Goal: Transaction & Acquisition: Book appointment/travel/reservation

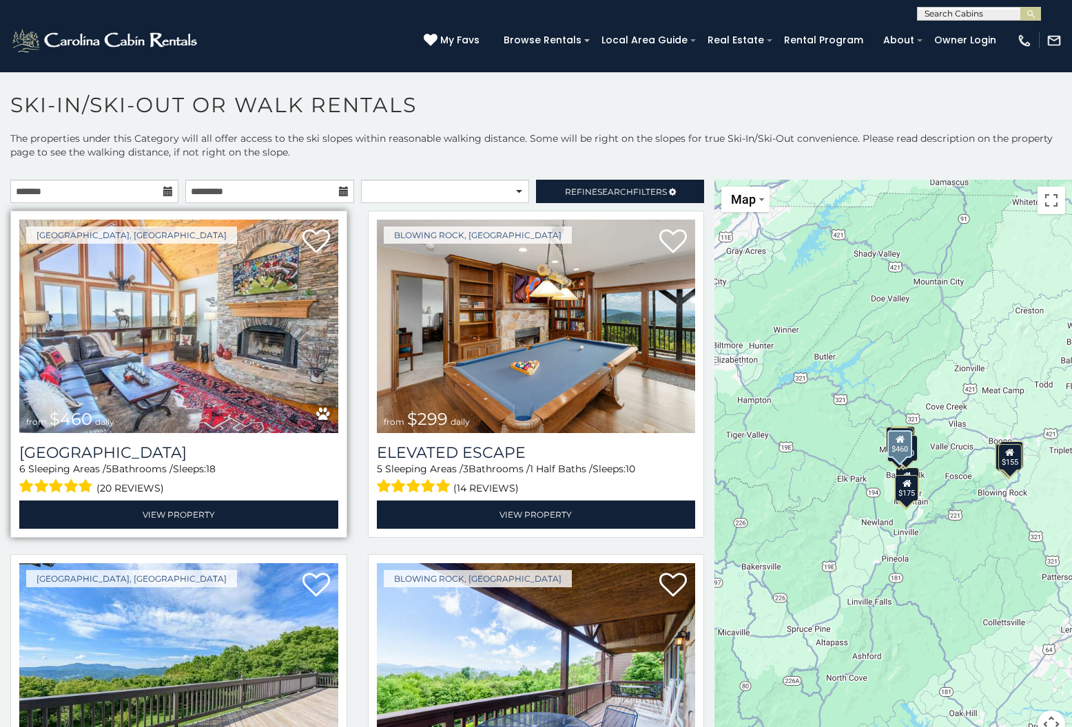
click at [216, 371] on img at bounding box center [178, 327] width 319 height 214
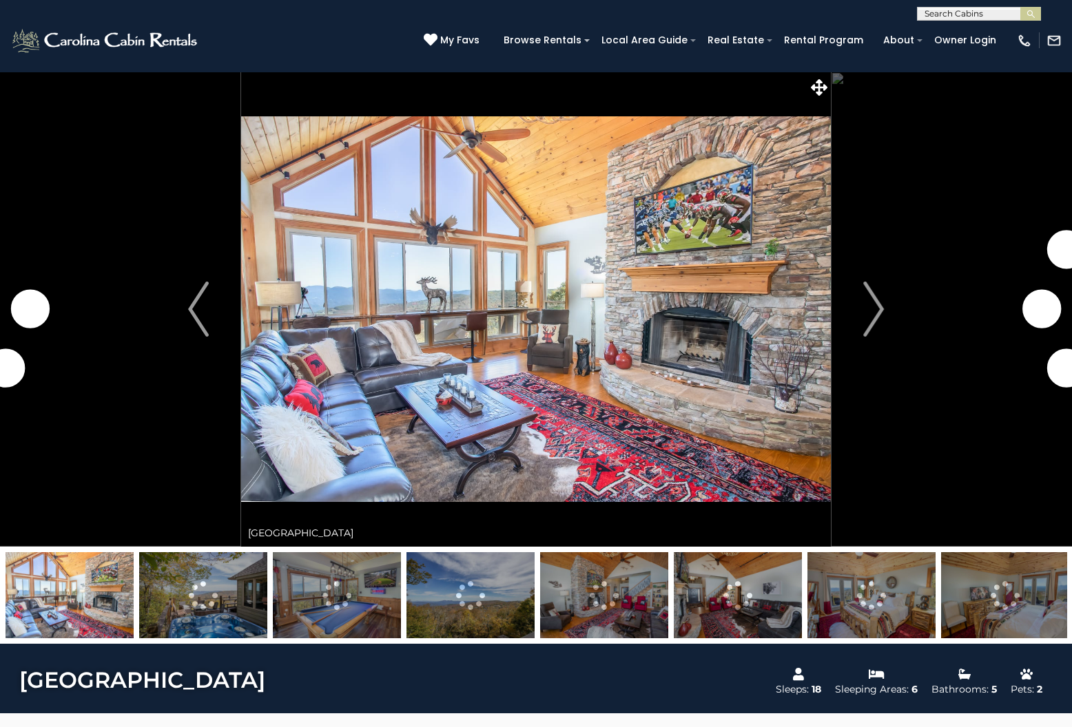
click at [236, 583] on img at bounding box center [203, 595] width 128 height 86
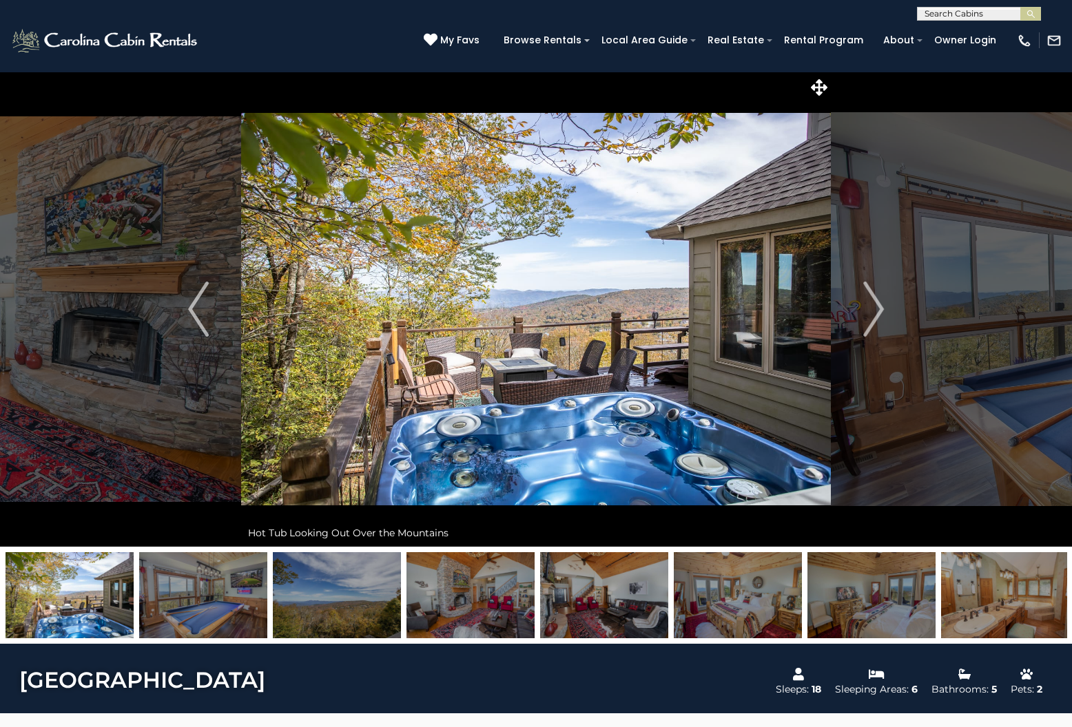
click at [318, 592] on img at bounding box center [337, 595] width 128 height 86
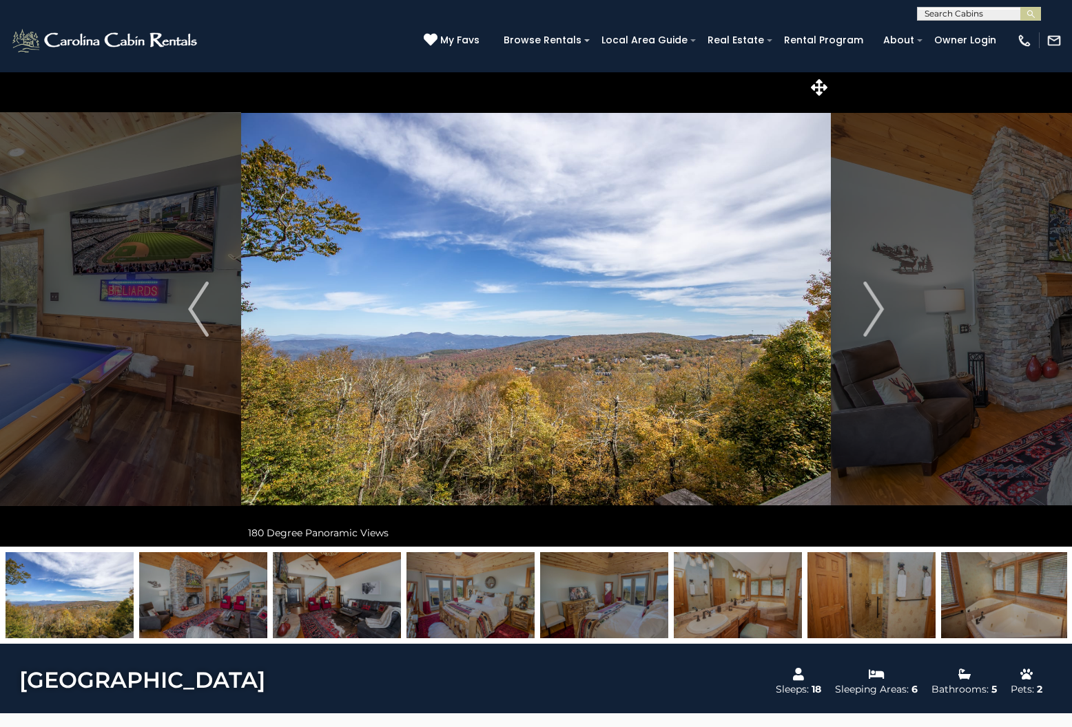
click at [459, 606] on img at bounding box center [470, 595] width 128 height 86
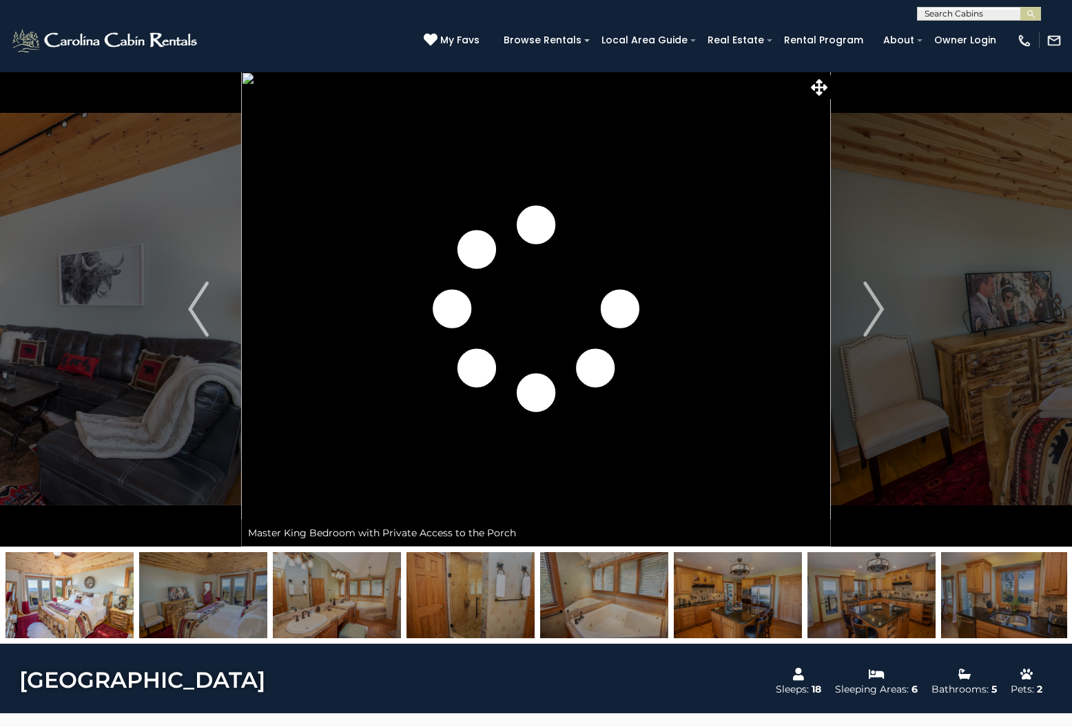
click at [522, 595] on img at bounding box center [470, 595] width 128 height 86
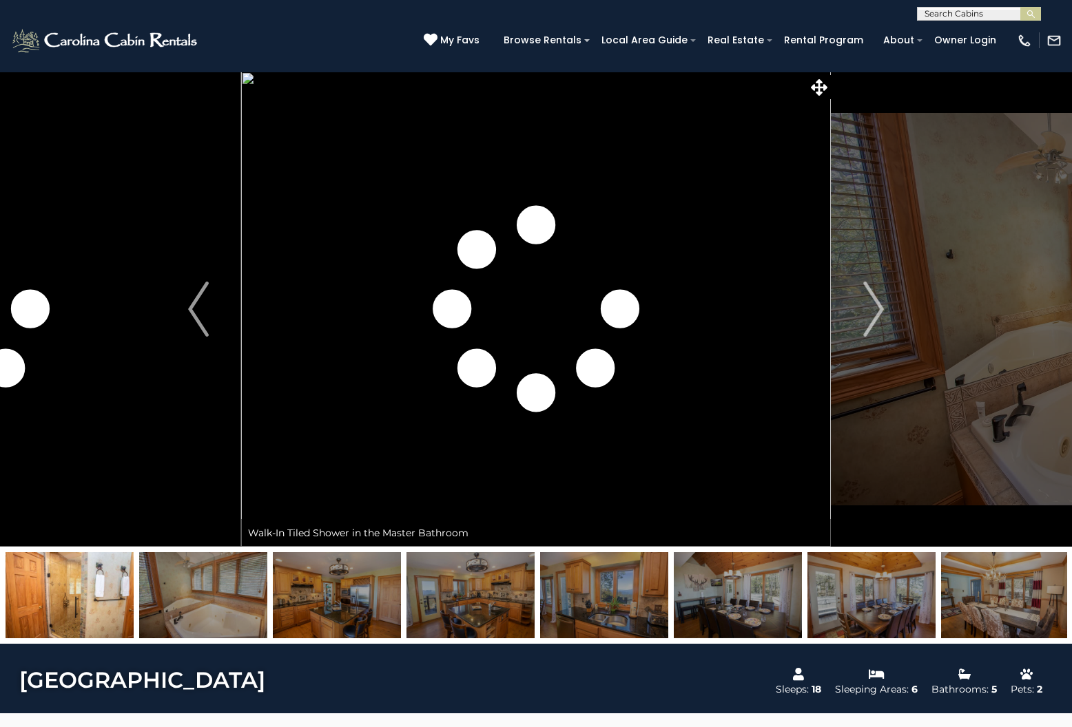
click at [610, 600] on img at bounding box center [604, 595] width 128 height 86
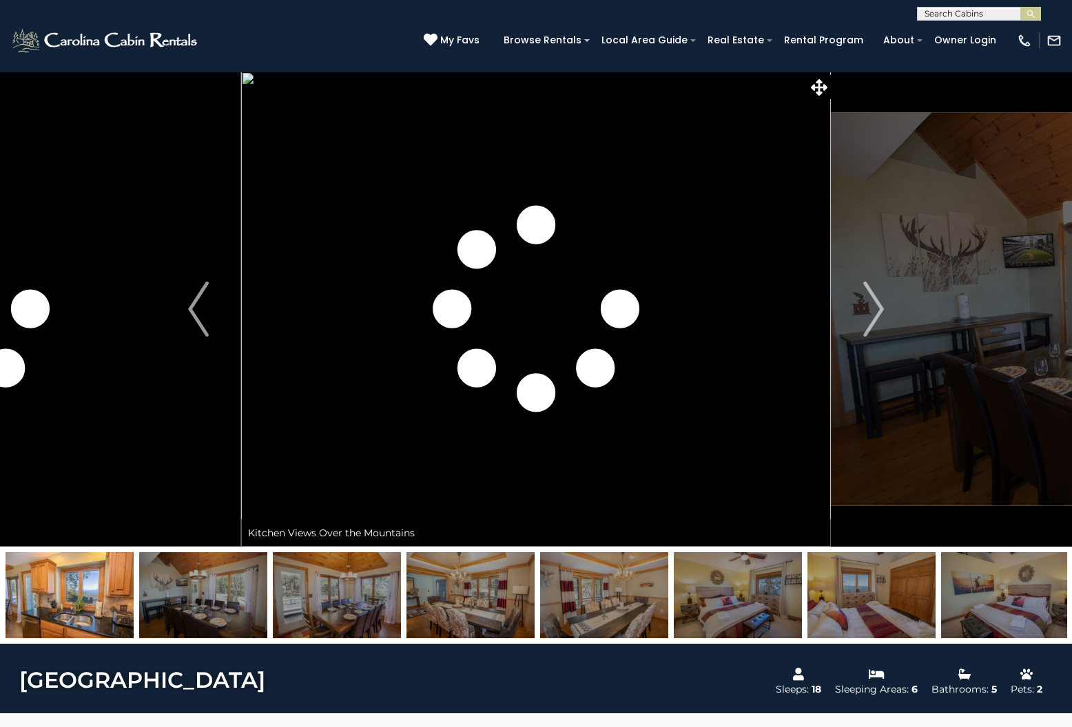
click at [610, 600] on img at bounding box center [604, 595] width 128 height 86
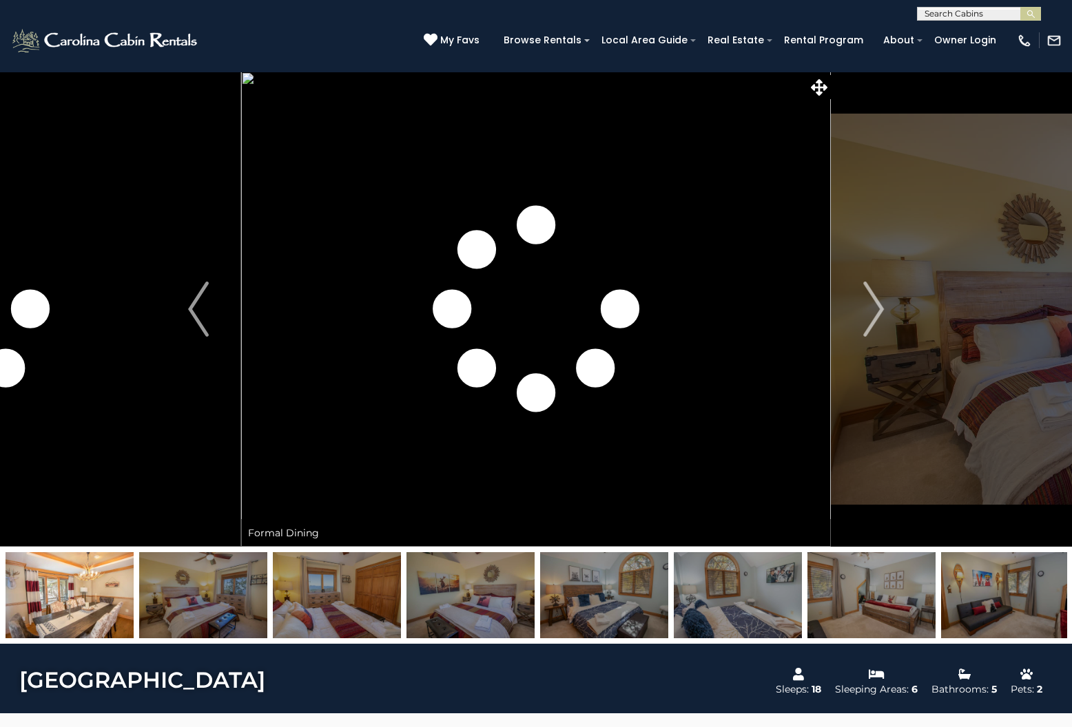
click at [645, 603] on img at bounding box center [604, 595] width 128 height 86
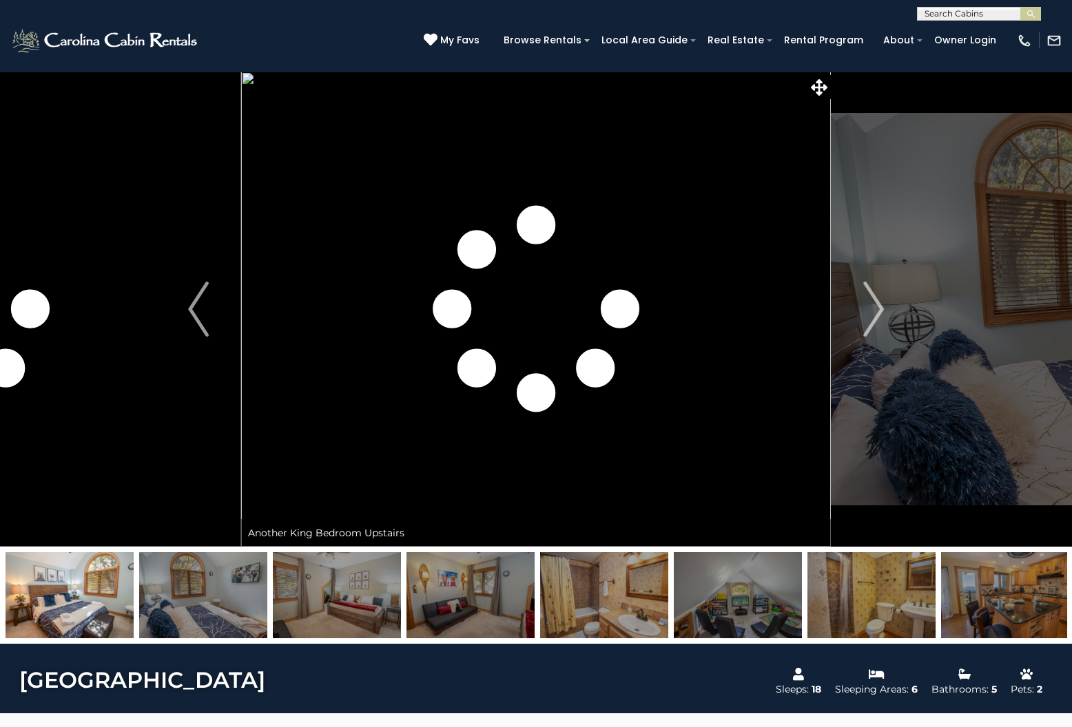
click at [645, 604] on img at bounding box center [604, 595] width 128 height 86
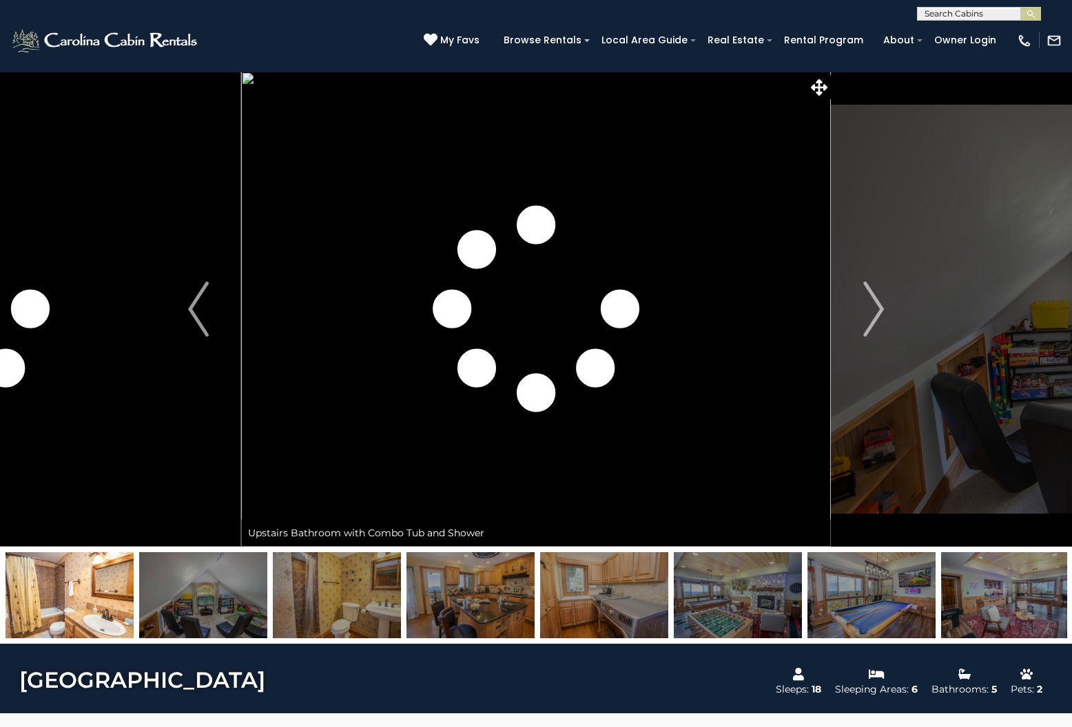
click at [645, 604] on img at bounding box center [604, 595] width 128 height 86
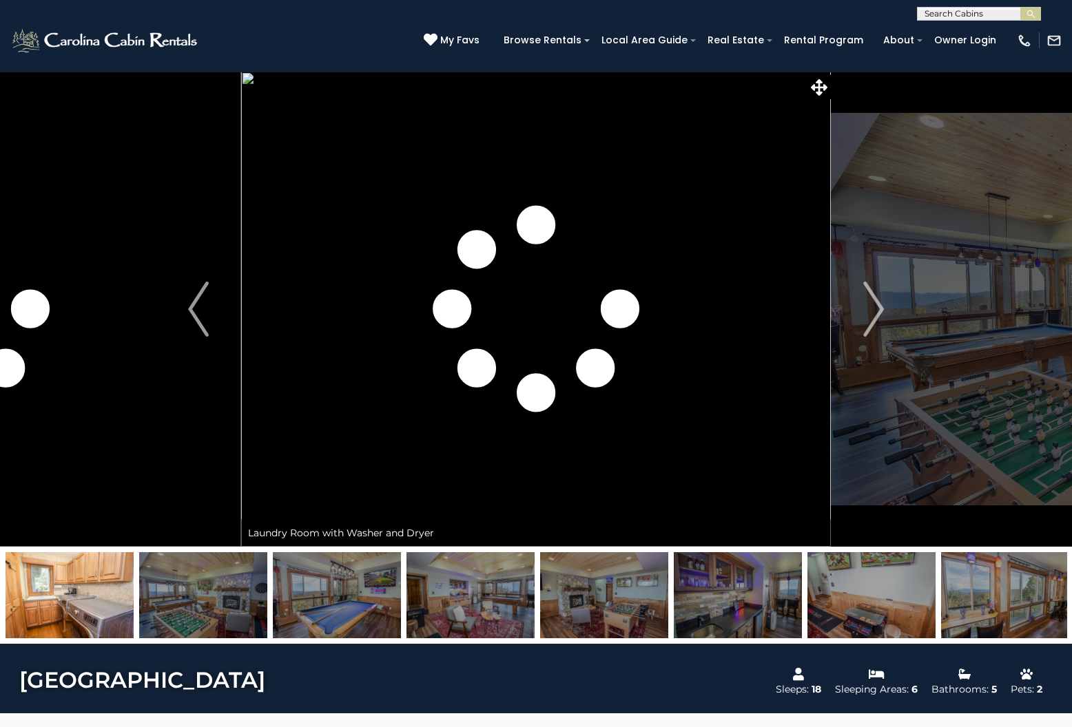
click at [645, 604] on img at bounding box center [604, 595] width 128 height 86
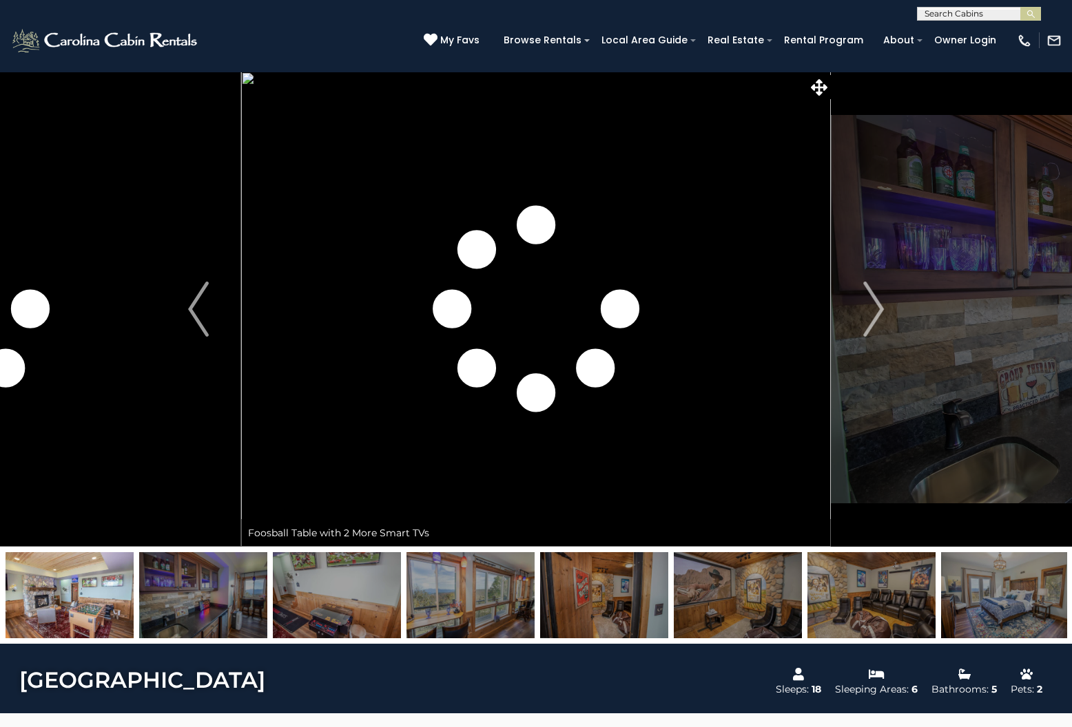
click at [696, 601] on img at bounding box center [738, 595] width 128 height 86
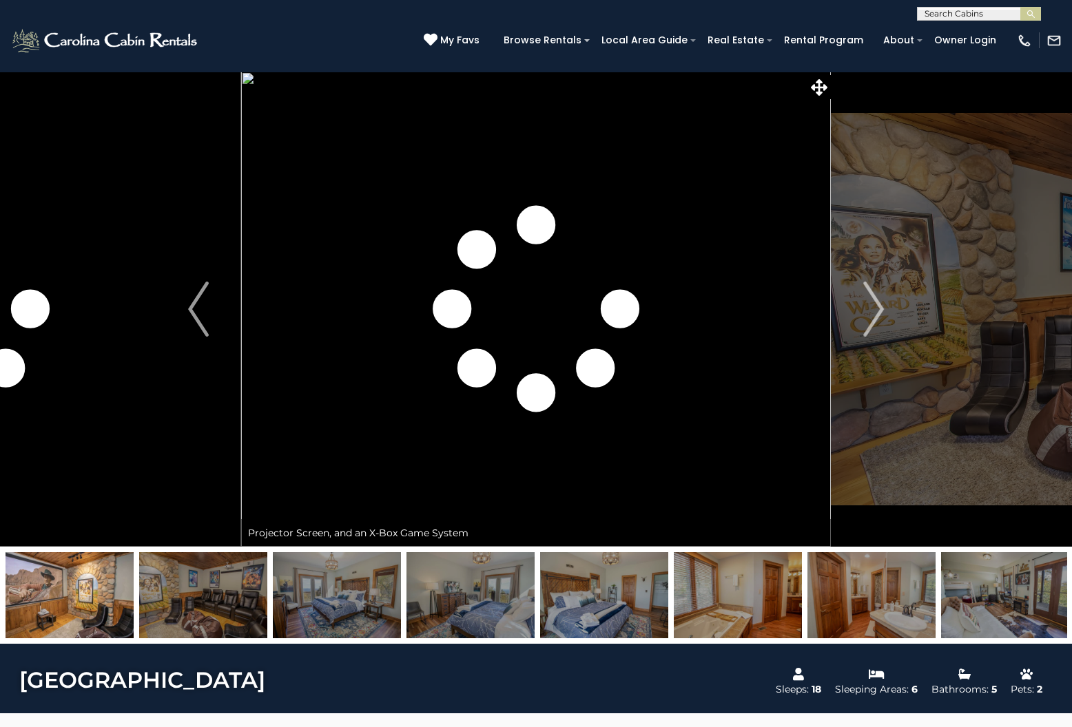
click at [654, 598] on img at bounding box center [604, 595] width 128 height 86
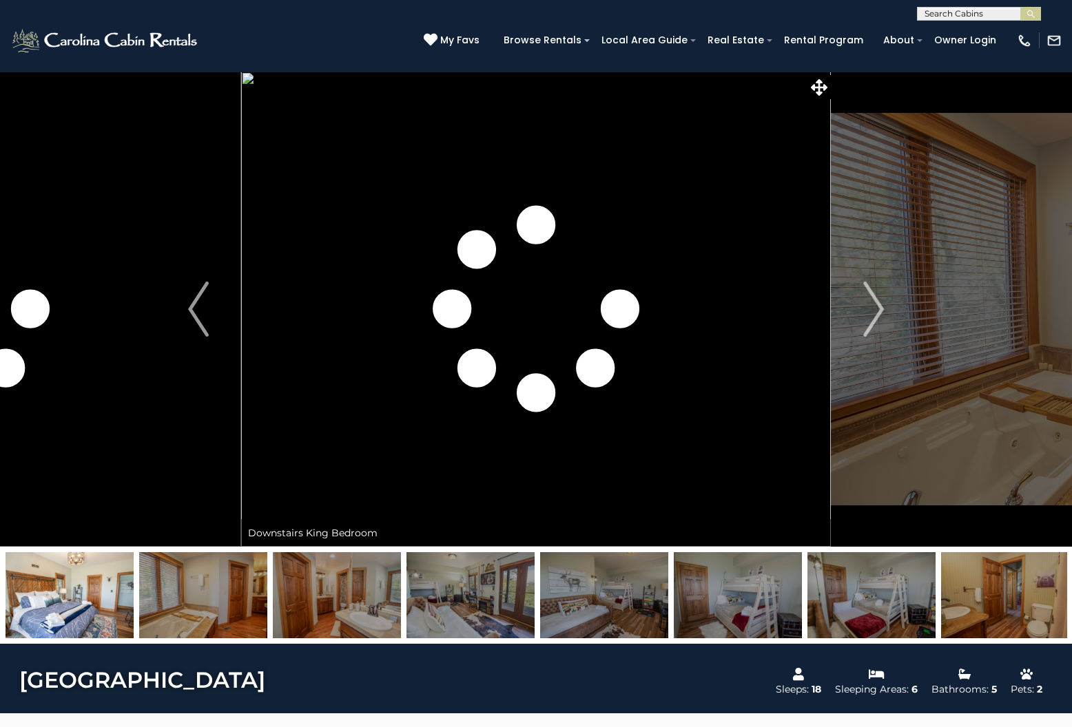
click at [654, 598] on img at bounding box center [604, 595] width 128 height 86
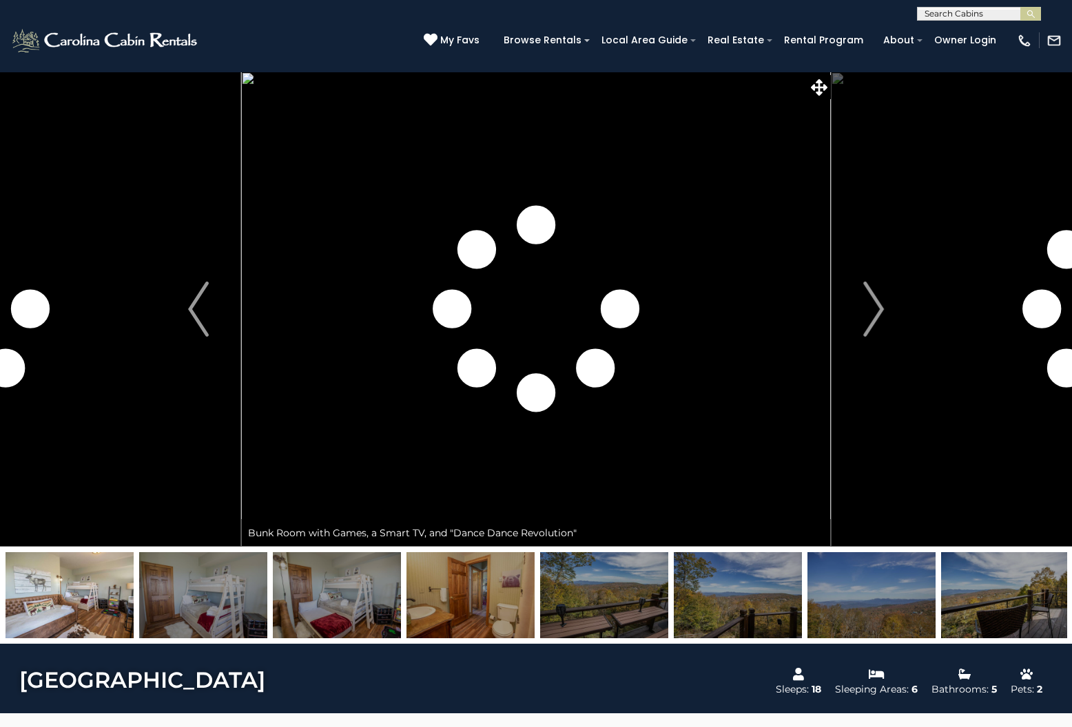
click at [654, 598] on img at bounding box center [604, 595] width 128 height 86
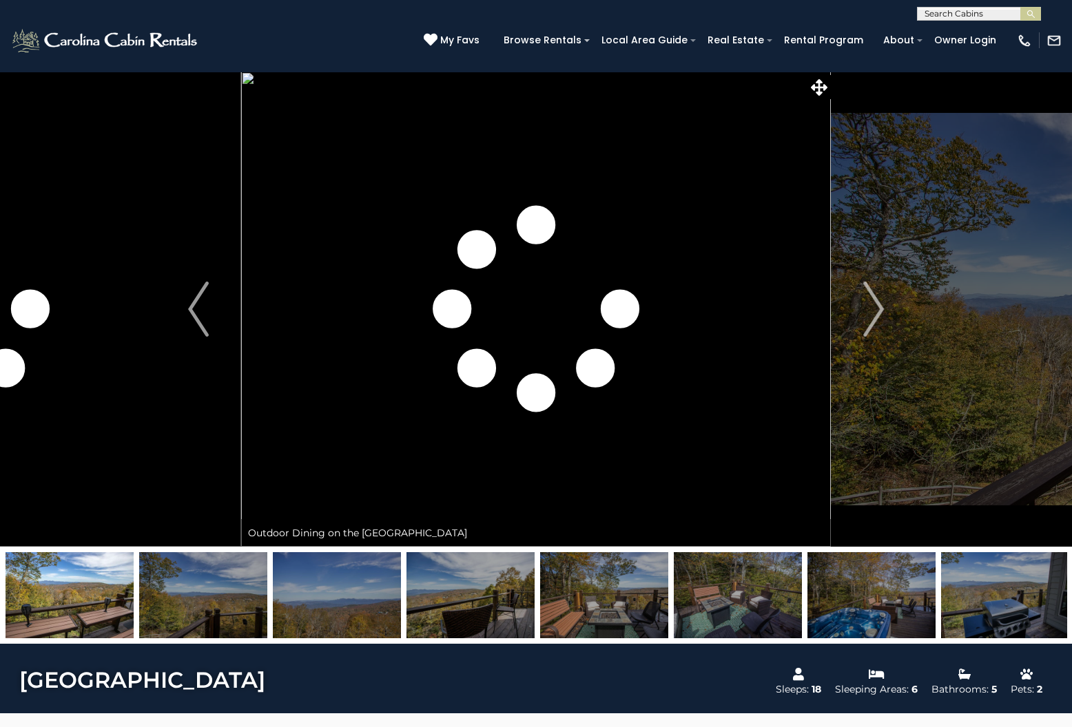
click at [654, 598] on img at bounding box center [604, 595] width 128 height 86
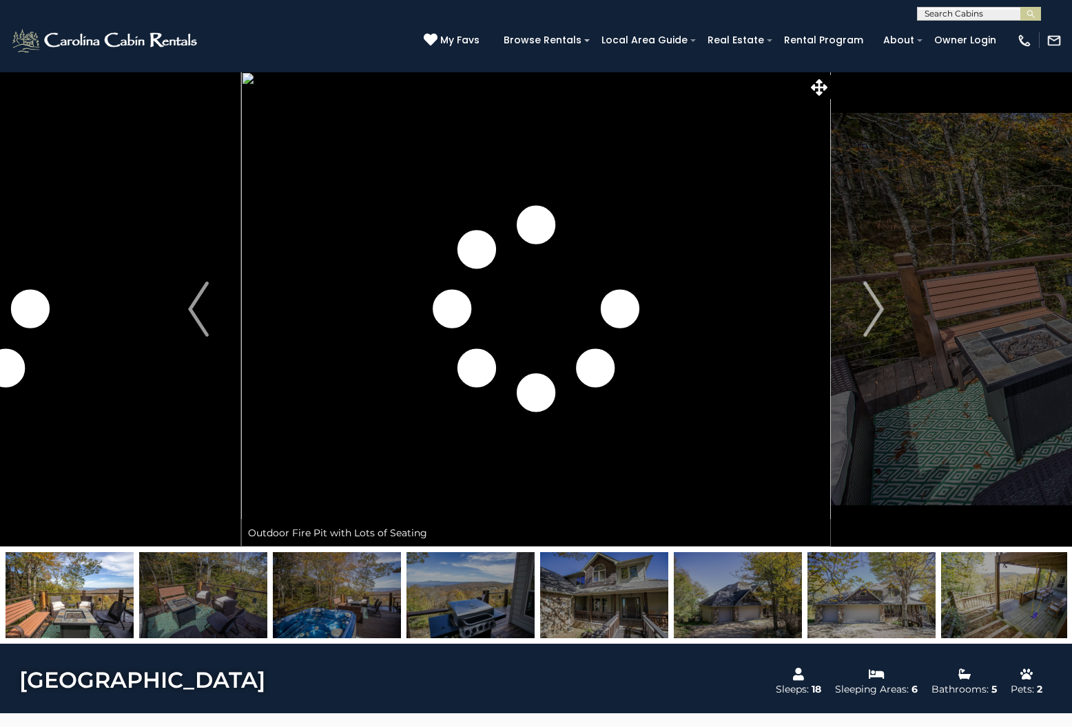
click at [654, 598] on img at bounding box center [604, 595] width 128 height 86
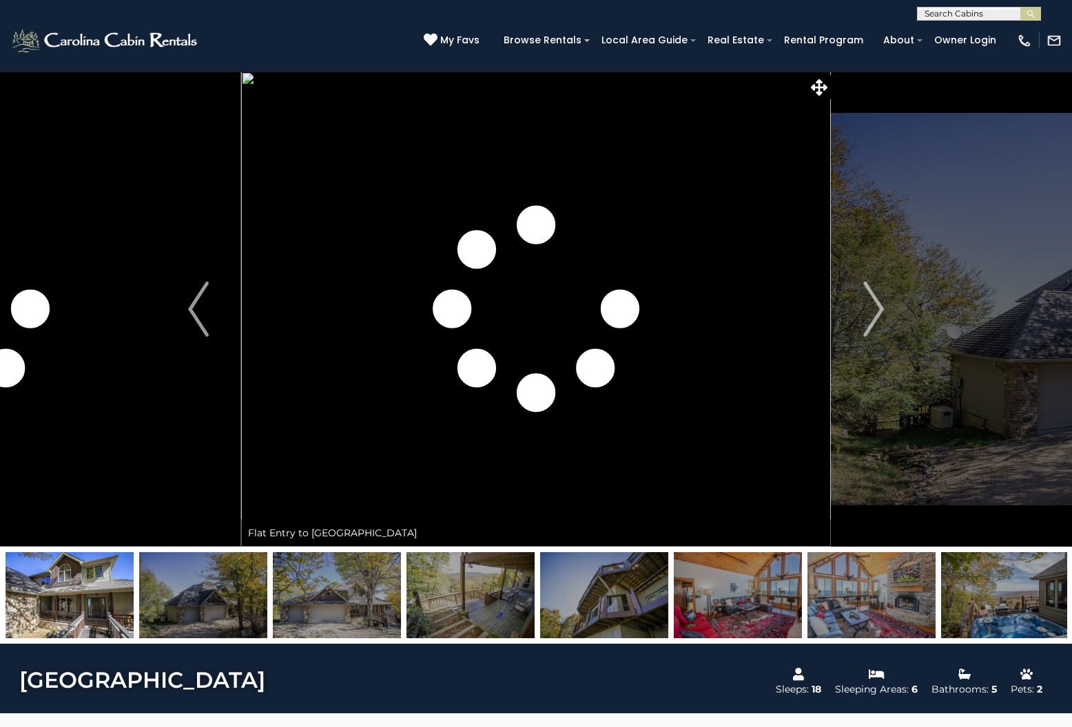
click at [654, 598] on img at bounding box center [604, 595] width 128 height 86
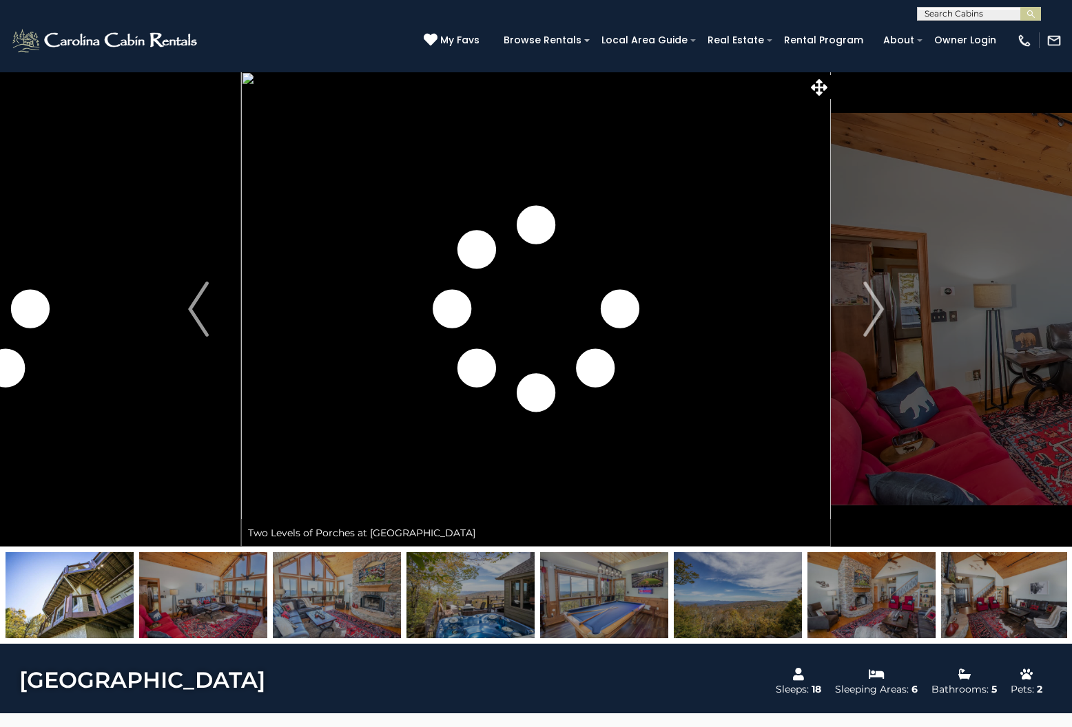
click at [654, 598] on img at bounding box center [604, 595] width 128 height 86
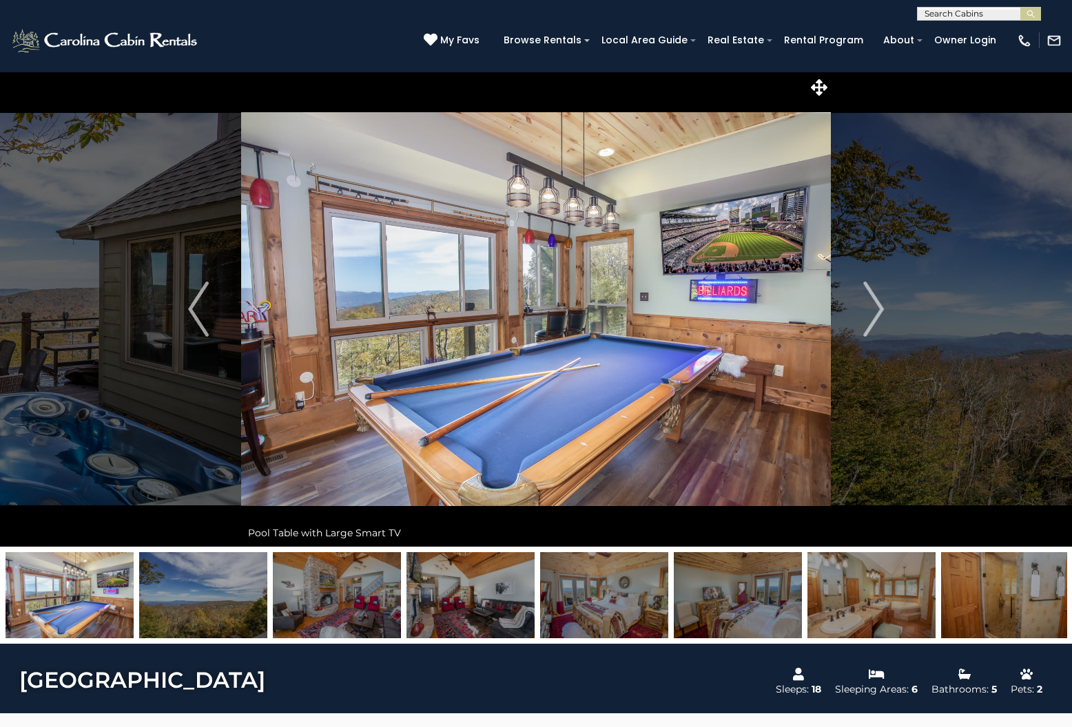
click at [654, 598] on img at bounding box center [604, 595] width 128 height 86
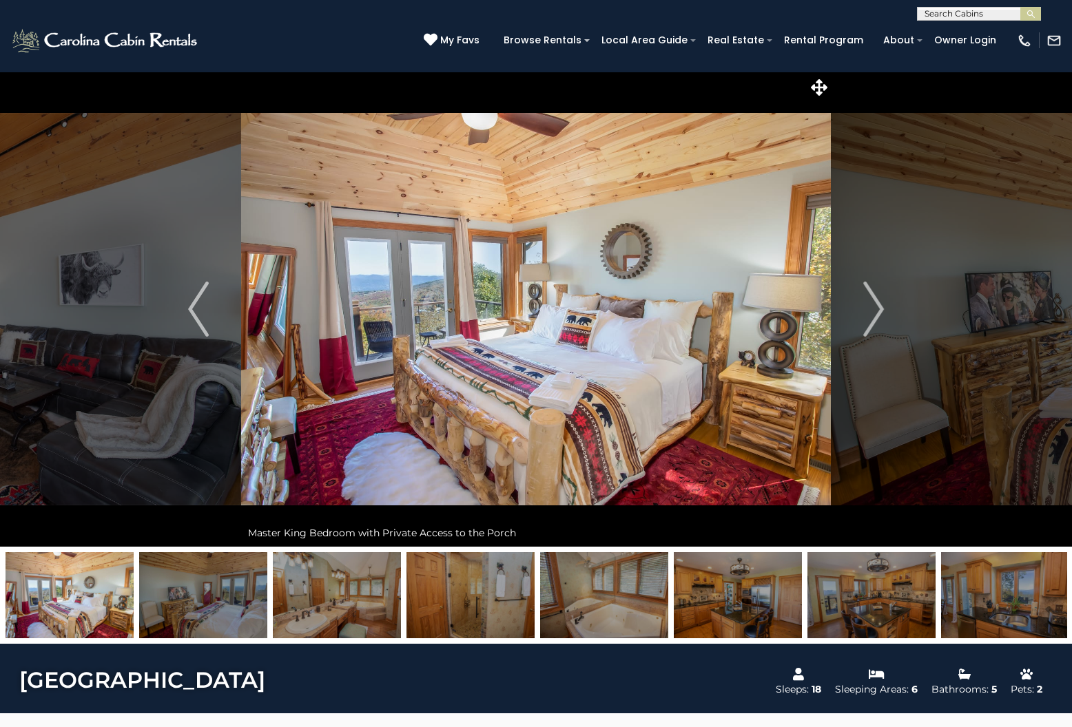
click at [654, 598] on img at bounding box center [604, 595] width 128 height 86
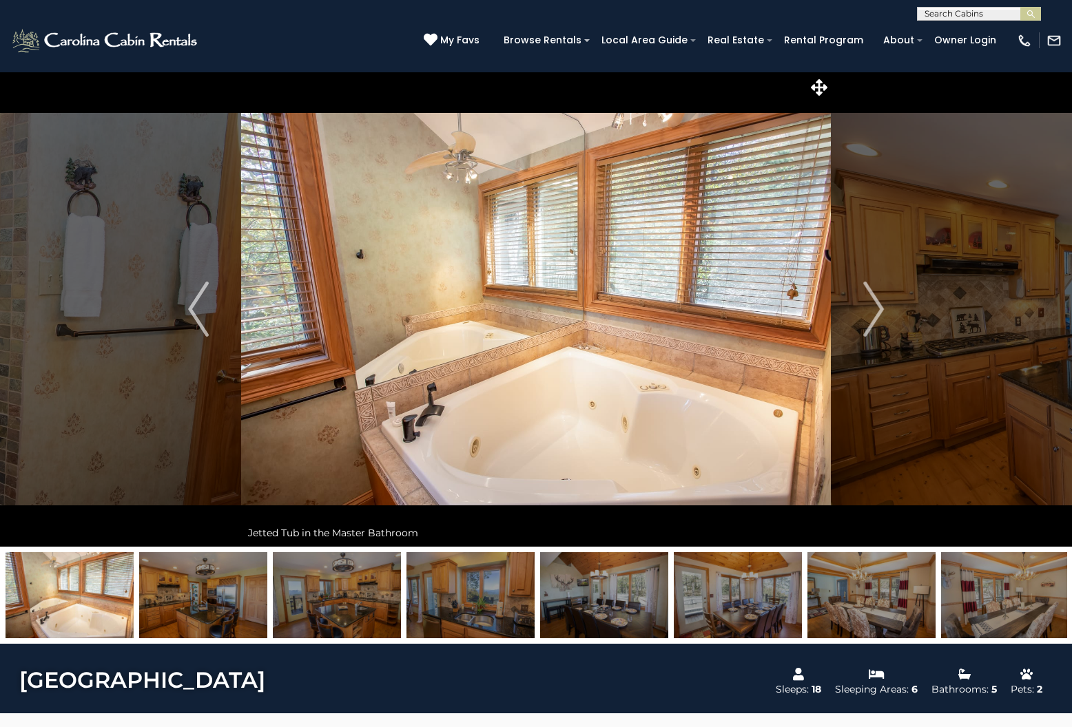
click at [654, 598] on img at bounding box center [604, 595] width 128 height 86
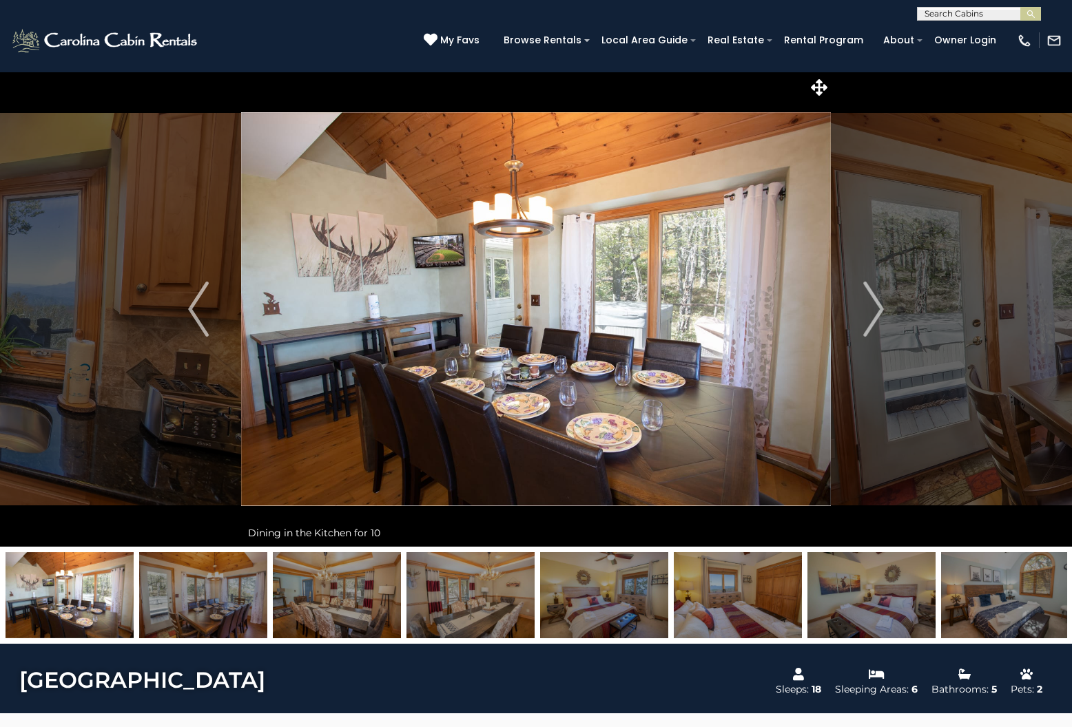
click at [653, 598] on img at bounding box center [604, 595] width 128 height 86
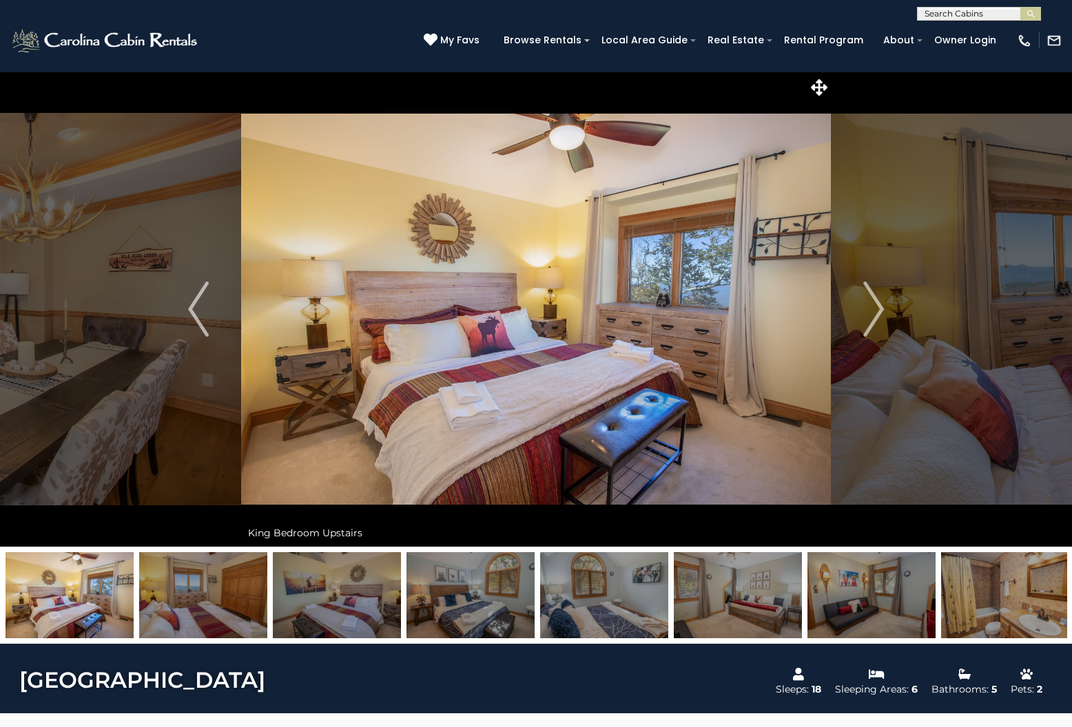
click at [650, 597] on img at bounding box center [604, 595] width 128 height 86
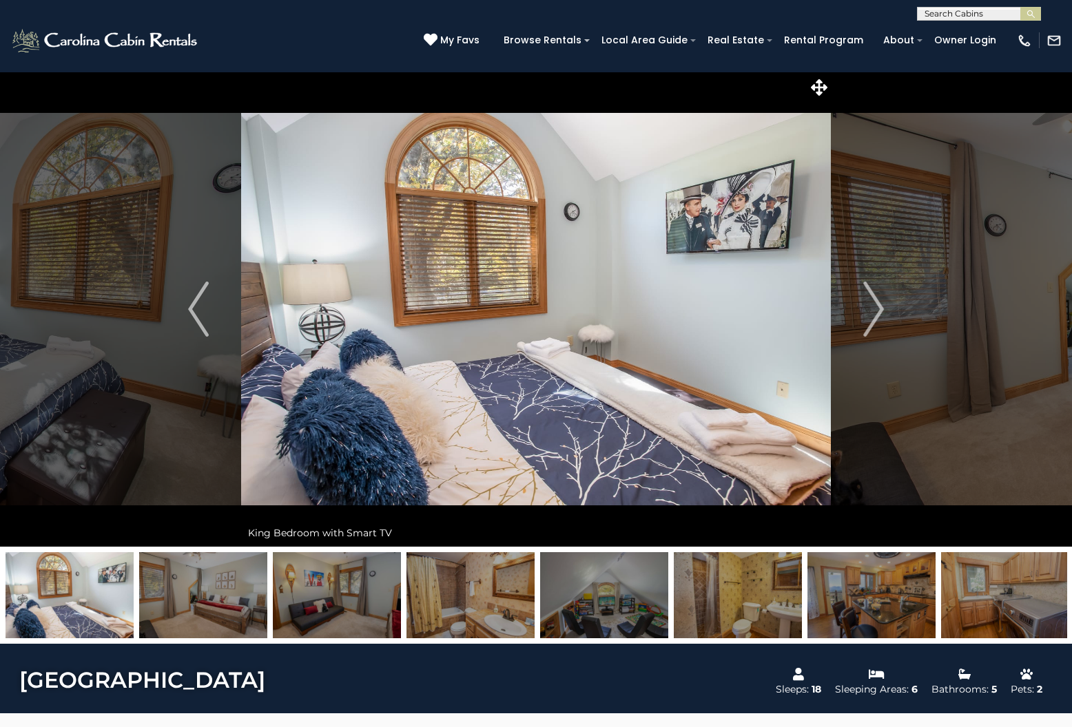
click at [650, 597] on img at bounding box center [604, 595] width 128 height 86
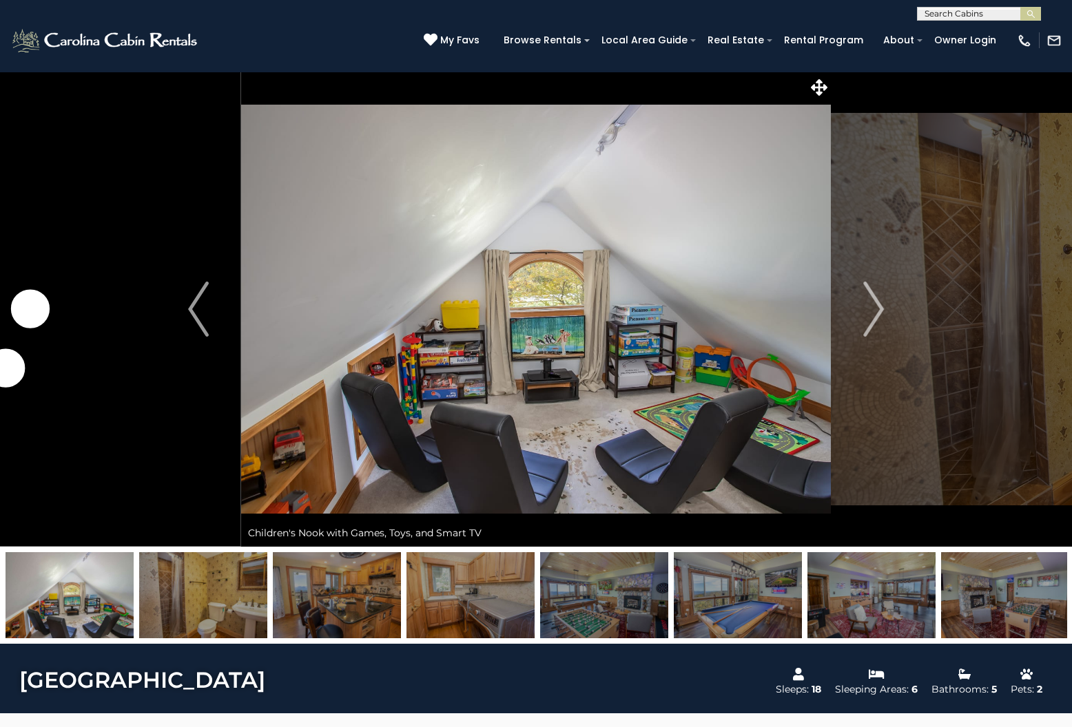
click at [650, 597] on img at bounding box center [604, 595] width 128 height 86
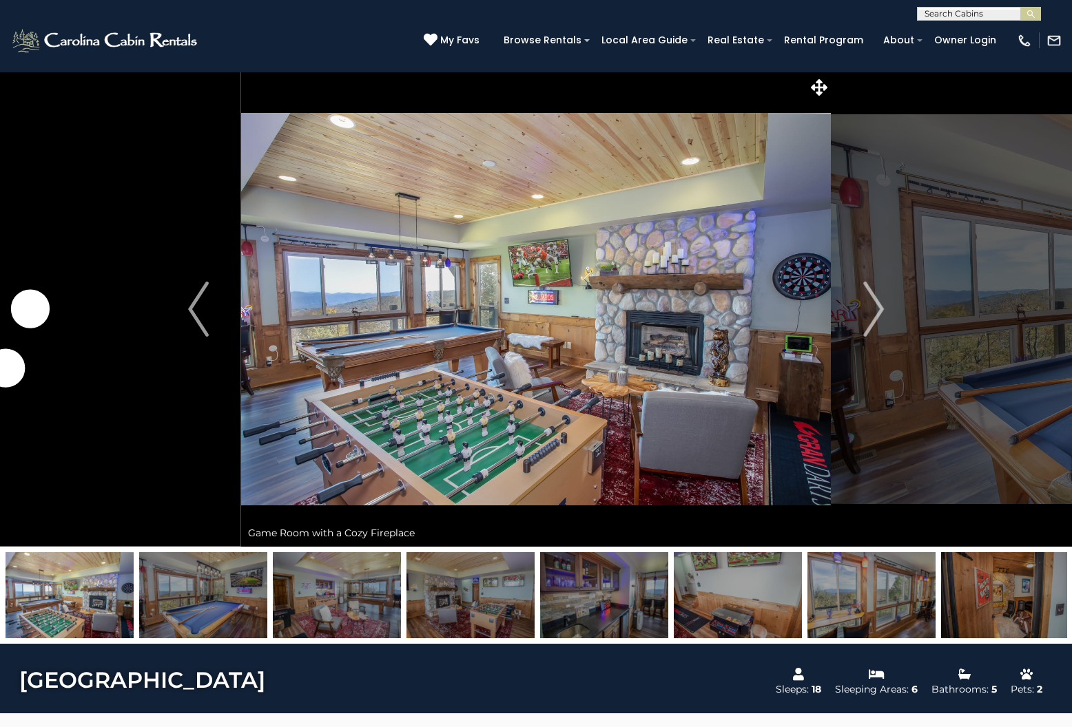
click at [648, 597] on img at bounding box center [604, 595] width 128 height 86
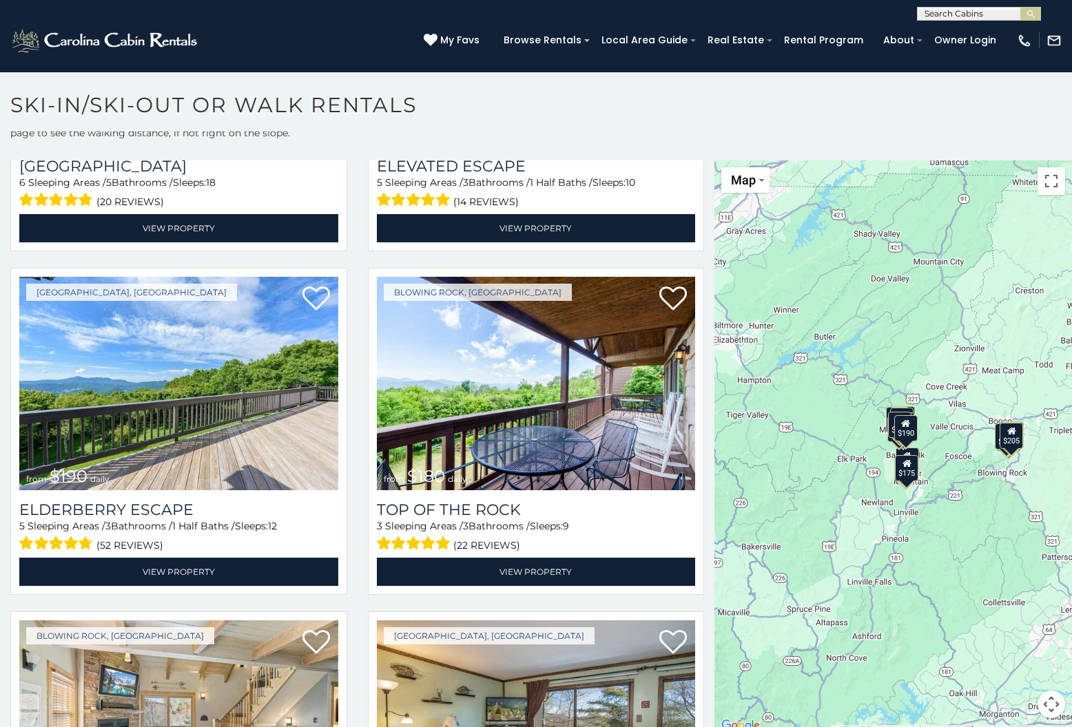
scroll to position [19, 0]
click at [913, 518] on div "$460 $299 $190 $180 $205 $85 $175 $190 $155 $145 $115 $155 $185 $175 $395 $165 …" at bounding box center [892, 447] width 357 height 574
click at [1050, 706] on button "Map camera controls" at bounding box center [1051, 705] width 28 height 28
click at [1017, 643] on button "Zoom in" at bounding box center [1017, 636] width 28 height 28
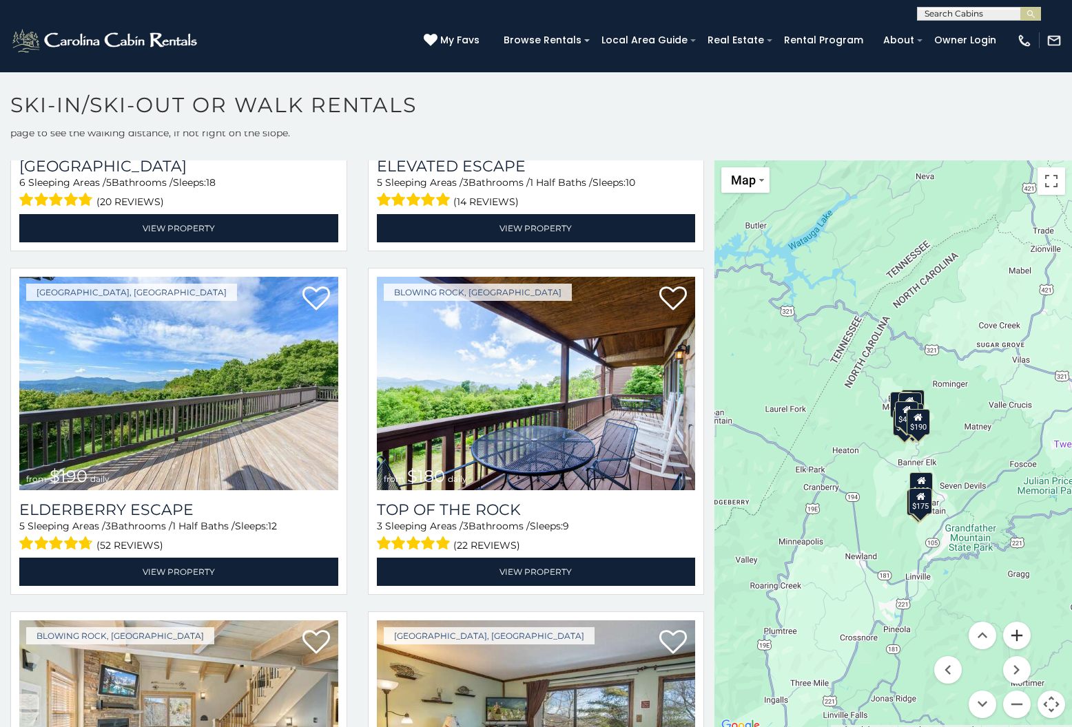
click at [1015, 643] on button "Zoom in" at bounding box center [1017, 636] width 28 height 28
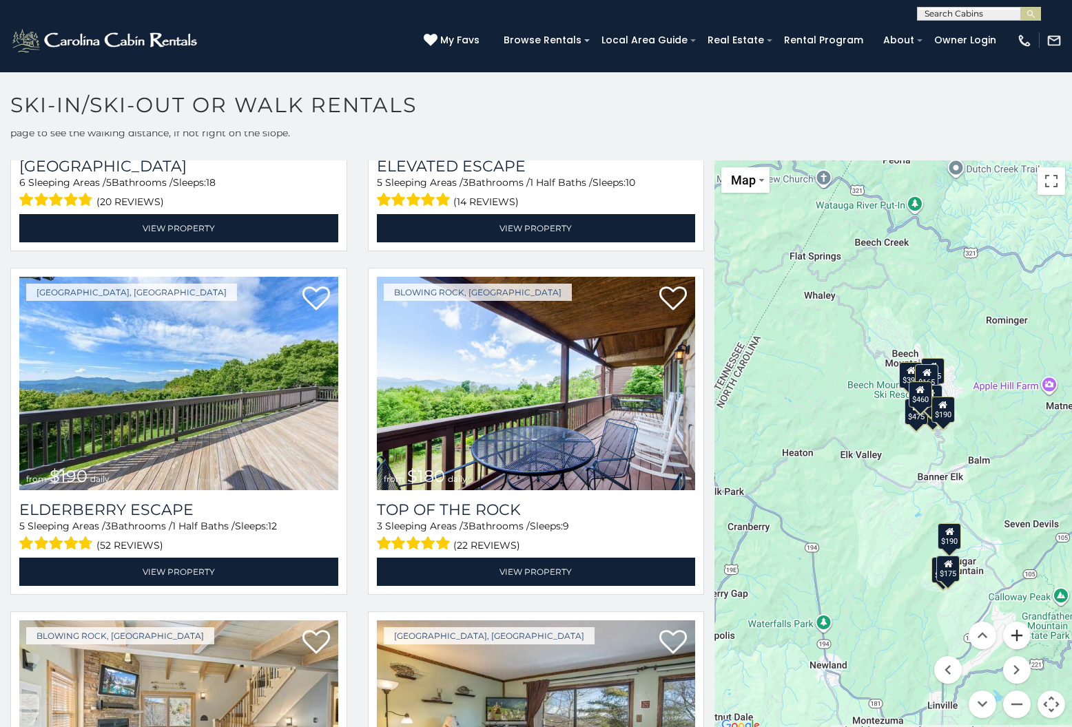
click at [1015, 643] on button "Zoom in" at bounding box center [1017, 636] width 28 height 28
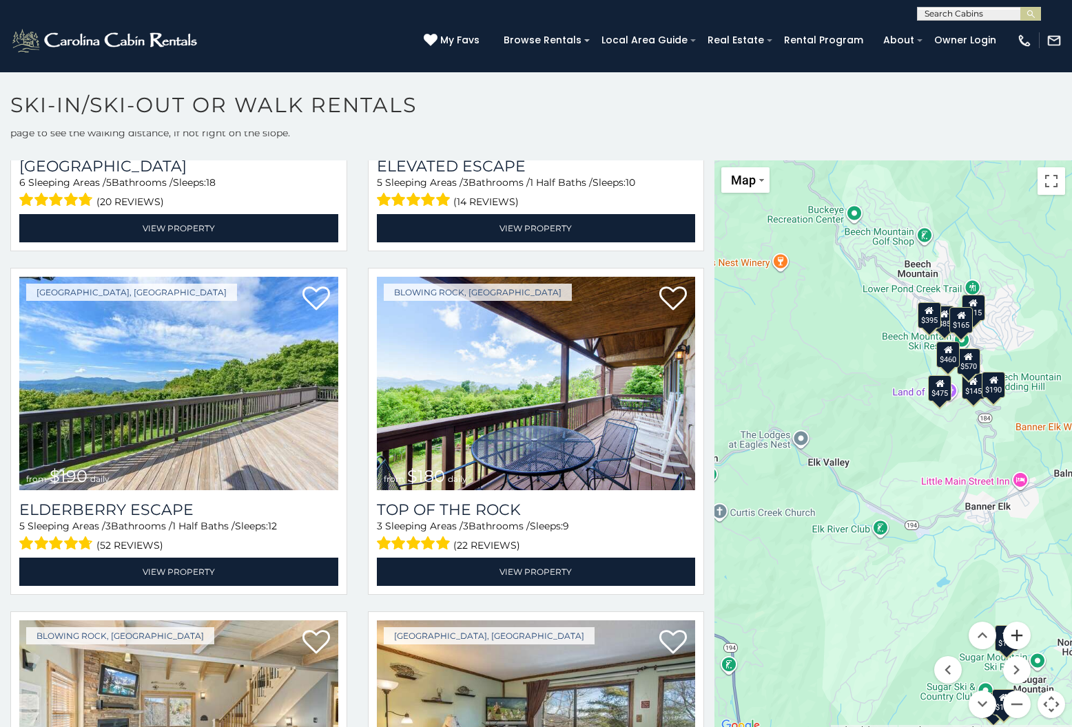
click at [1015, 643] on button "Zoom in" at bounding box center [1017, 636] width 28 height 28
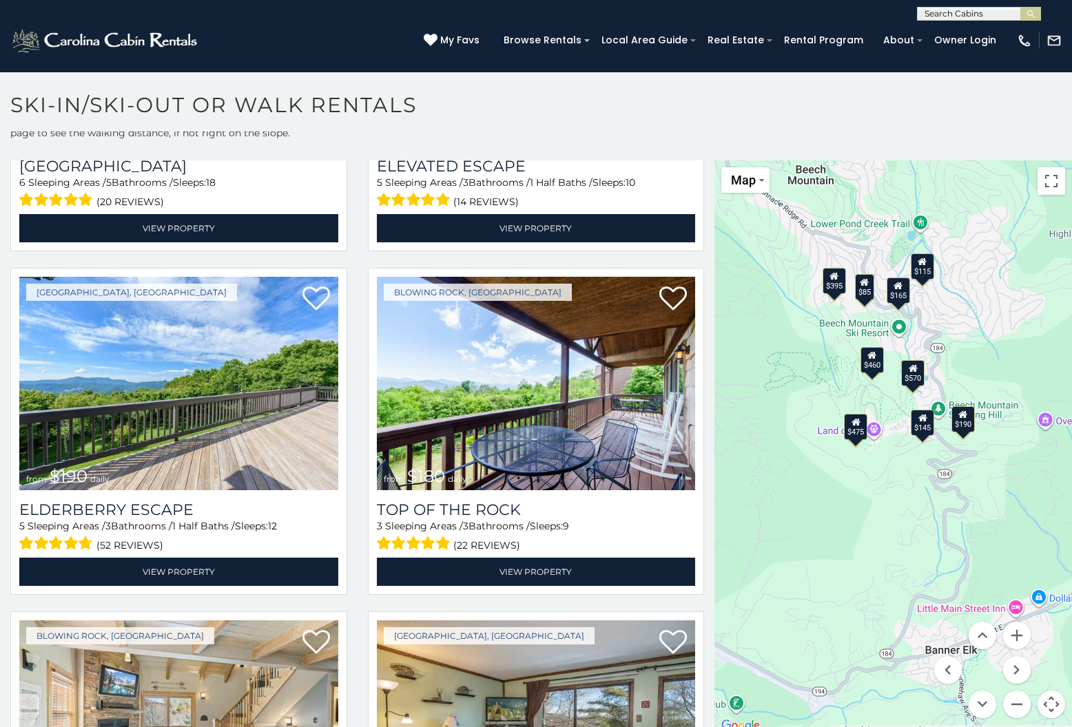
drag, startPoint x: 988, startPoint y: 557, endPoint x: 873, endPoint y: 625, distance: 133.1
click at [855, 643] on div "$460 $299 $190 $180 $205 $85 $175 $190 $155 $145 $115 $155 $185 $175 $395 $165 …" at bounding box center [892, 447] width 357 height 574
click at [1015, 635] on button "Zoom in" at bounding box center [1017, 636] width 28 height 28
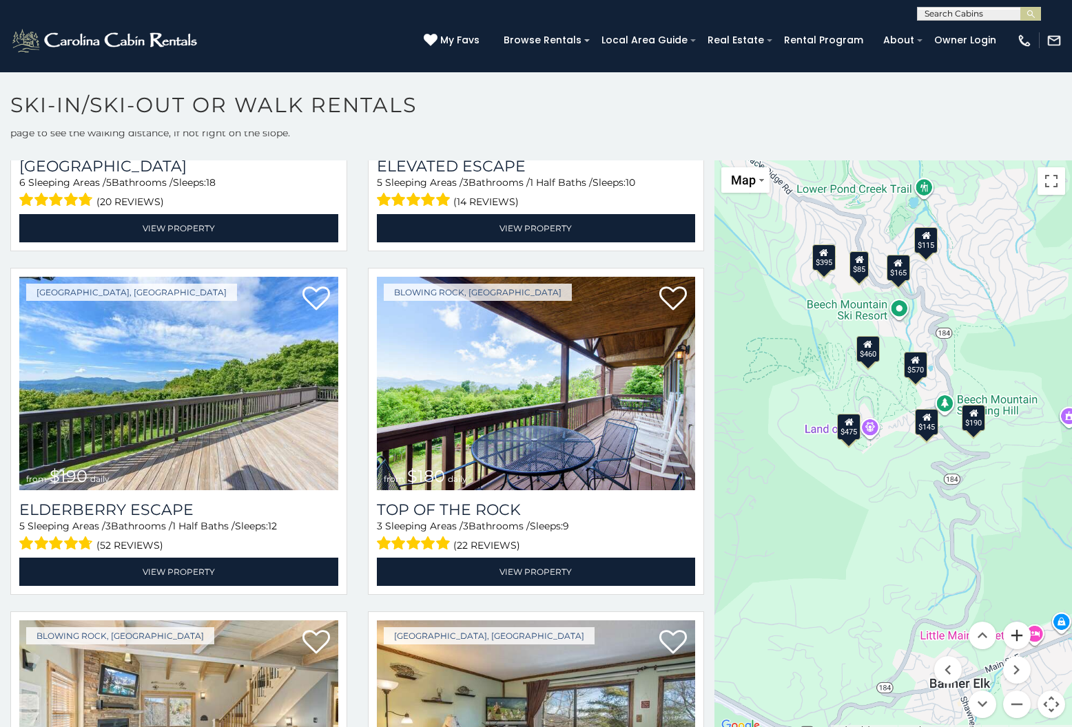
click at [1015, 635] on button "Zoom in" at bounding box center [1017, 636] width 28 height 28
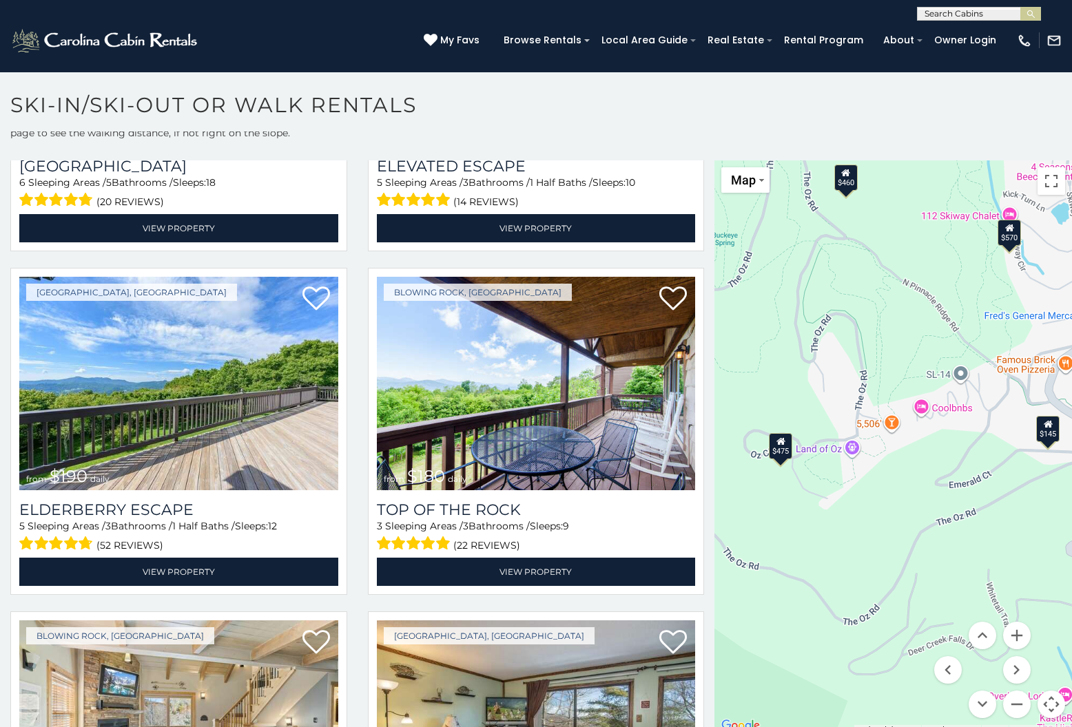
drag, startPoint x: 971, startPoint y: 596, endPoint x: 989, endPoint y: 605, distance: 20.3
click at [1006, 617] on div "$460 $299 $190 $180 $205 $85 $175 $190 $155 $145 $115 $155 $185 $175 $395 $165 …" at bounding box center [892, 447] width 357 height 574
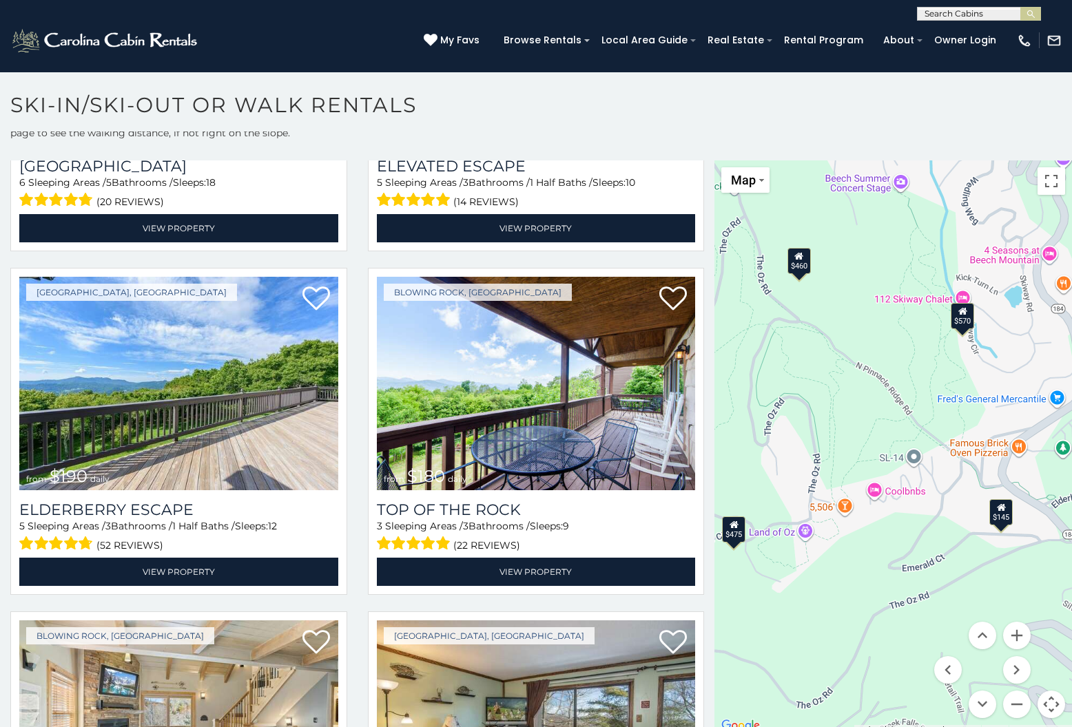
drag, startPoint x: 928, startPoint y: 491, endPoint x: 879, endPoint y: 574, distance: 96.0
click at [879, 574] on div "$460 $299 $190 $180 $205 $85 $175 $190 $155 $145 $115 $155 $185 $175 $395 $165 …" at bounding box center [892, 447] width 357 height 574
click at [1017, 705] on button "Zoom out" at bounding box center [1017, 705] width 28 height 28
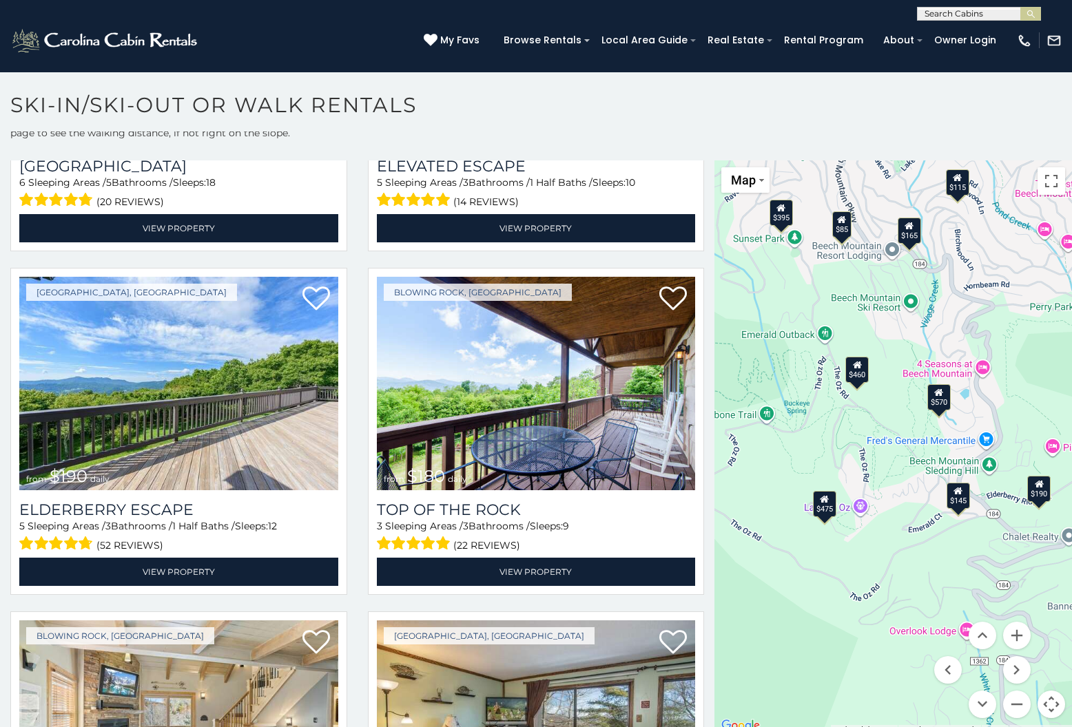
drag, startPoint x: 918, startPoint y: 569, endPoint x: 931, endPoint y: 591, distance: 25.3
click at [931, 591] on div "$460 $299 $190 $180 $205 $85 $175 $190 $155 $145 $115 $155 $185 $175 $395 $165 …" at bounding box center [892, 447] width 357 height 574
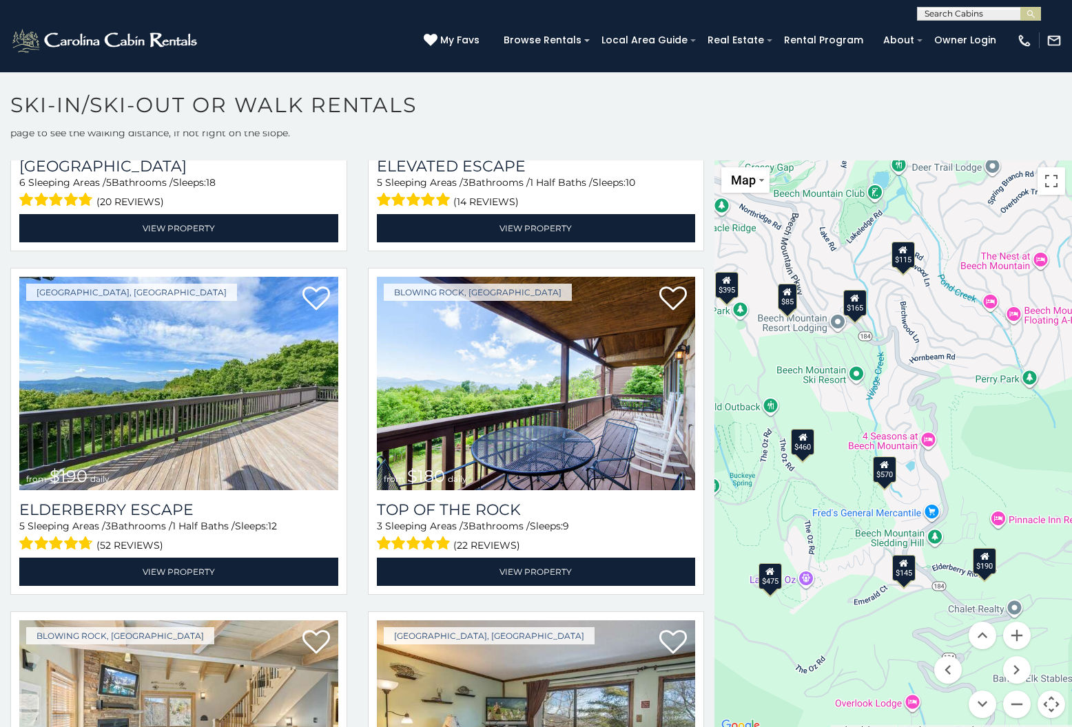
drag, startPoint x: 858, startPoint y: 525, endPoint x: 837, endPoint y: 565, distance: 45.6
click at [837, 565] on div "$460 $299 $190 $180 $205 $85 $175 $190 $155 $145 $115 $155 $185 $175 $395 $165 …" at bounding box center [892, 447] width 357 height 574
click at [1015, 627] on button "Zoom in" at bounding box center [1017, 636] width 28 height 28
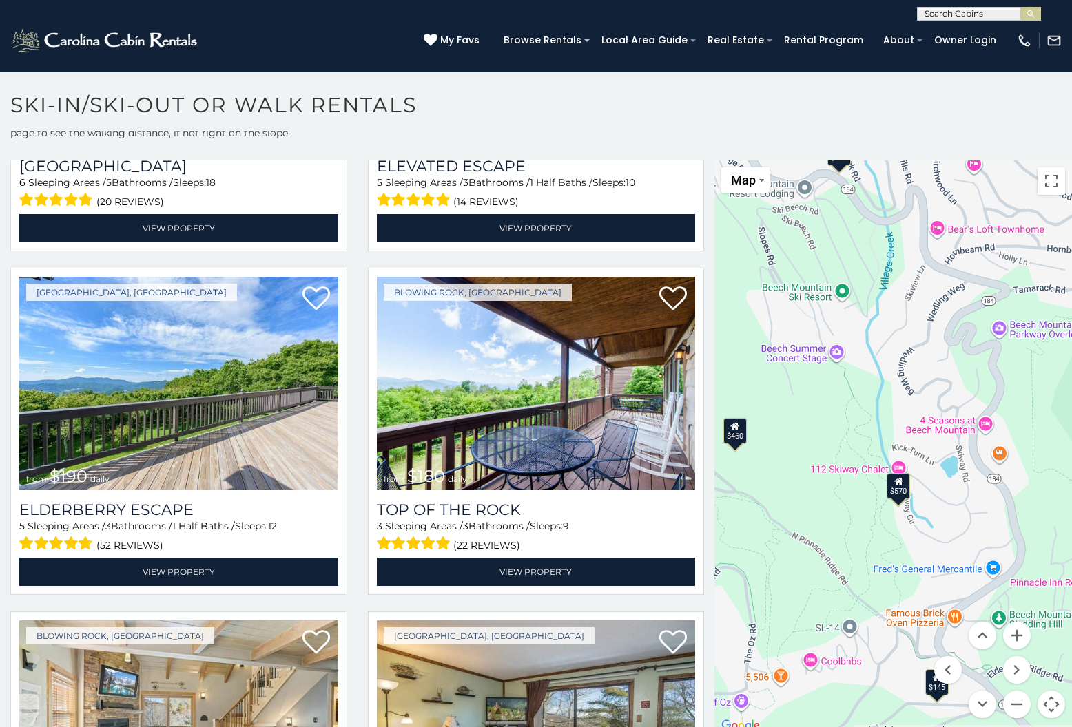
drag, startPoint x: 919, startPoint y: 597, endPoint x: 953, endPoint y: 572, distance: 41.9
click at [953, 572] on div "$460 $299 $190 $180 $205 $85 $175 $190 $155 $145 $115 $155 $185 $175 $395 $165 …" at bounding box center [892, 447] width 357 height 574
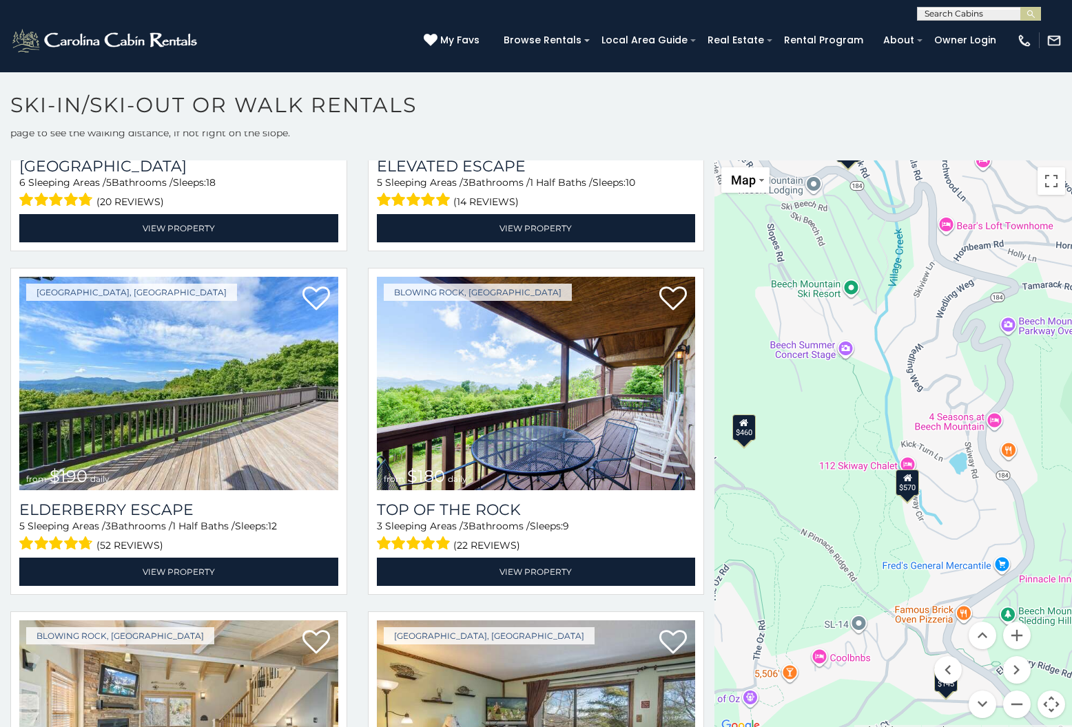
click at [906, 481] on icon at bounding box center [906, 478] width 9 height 10
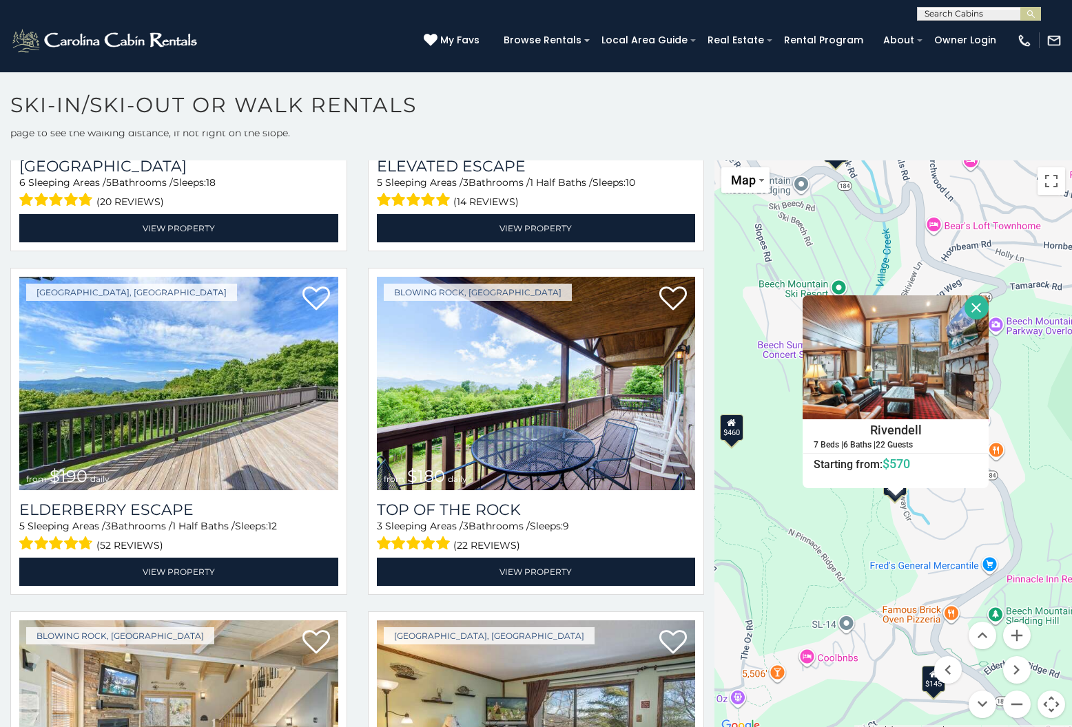
click at [860, 433] on h4 "Rivendell" at bounding box center [895, 430] width 185 height 21
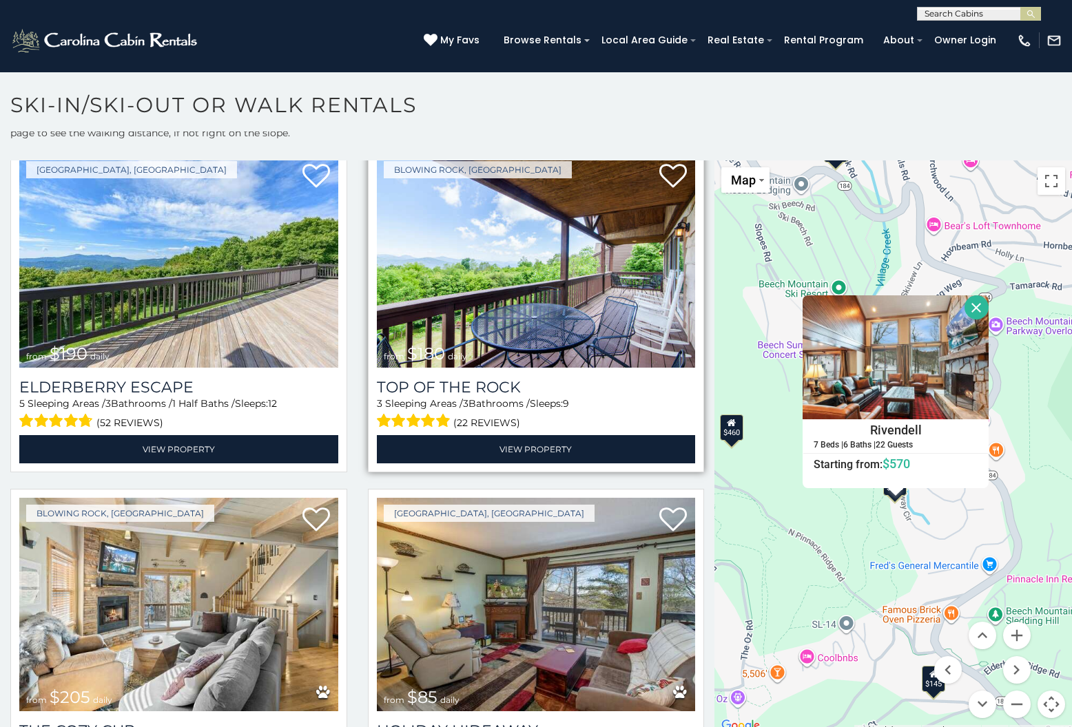
scroll to position [393, 0]
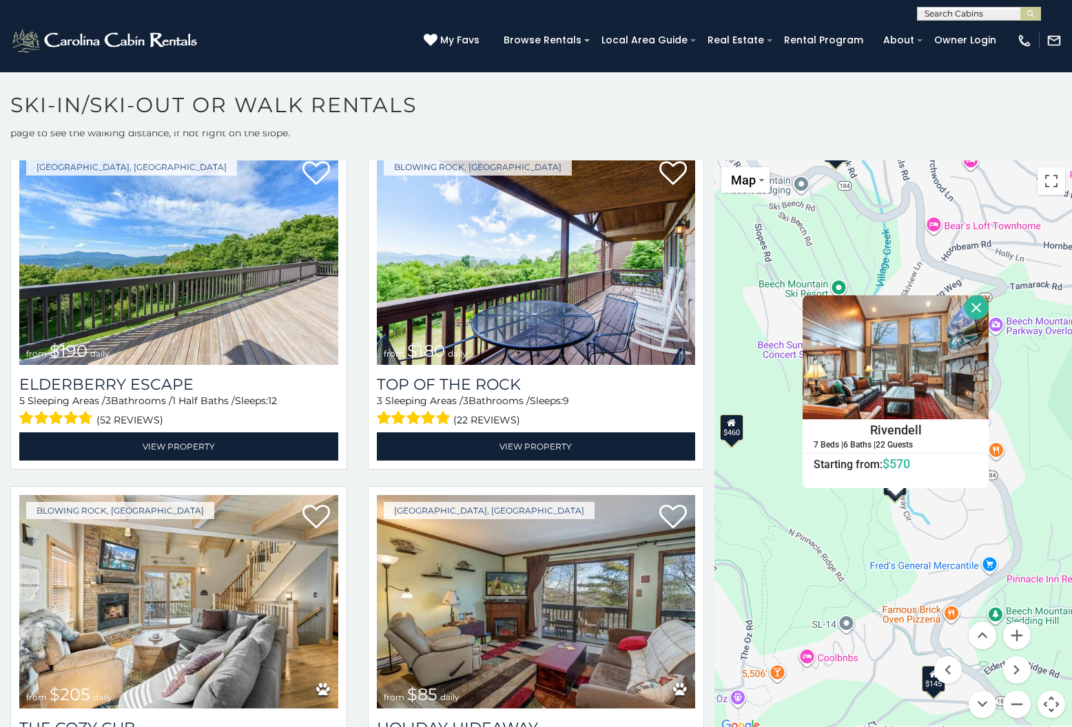
click at [853, 256] on div "$460 $299 $190 $180 $205 $85 $175 $190 $155 $145 $115 $155 $185 $175 $395 $165 …" at bounding box center [892, 447] width 357 height 574
click at [988, 308] on button "Close" at bounding box center [976, 307] width 24 height 24
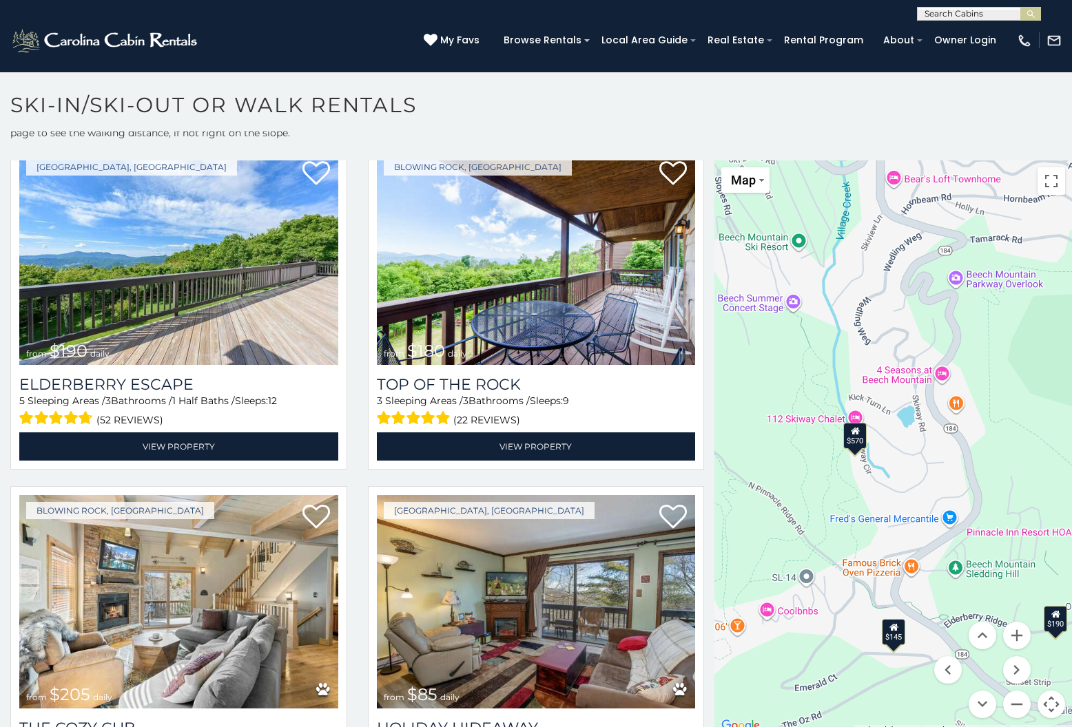
drag, startPoint x: 810, startPoint y: 386, endPoint x: 802, endPoint y: 368, distance: 20.4
click at [798, 368] on div "$460 $299 $190 $180 $205 $85 $175 $190 $155 $145 $115 $155 $185 $175 $395 $165 …" at bounding box center [892, 447] width 357 height 574
click at [895, 636] on div "$145" at bounding box center [893, 631] width 23 height 26
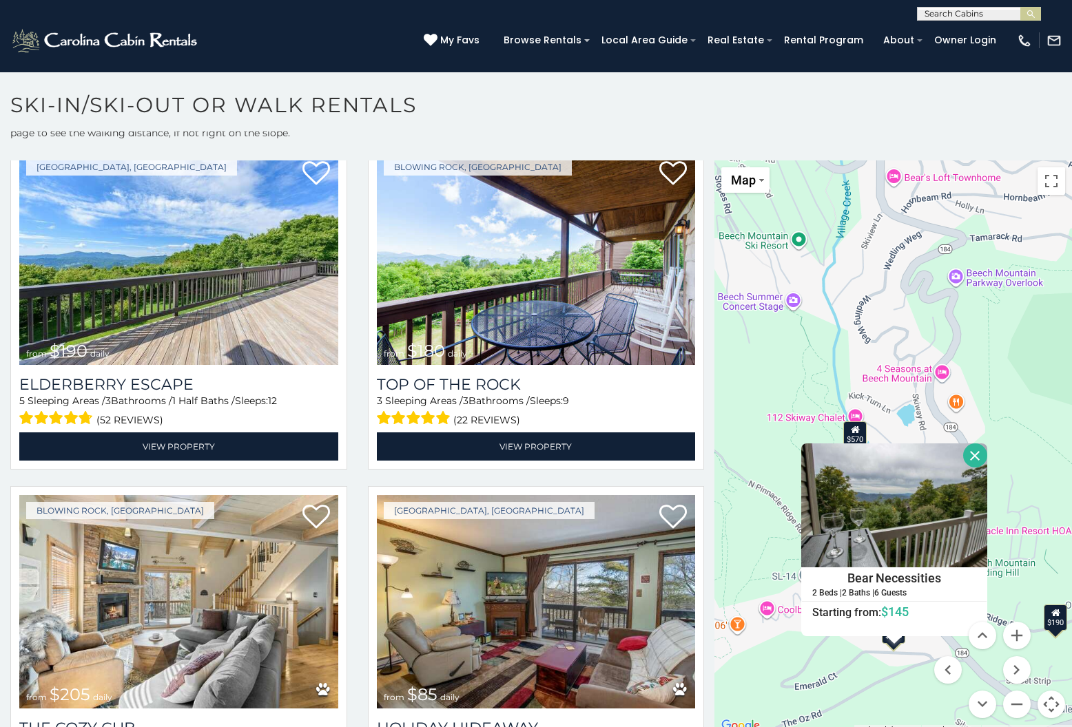
click at [987, 457] on button "Close" at bounding box center [975, 456] width 24 height 24
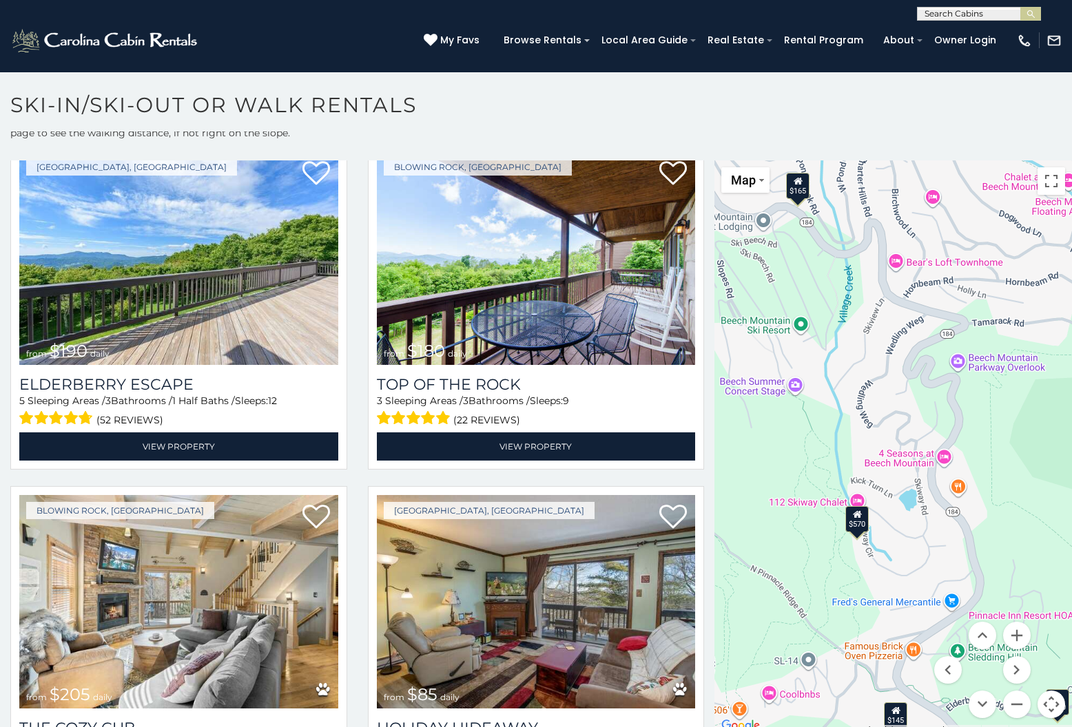
drag, startPoint x: 882, startPoint y: 469, endPoint x: 883, endPoint y: 561, distance: 91.6
click at [883, 561] on div "$460 $299 $190 $180 $205 $85 $175 $190 $155 $145 $115 $155 $185 $175 $395 $165 …" at bounding box center [892, 447] width 357 height 574
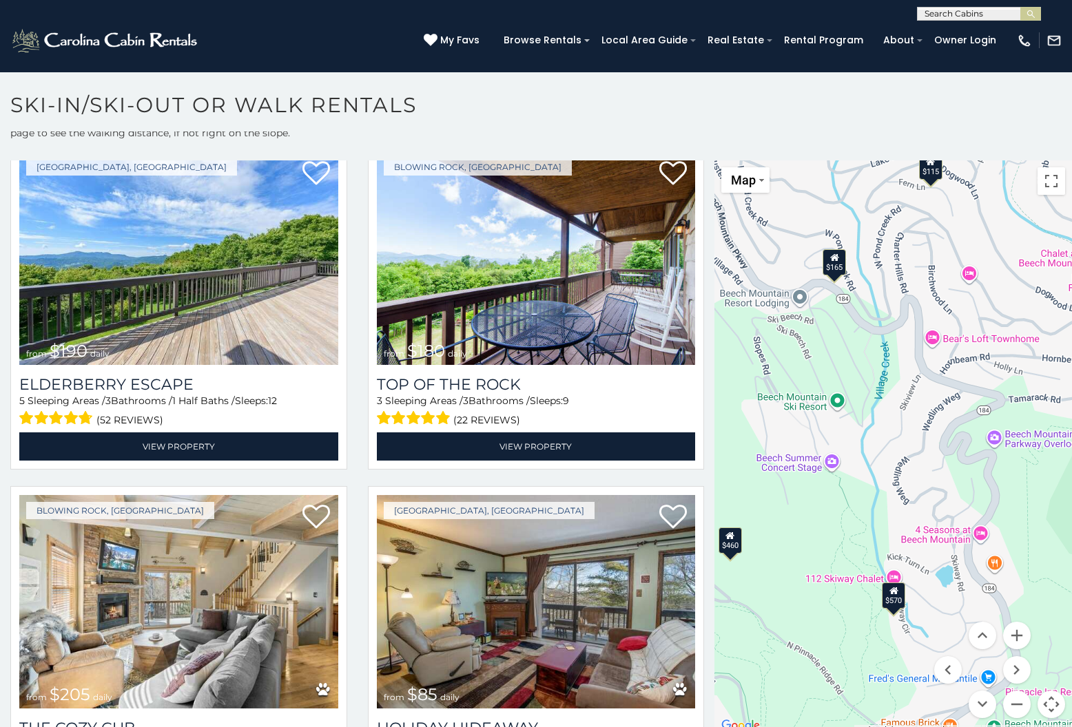
drag, startPoint x: 816, startPoint y: 496, endPoint x: 835, endPoint y: 516, distance: 27.8
click at [835, 516] on div "$460 $299 $190 $180 $205 $85 $175 $190 $155 $145 $115 $155 $185 $175 $395 $165 …" at bounding box center [892, 447] width 357 height 574
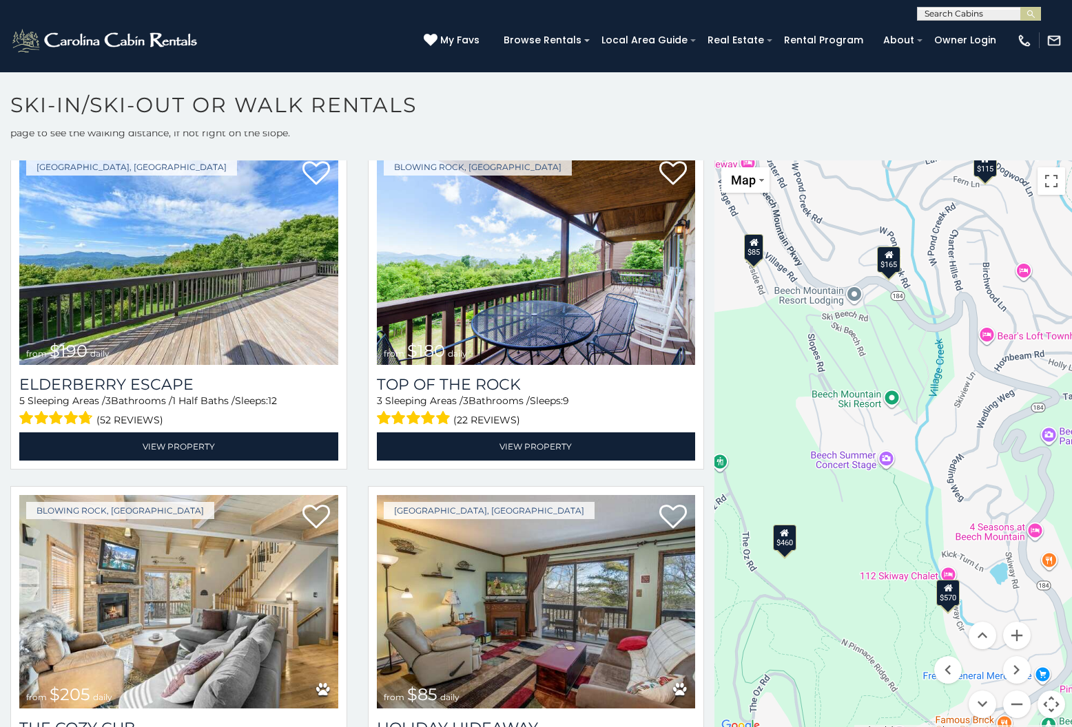
drag, startPoint x: 781, startPoint y: 517, endPoint x: 835, endPoint y: 517, distance: 54.4
click at [839, 512] on div "$460 $299 $190 $180 $205 $85 $175 $190 $155 $145 $115 $155 $185 $175 $395 $165 …" at bounding box center [892, 447] width 357 height 574
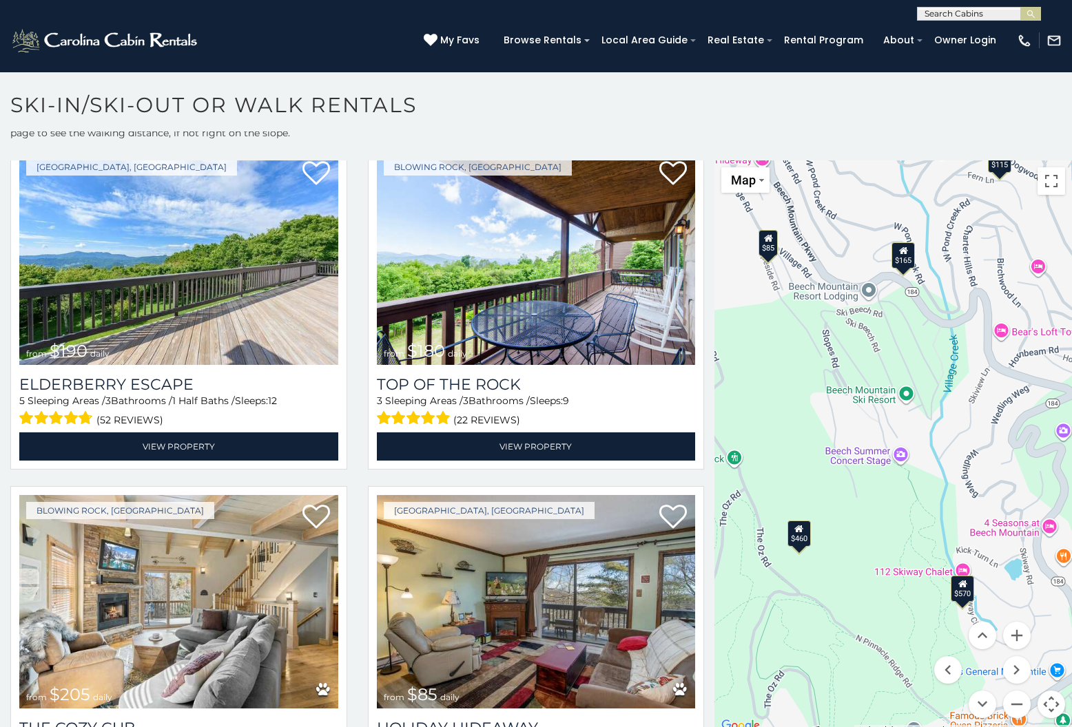
click at [803, 540] on div "$460" at bounding box center [798, 534] width 23 height 26
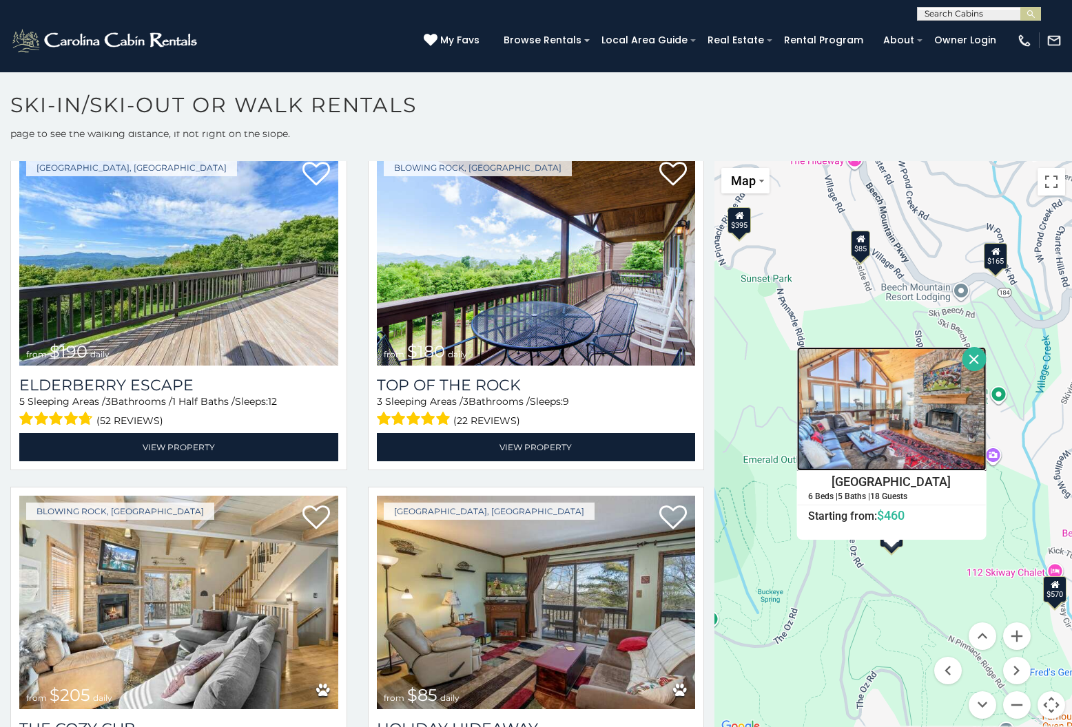
click at [889, 461] on img at bounding box center [890, 409] width 189 height 124
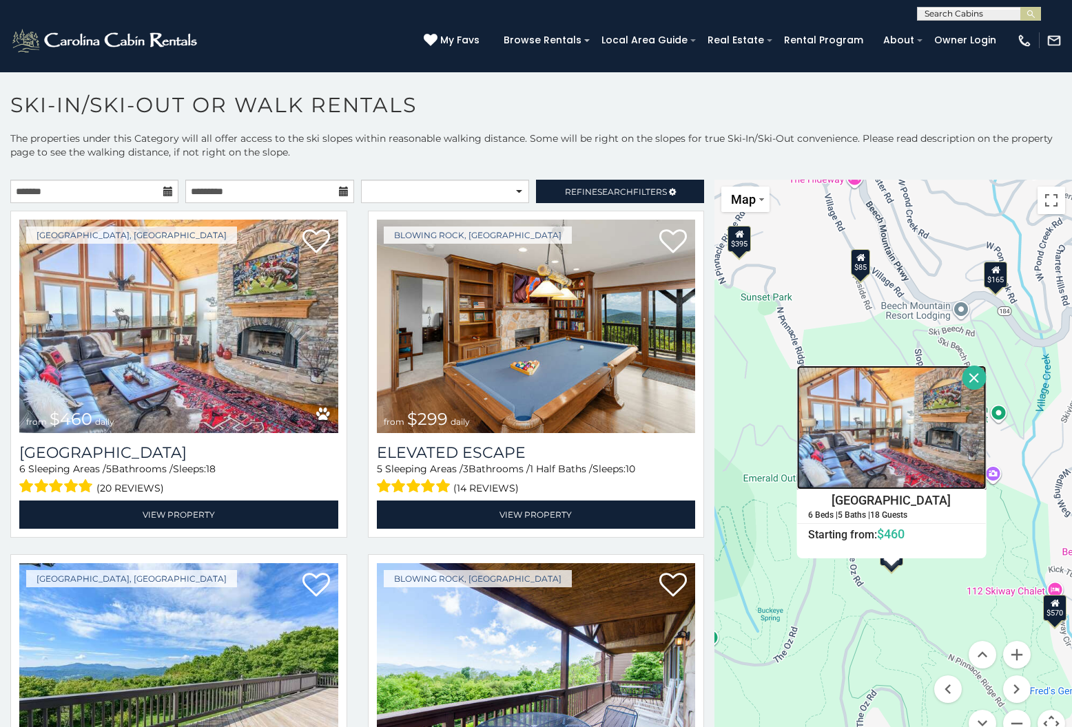
scroll to position [0, 0]
click at [151, 191] on input "text" at bounding box center [94, 191] width 168 height 23
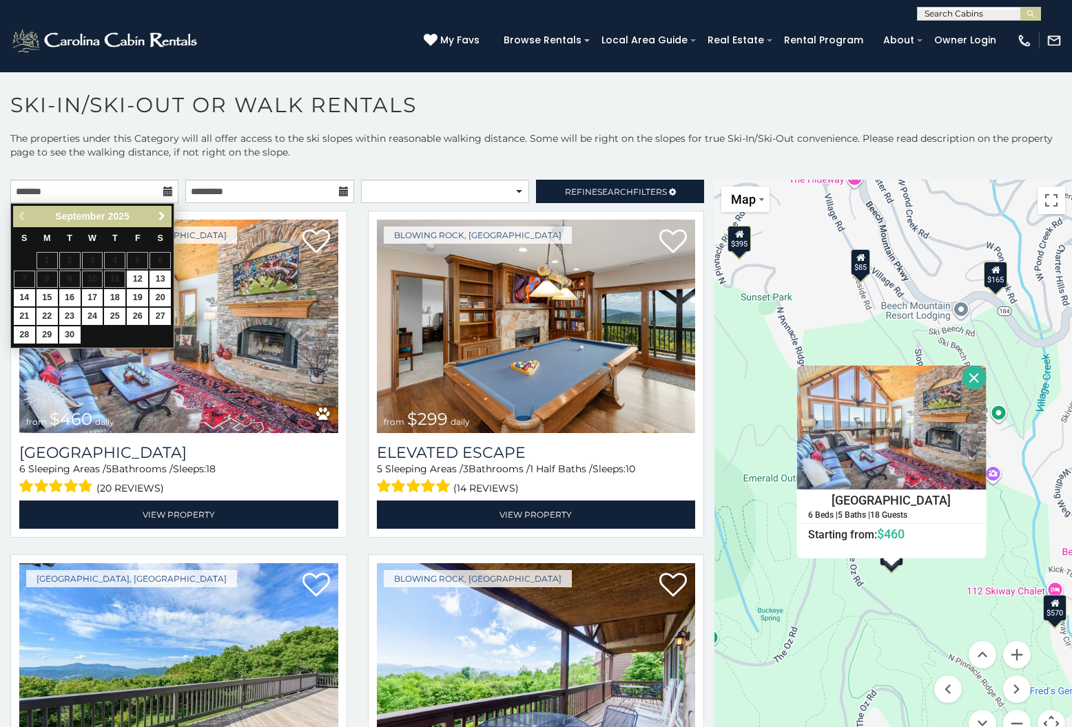
click at [167, 217] on link "Next" at bounding box center [161, 216] width 17 height 17
click at [156, 213] on span "Next" at bounding box center [161, 216] width 11 height 11
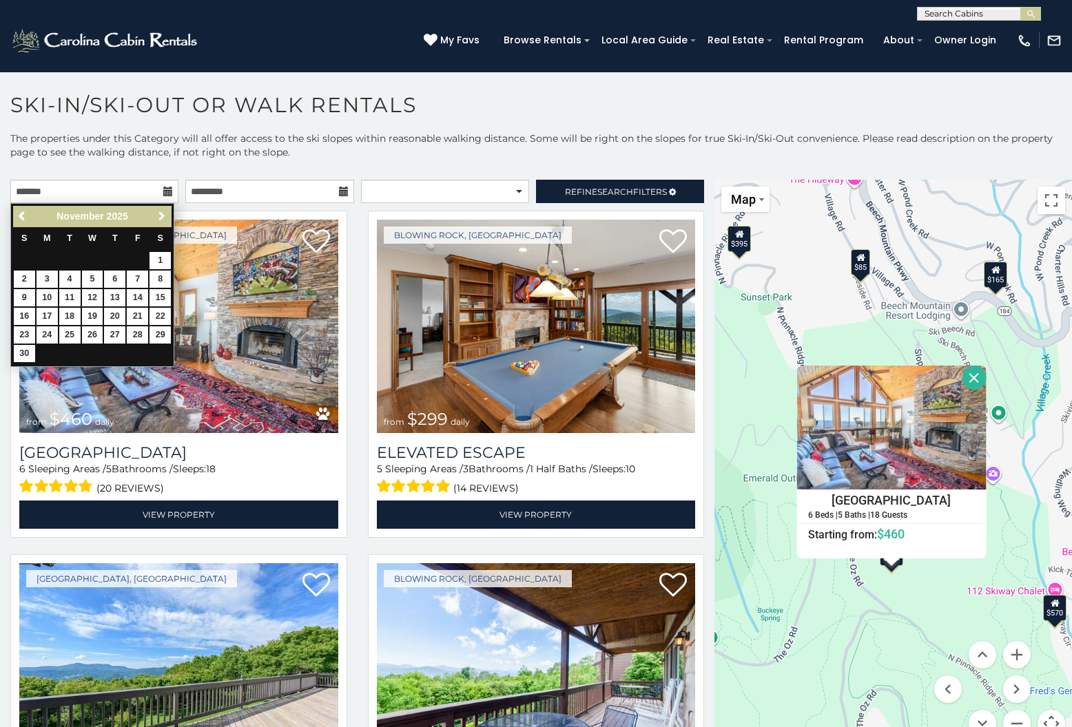
click at [160, 213] on span "Next" at bounding box center [161, 216] width 11 height 11
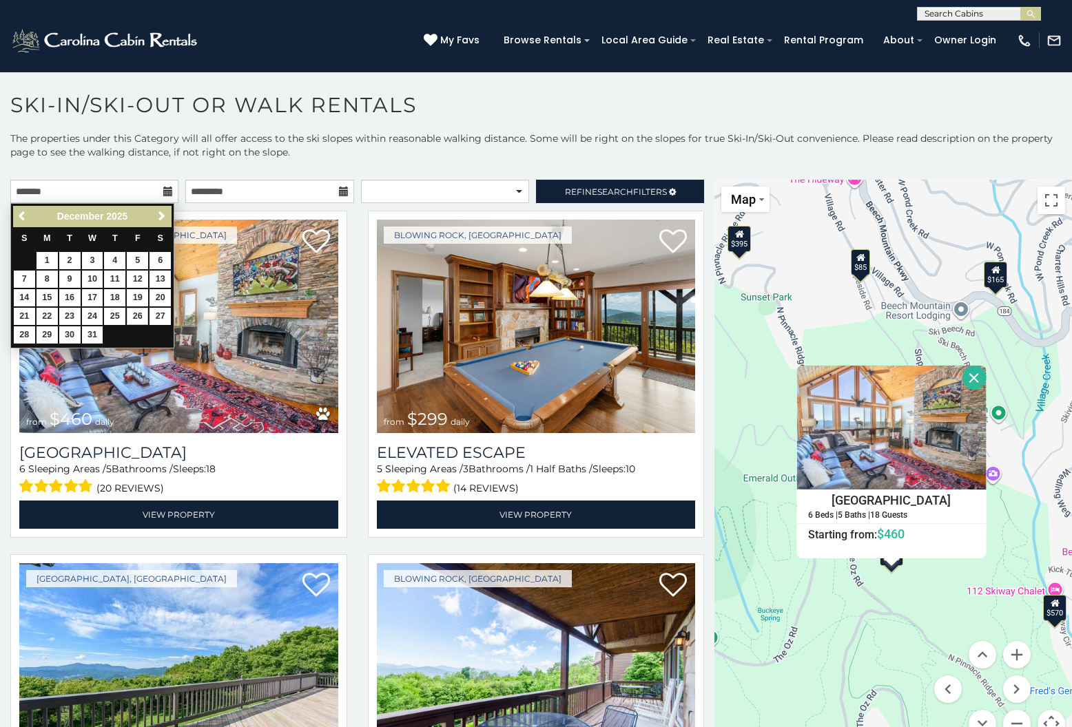
click at [132, 313] on link "26" at bounding box center [137, 316] width 21 height 17
type input "**********"
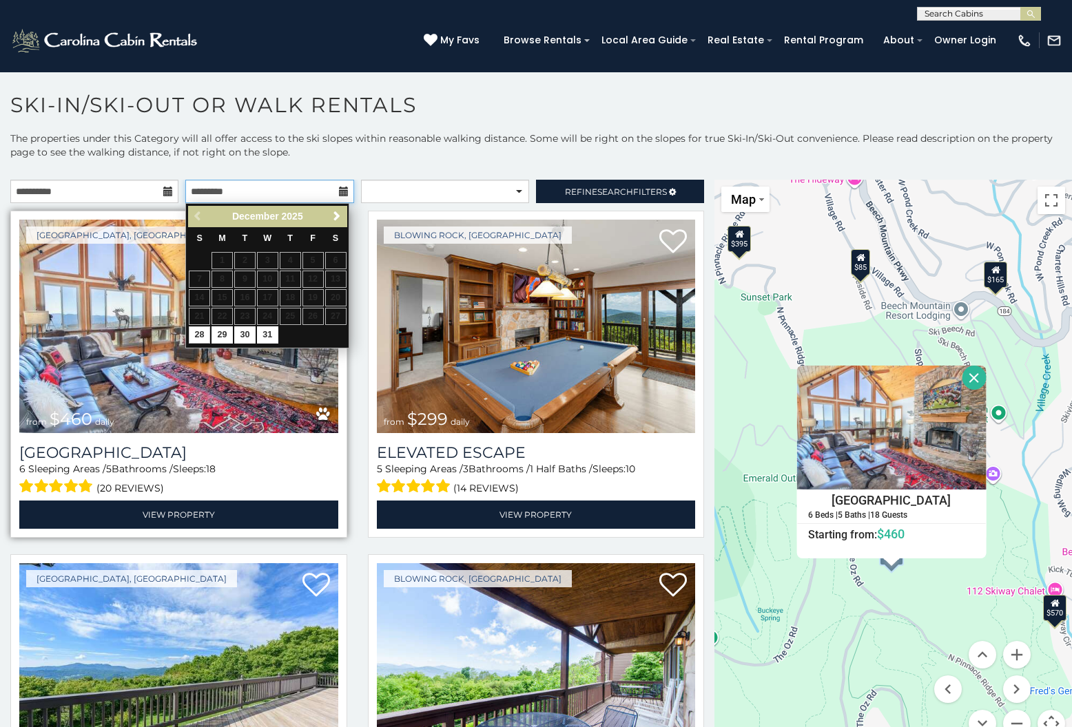
scroll to position [1, 0]
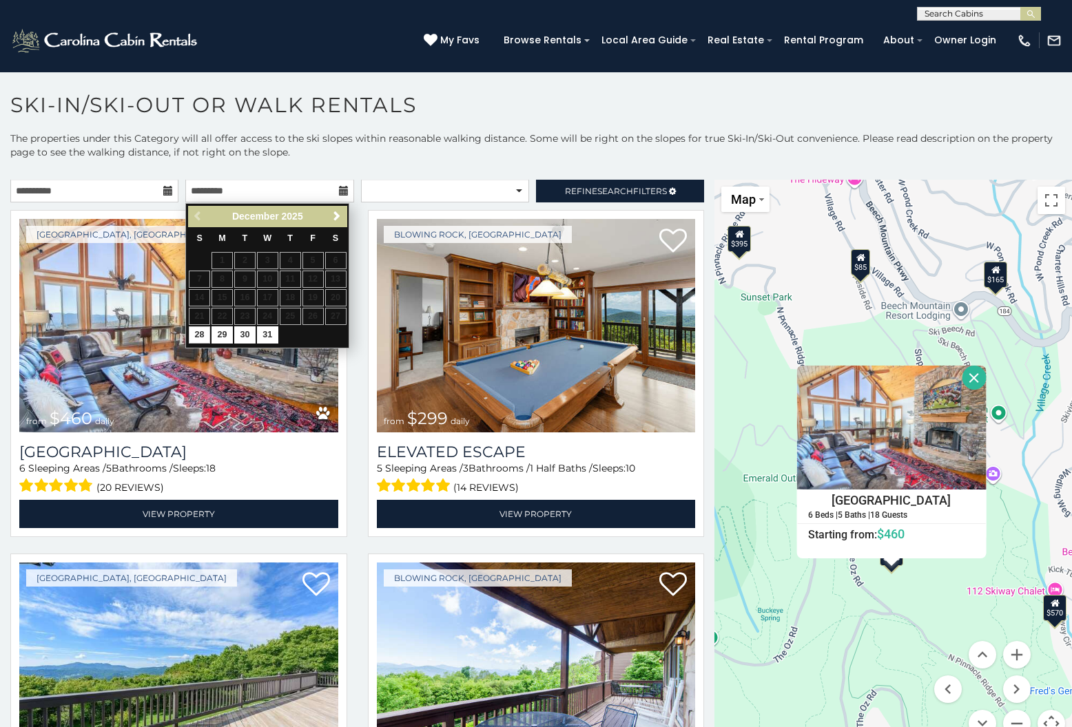
click at [169, 186] on icon at bounding box center [168, 191] width 10 height 10
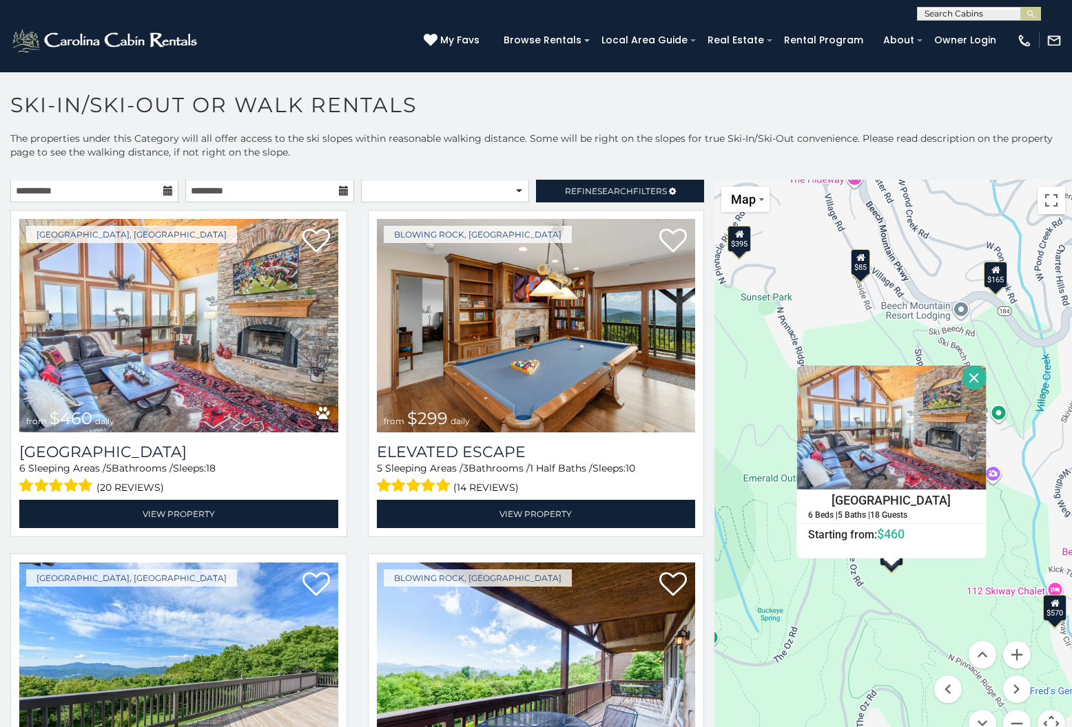
click at [168, 187] on icon at bounding box center [168, 191] width 10 height 10
click at [242, 195] on input "text" at bounding box center [269, 190] width 168 height 23
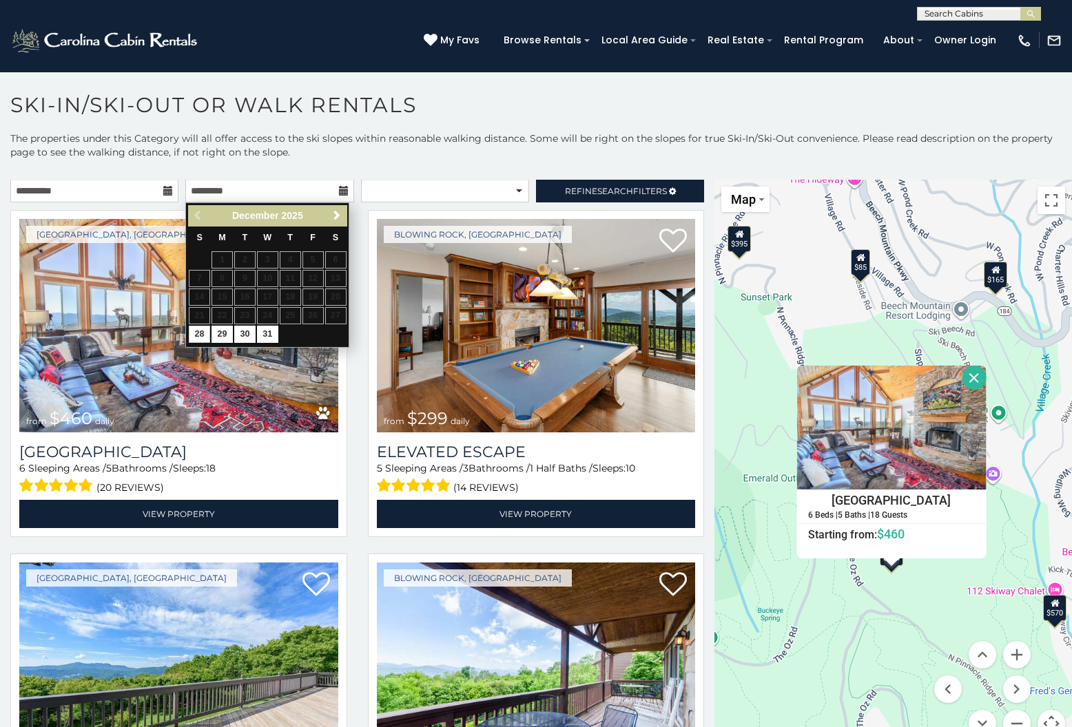
click at [205, 332] on link "28" at bounding box center [199, 334] width 21 height 17
type input "**********"
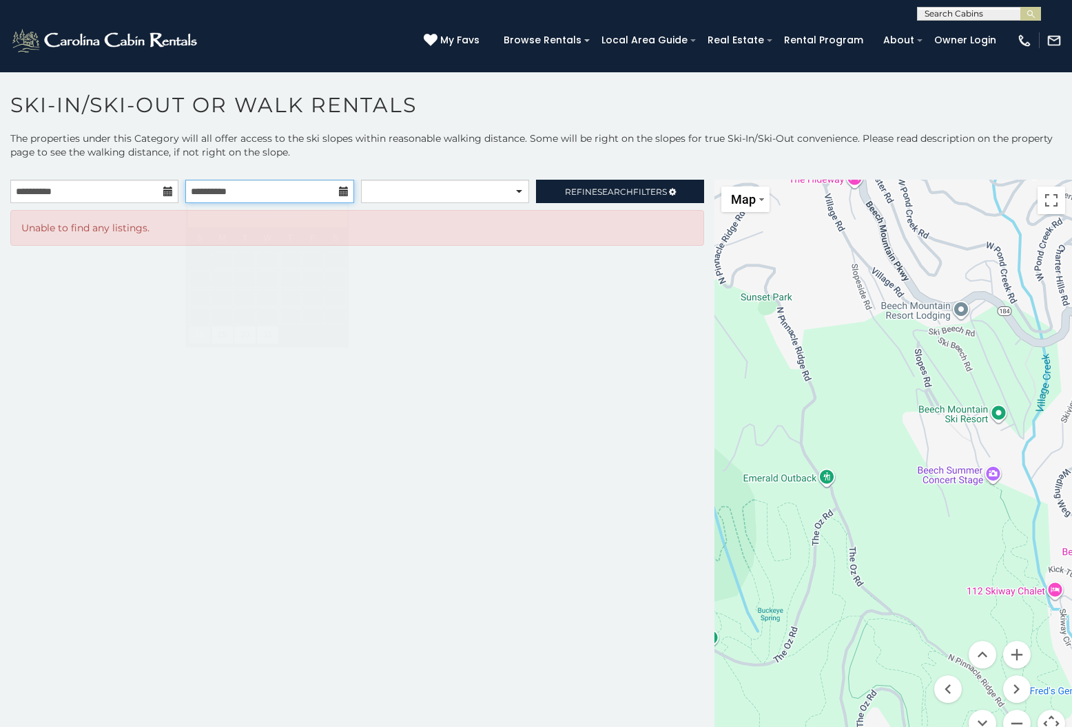
click at [332, 188] on input "**********" at bounding box center [269, 191] width 168 height 23
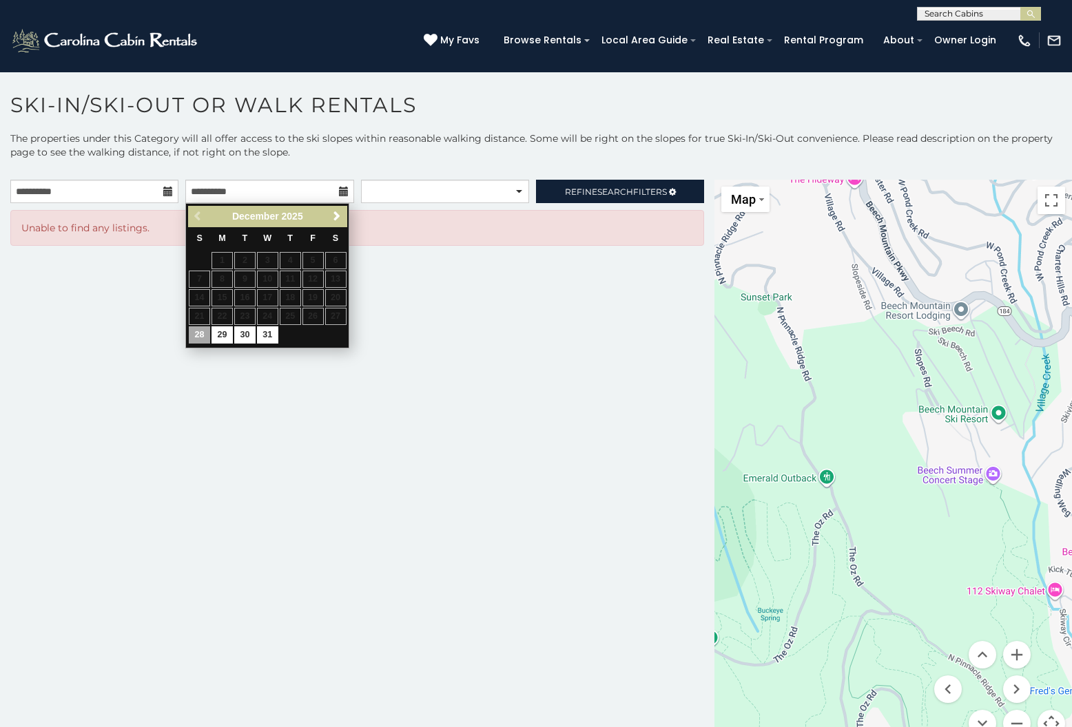
click at [290, 129] on h1 "Ski-In/Ski-Out or Walk Rentals" at bounding box center [536, 111] width 1072 height 39
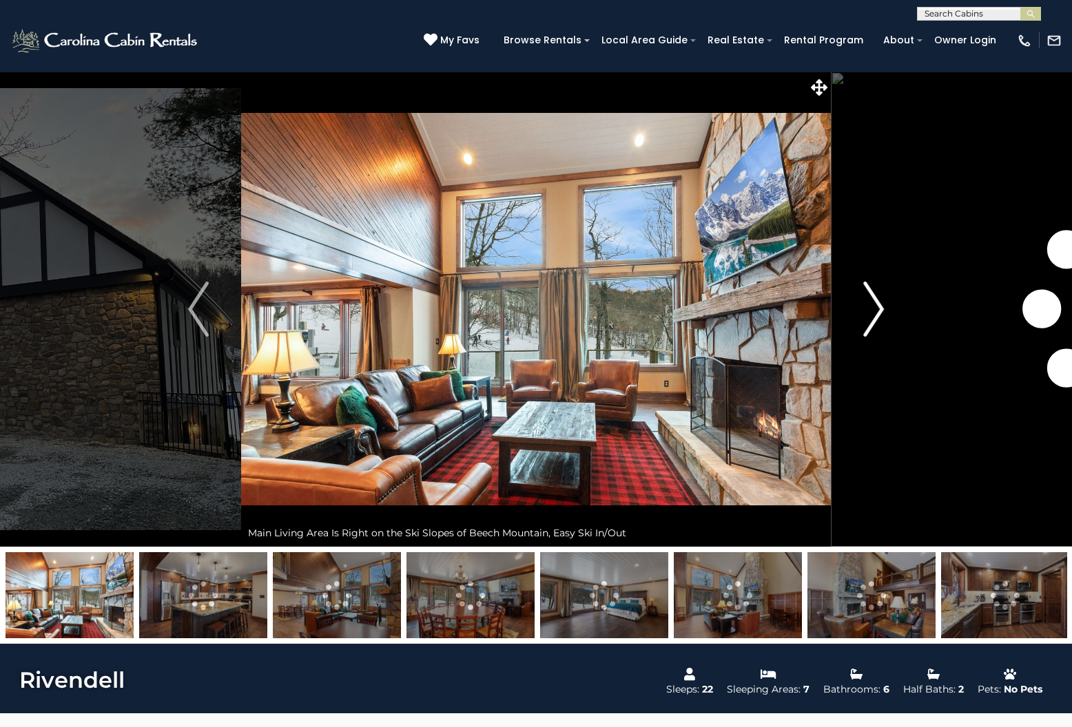
click at [878, 303] on img "Next" at bounding box center [873, 309] width 21 height 55
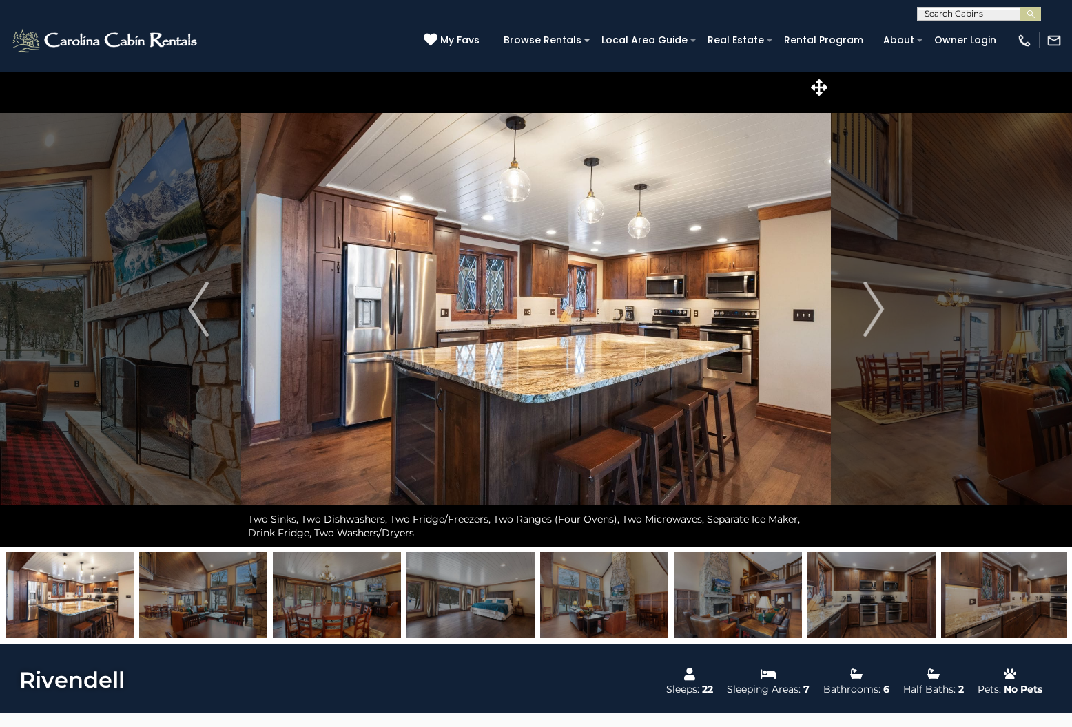
click at [568, 603] on img at bounding box center [604, 595] width 128 height 86
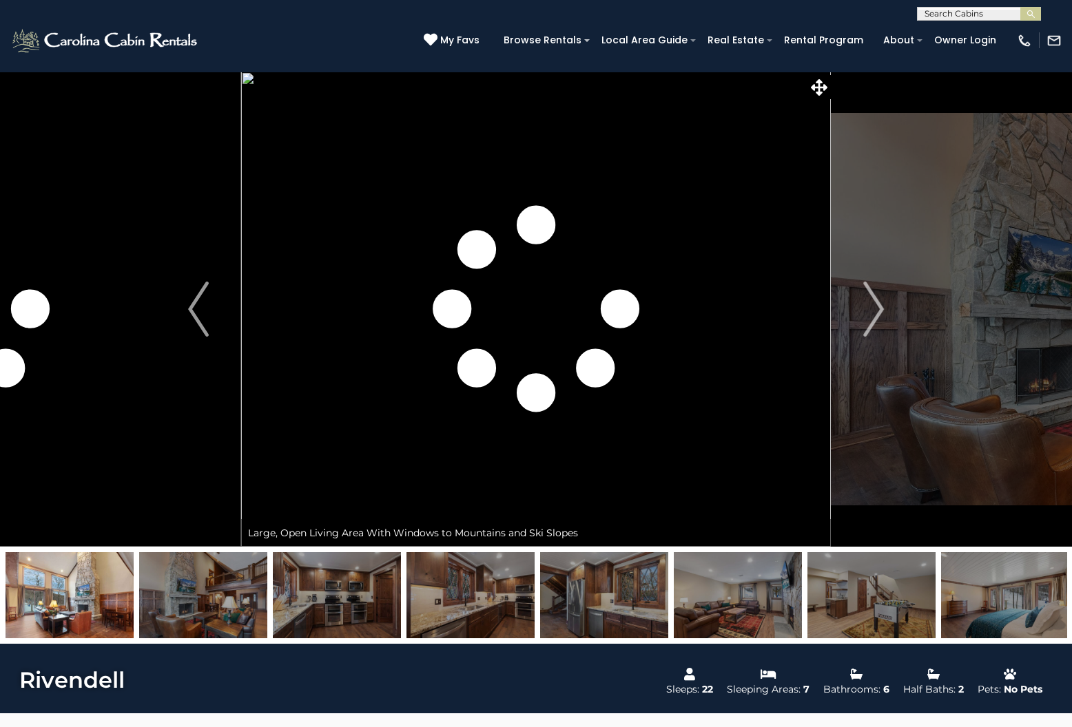
click at [623, 599] on img at bounding box center [604, 595] width 128 height 86
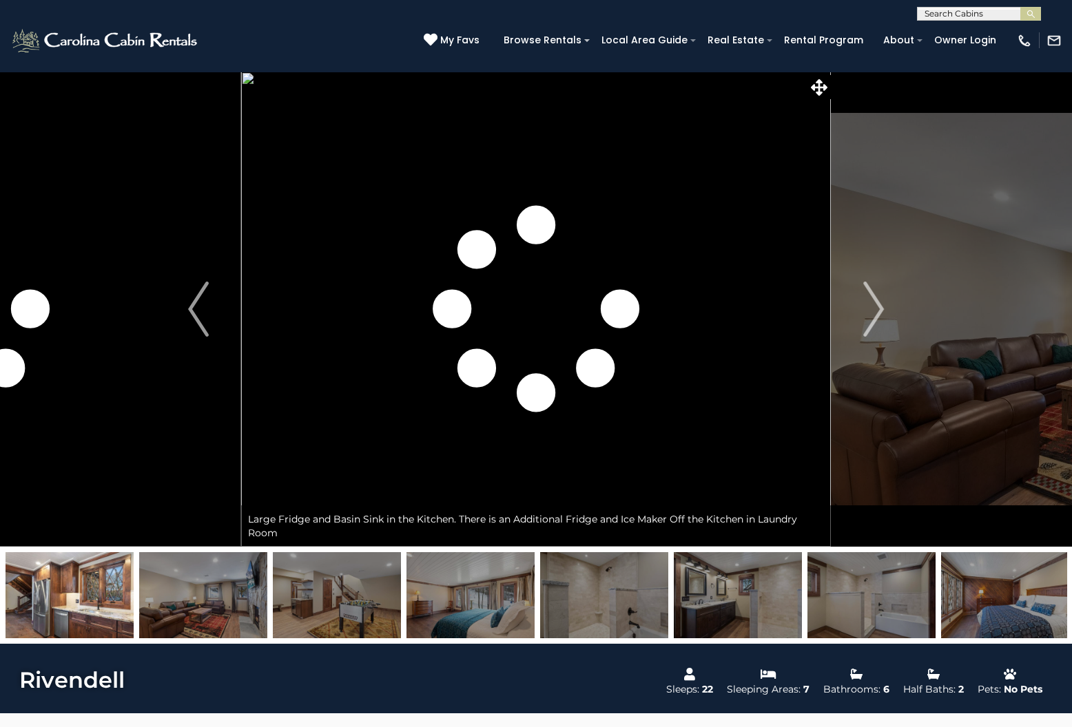
click at [623, 599] on img at bounding box center [604, 595] width 128 height 86
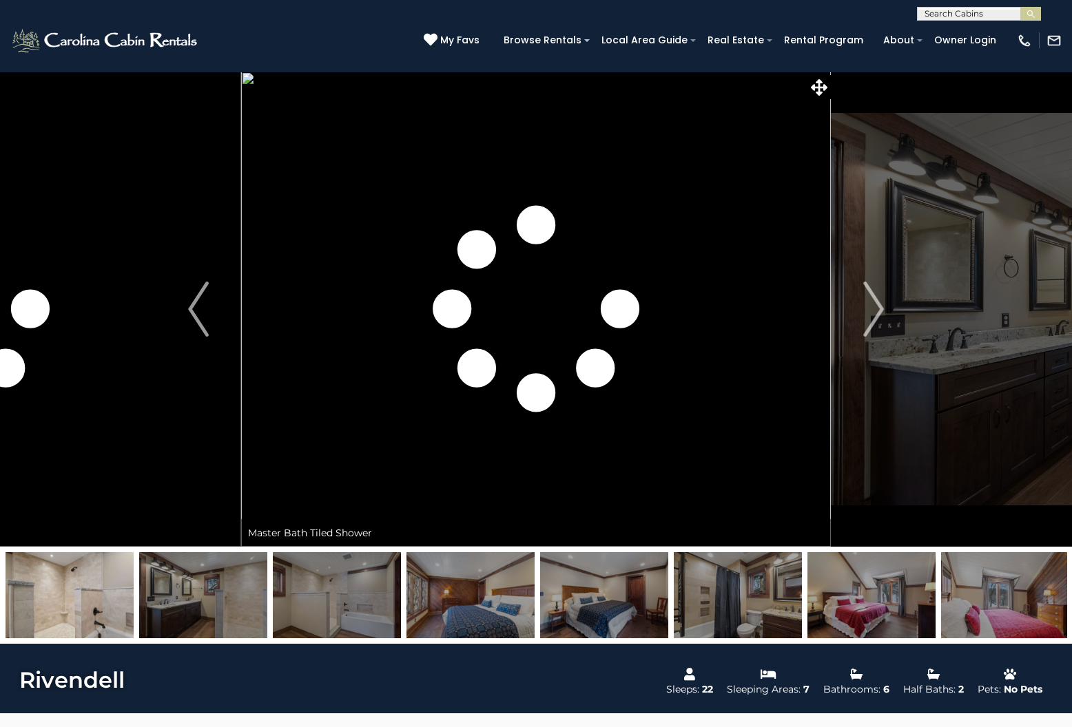
click at [623, 599] on img at bounding box center [604, 595] width 128 height 86
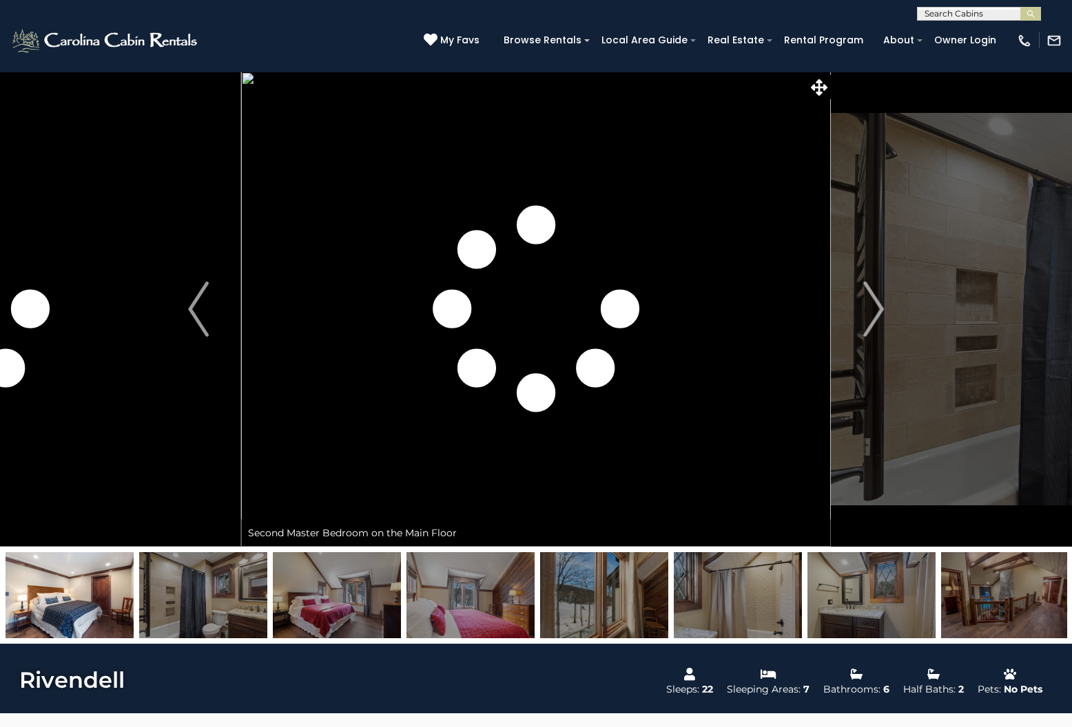
click at [623, 599] on img at bounding box center [604, 595] width 128 height 86
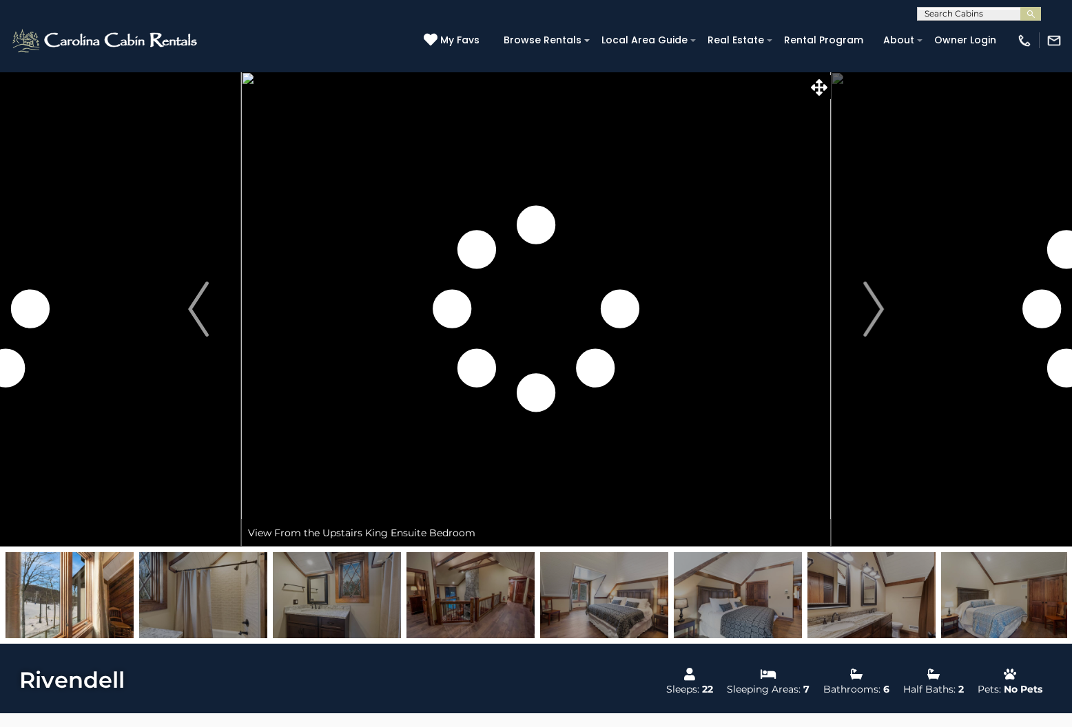
click at [623, 599] on img at bounding box center [604, 595] width 128 height 86
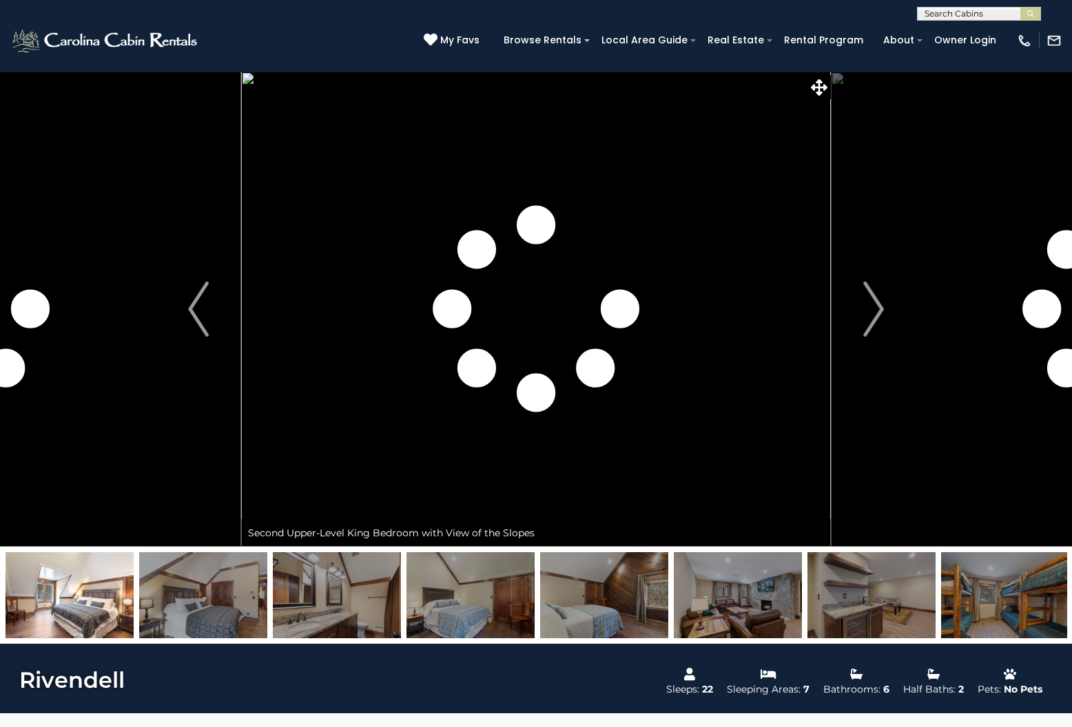
click at [623, 599] on img at bounding box center [604, 595] width 128 height 86
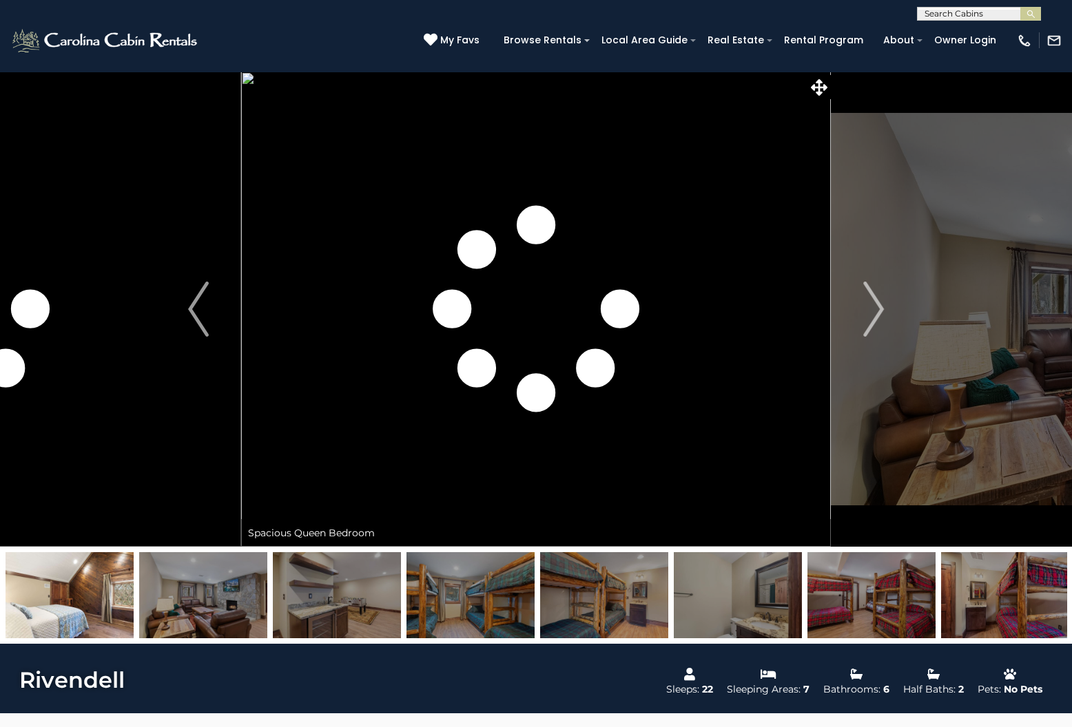
click at [623, 599] on img at bounding box center [604, 595] width 128 height 86
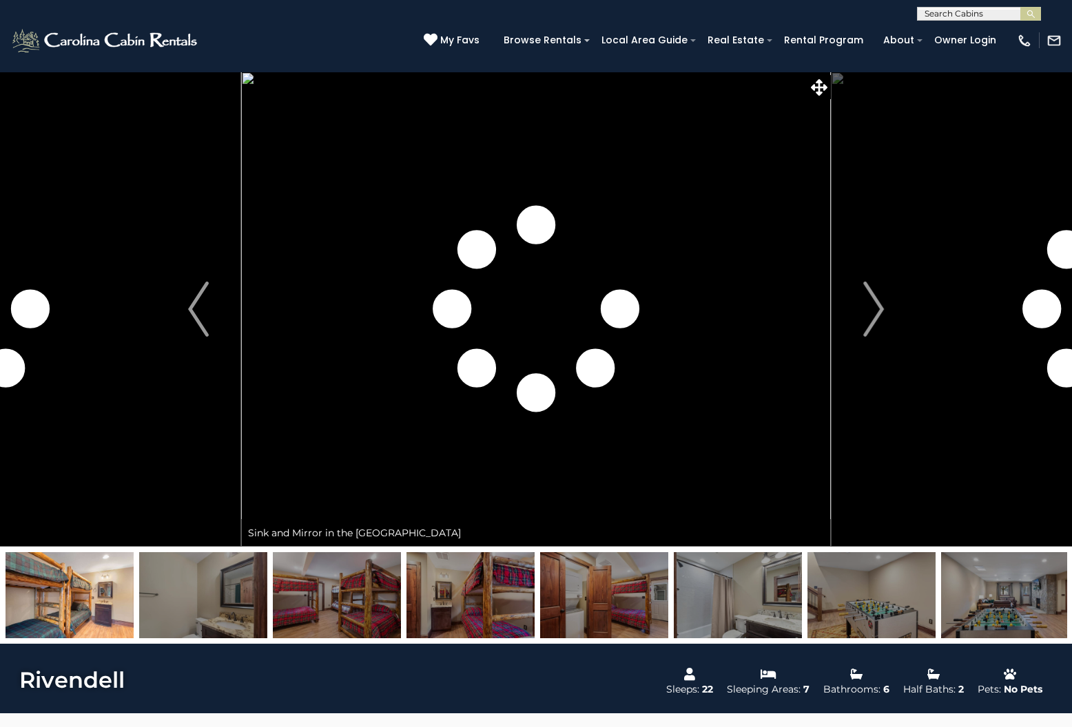
click at [623, 599] on img at bounding box center [604, 595] width 128 height 86
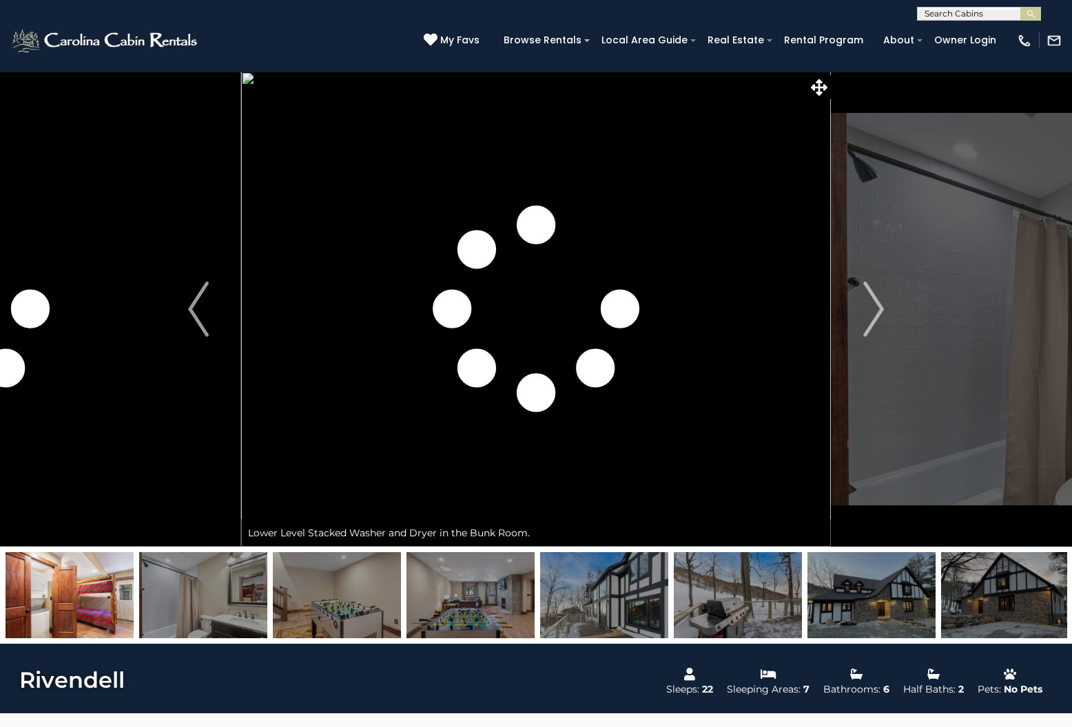
click at [623, 599] on img at bounding box center [604, 595] width 128 height 86
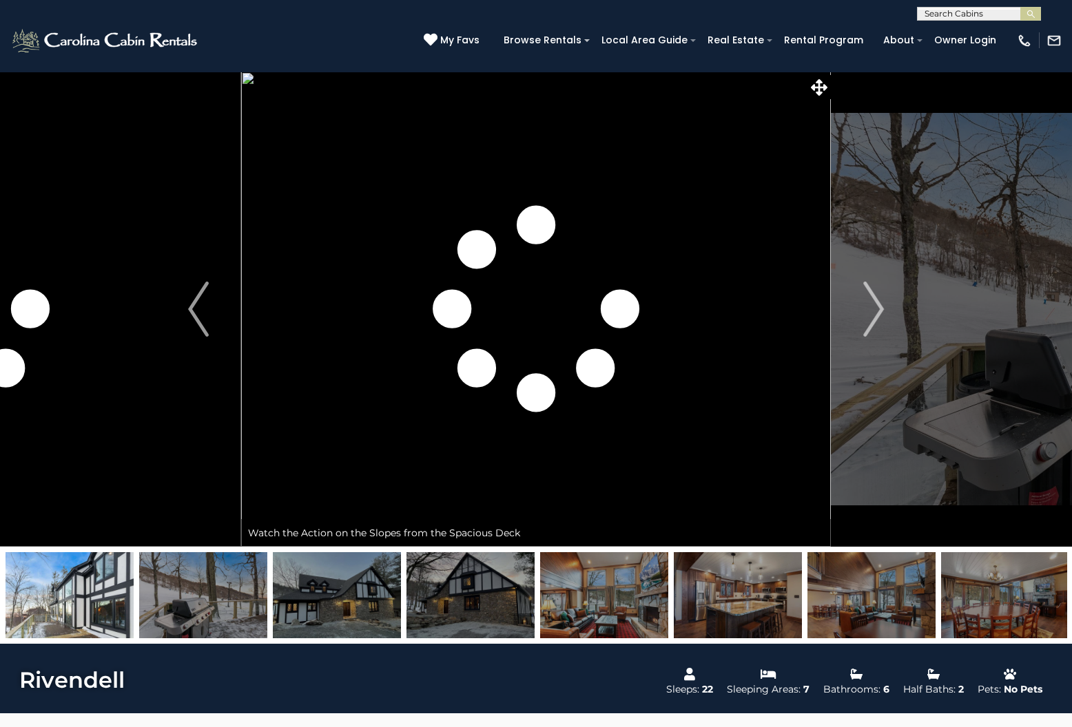
click at [617, 597] on img at bounding box center [604, 595] width 128 height 86
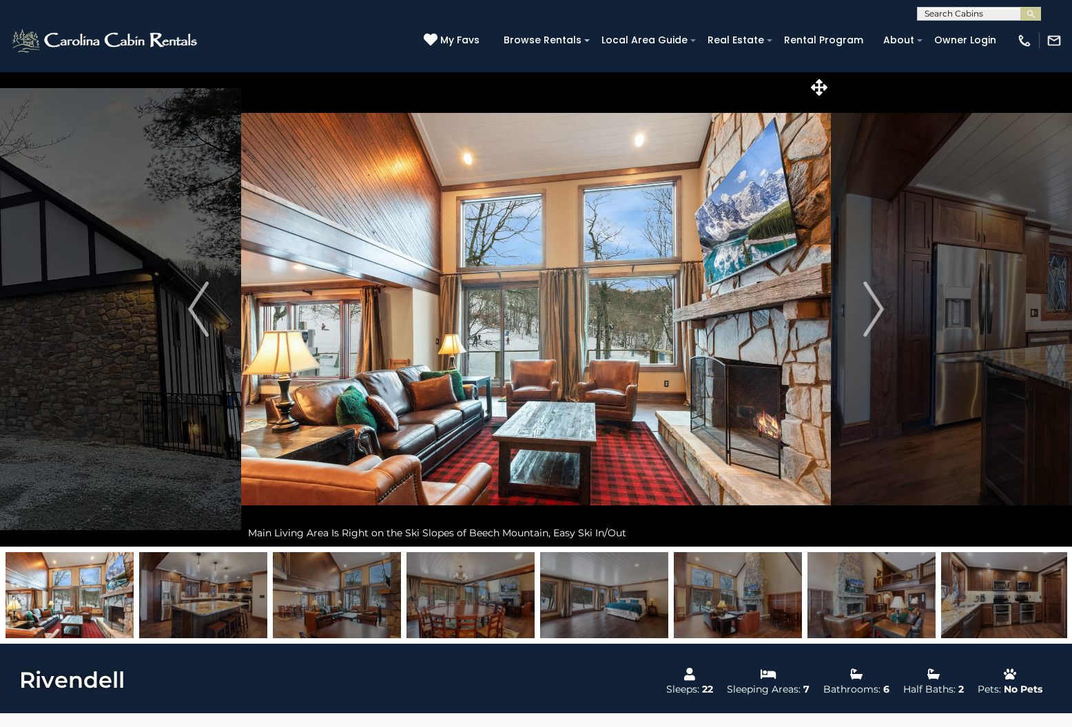
click at [619, 597] on img at bounding box center [604, 595] width 128 height 86
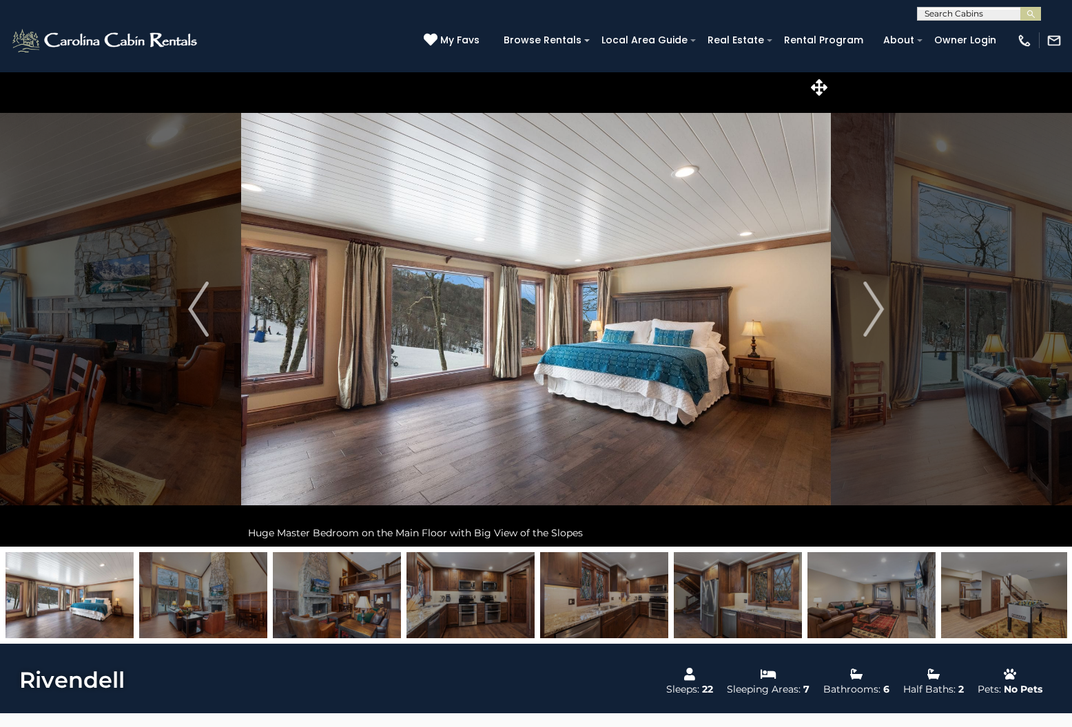
click at [619, 597] on img at bounding box center [604, 595] width 128 height 86
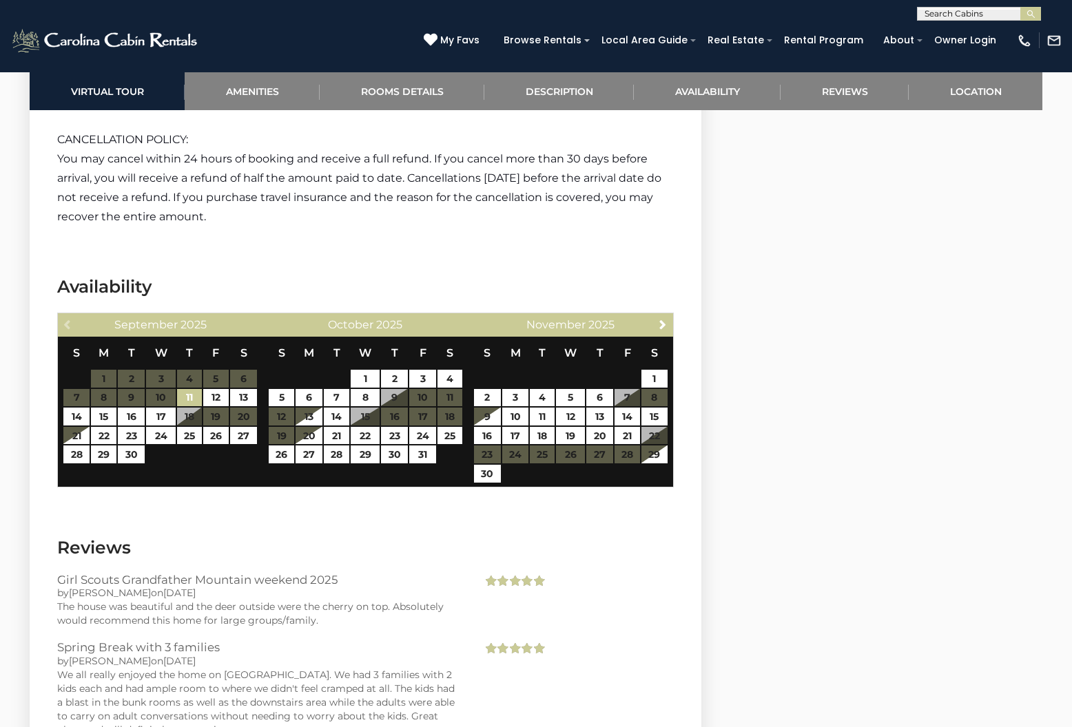
scroll to position [3188, 0]
click at [663, 319] on span "Next" at bounding box center [662, 324] width 11 height 11
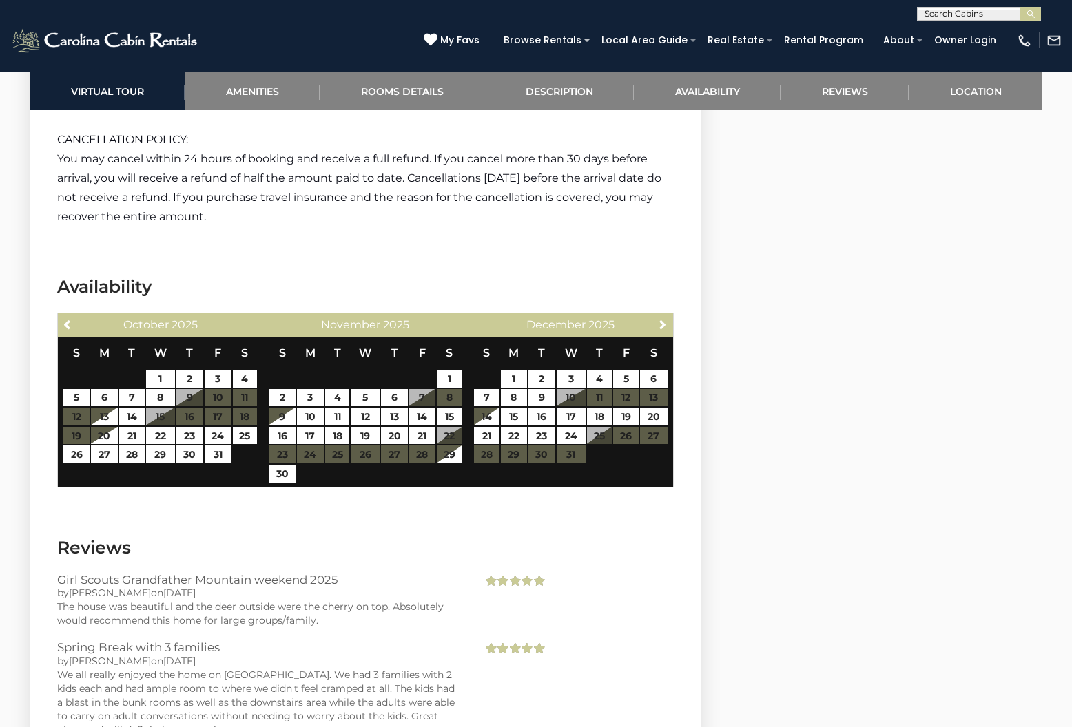
click at [608, 380] on table "S M T W T F S 1 2 3 4 5 6 7 8 9 10 11 12 13 14 15 16 17 18 19 20 21 22 23 24 25…" at bounding box center [570, 407] width 195 height 141
click at [635, 380] on table "S M T W T F S 1 2 3 4 5 6 7 8 9 10 11 12 13 14 15 16 17 18 19 20 21 22 23 24 25…" at bounding box center [570, 407] width 195 height 141
click at [616, 380] on table "S M T W T F S 1 2 3 4 5 6 7 8 9 10 11 12 13 14 15 16 17 18 19 20 21 22 23 24 25…" at bounding box center [570, 407] width 195 height 141
click at [634, 380] on table "S M T W T F S 1 2 3 4 5 6 7 8 9 10 11 12 13 14 15 16 17 18 19 20 21 22 23 24 25…" at bounding box center [570, 407] width 195 height 141
click at [647, 382] on table "S M T W T F S 1 2 3 4 5 6 7 8 9 10 11 12 13 14 15 16 17 18 19 20 21 22 23 24 25…" at bounding box center [570, 407] width 195 height 141
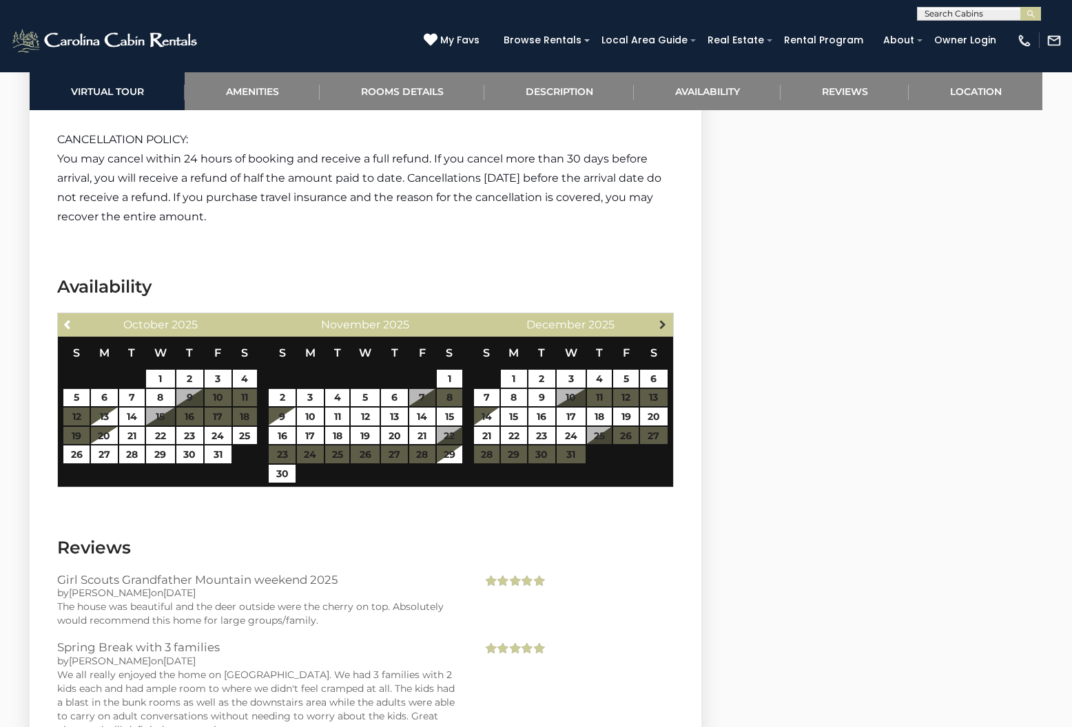
click at [667, 319] on span "Next" at bounding box center [662, 324] width 11 height 11
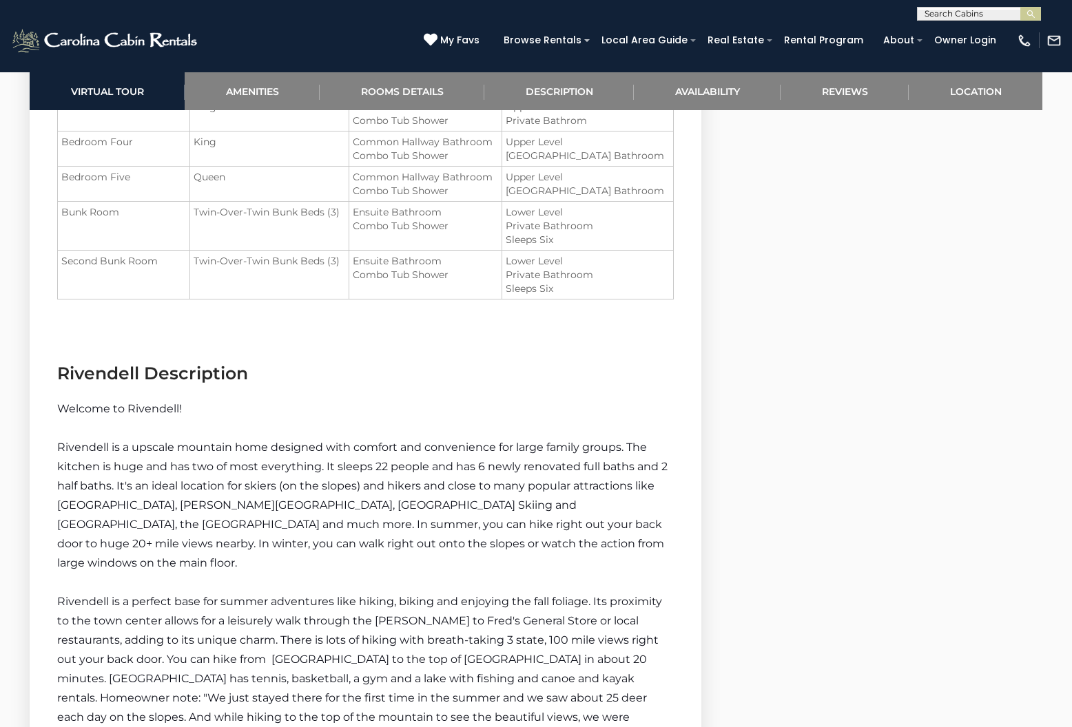
scroll to position [1876, 0]
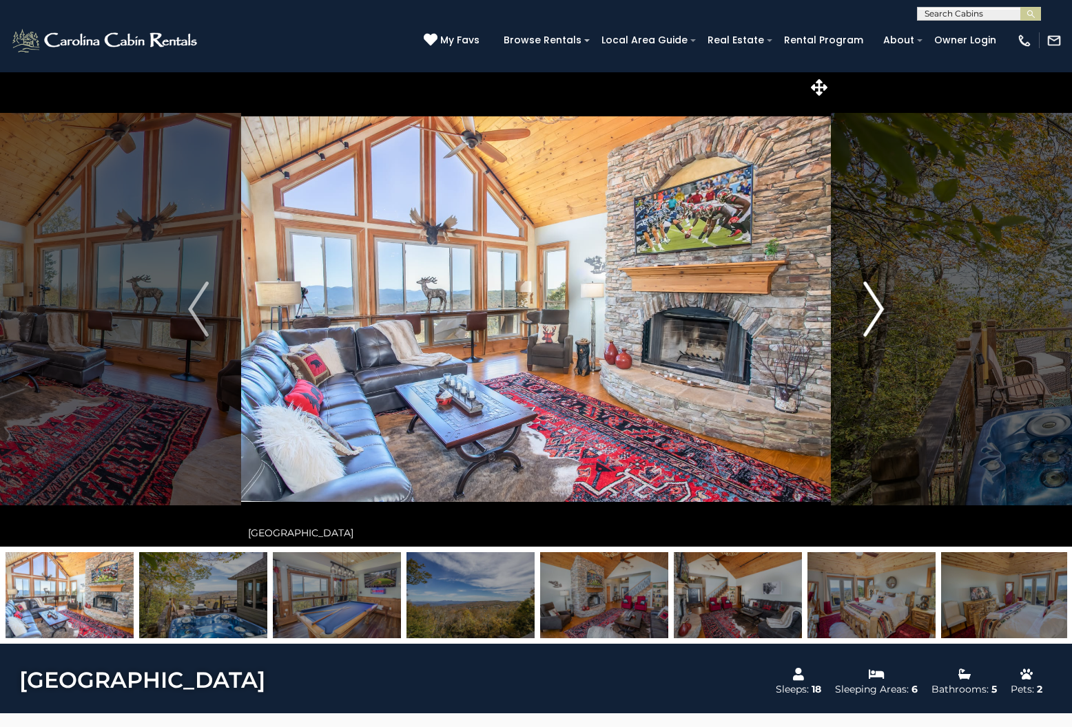
click at [880, 315] on img "Next" at bounding box center [873, 309] width 21 height 55
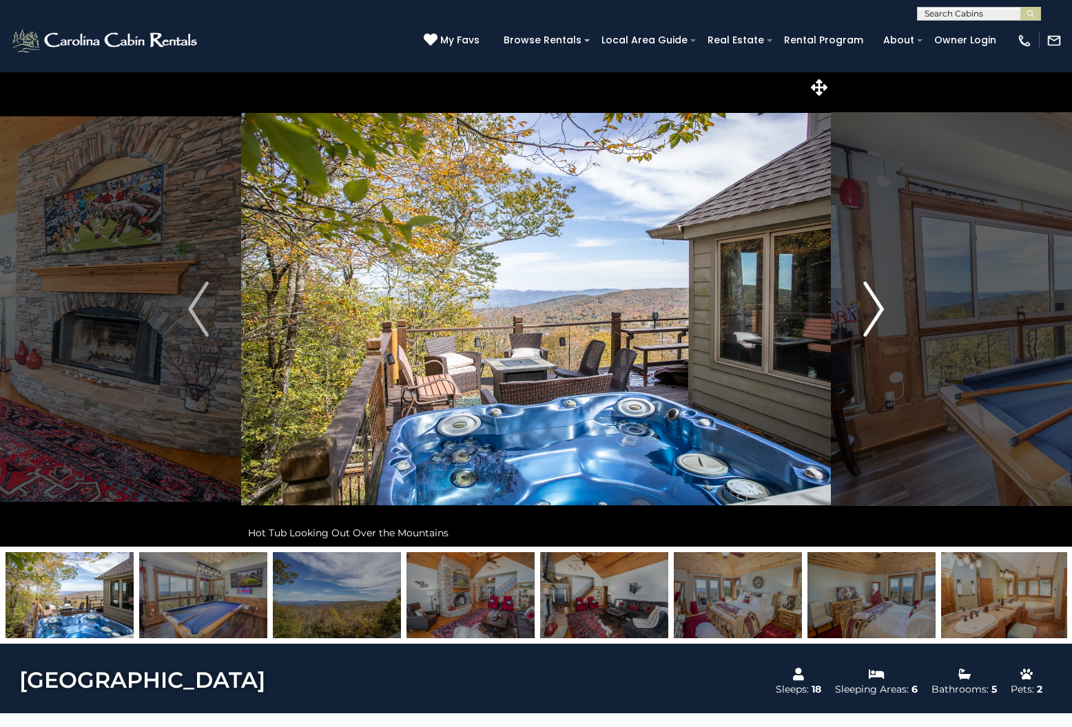
click at [878, 315] on img "Next" at bounding box center [873, 309] width 21 height 55
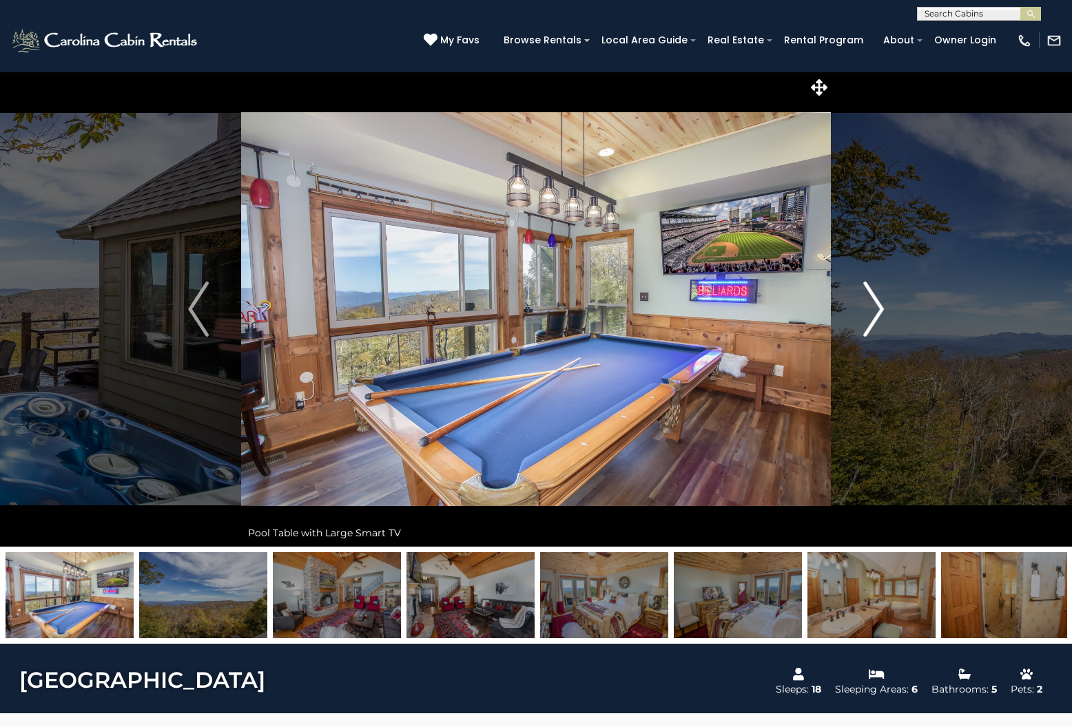
click at [878, 315] on img "Next" at bounding box center [873, 309] width 21 height 55
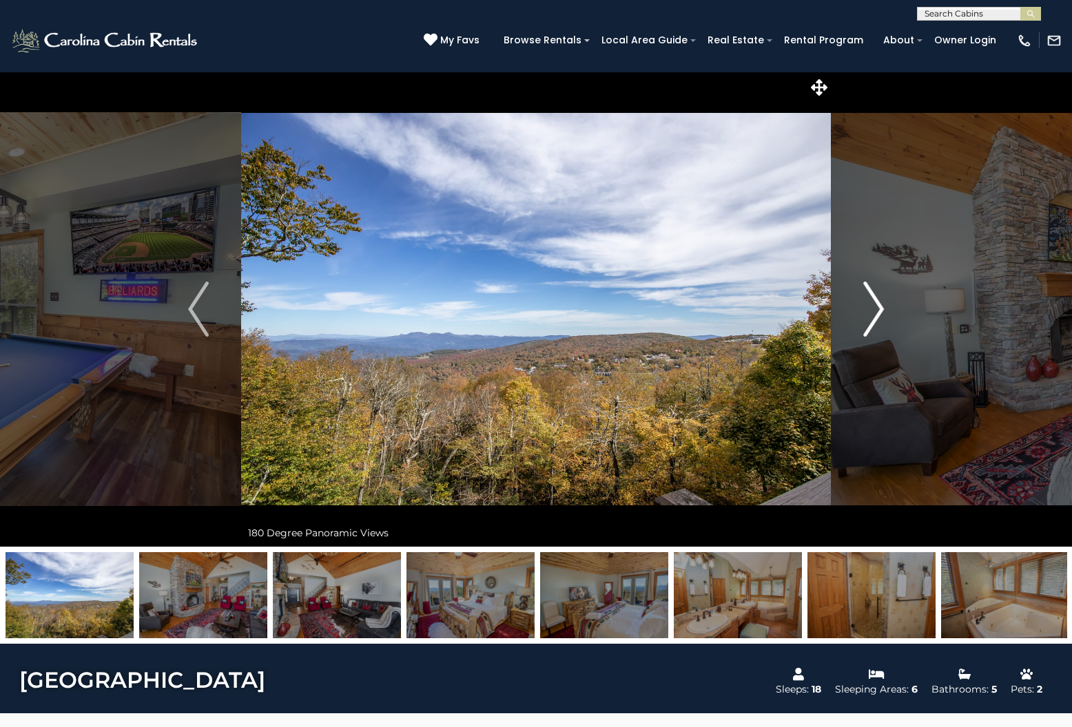
click at [878, 315] on img "Next" at bounding box center [873, 309] width 21 height 55
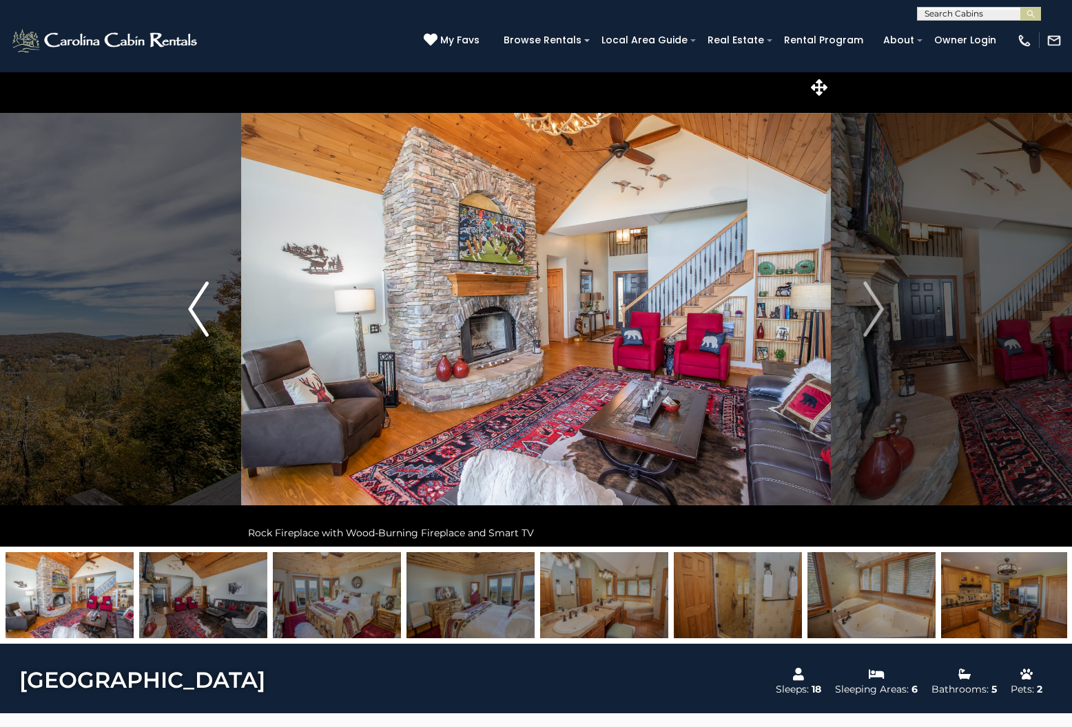
click at [202, 305] on img "Previous" at bounding box center [198, 309] width 21 height 55
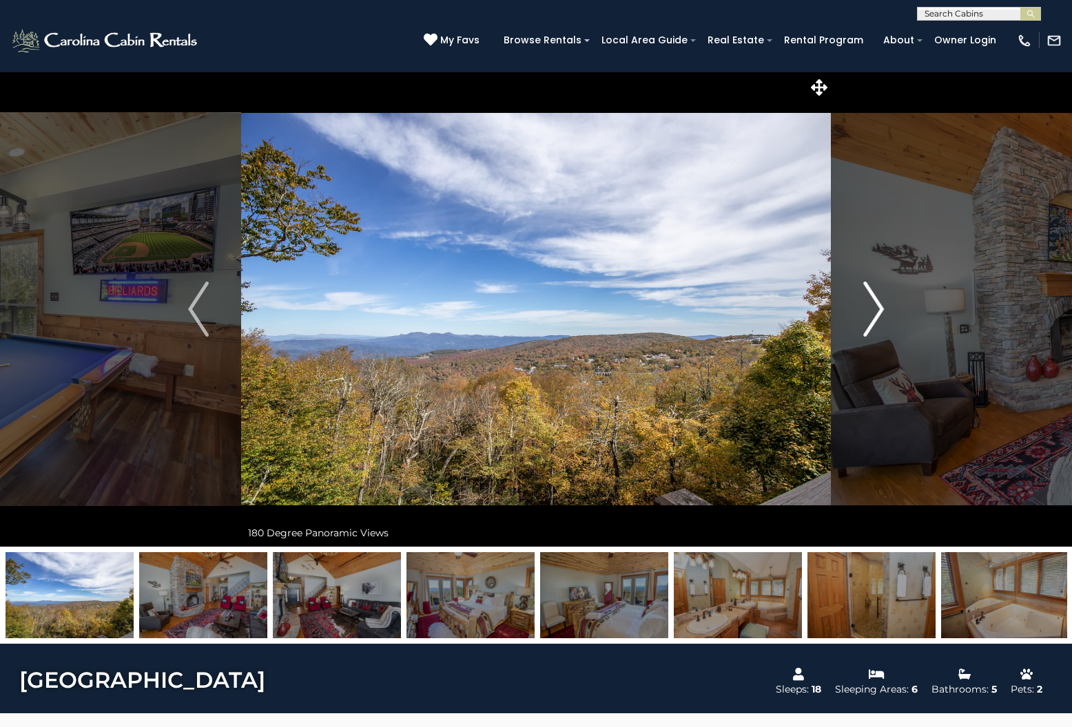
click at [860, 311] on button "Next" at bounding box center [873, 309] width 85 height 475
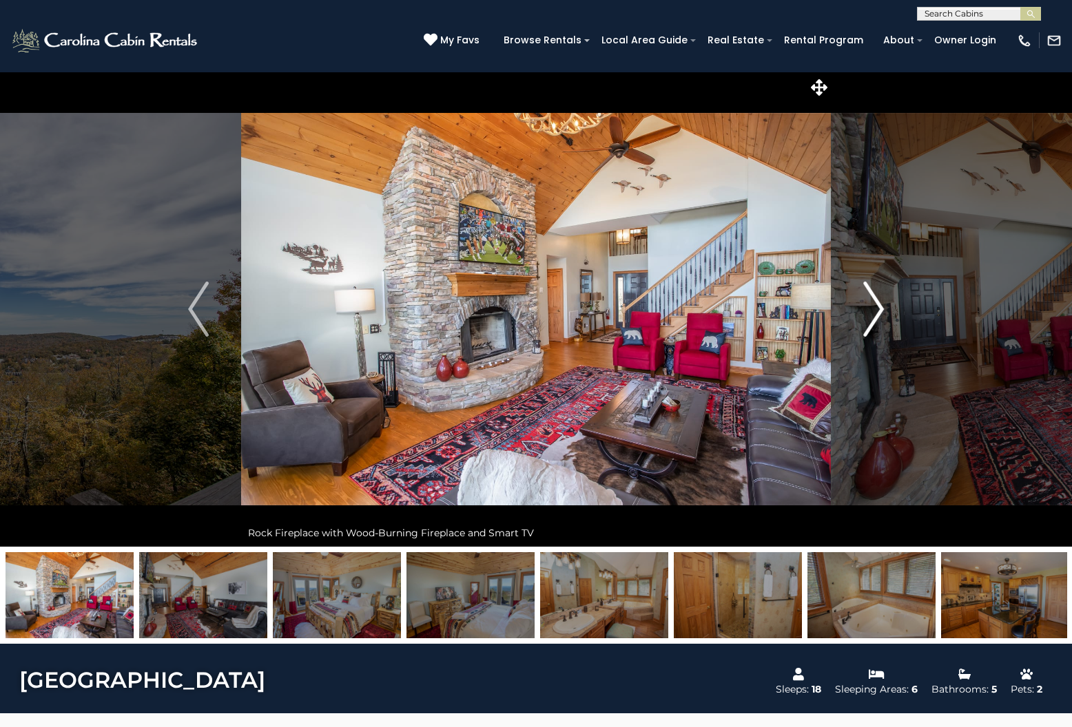
click at [864, 310] on img "Next" at bounding box center [873, 309] width 21 height 55
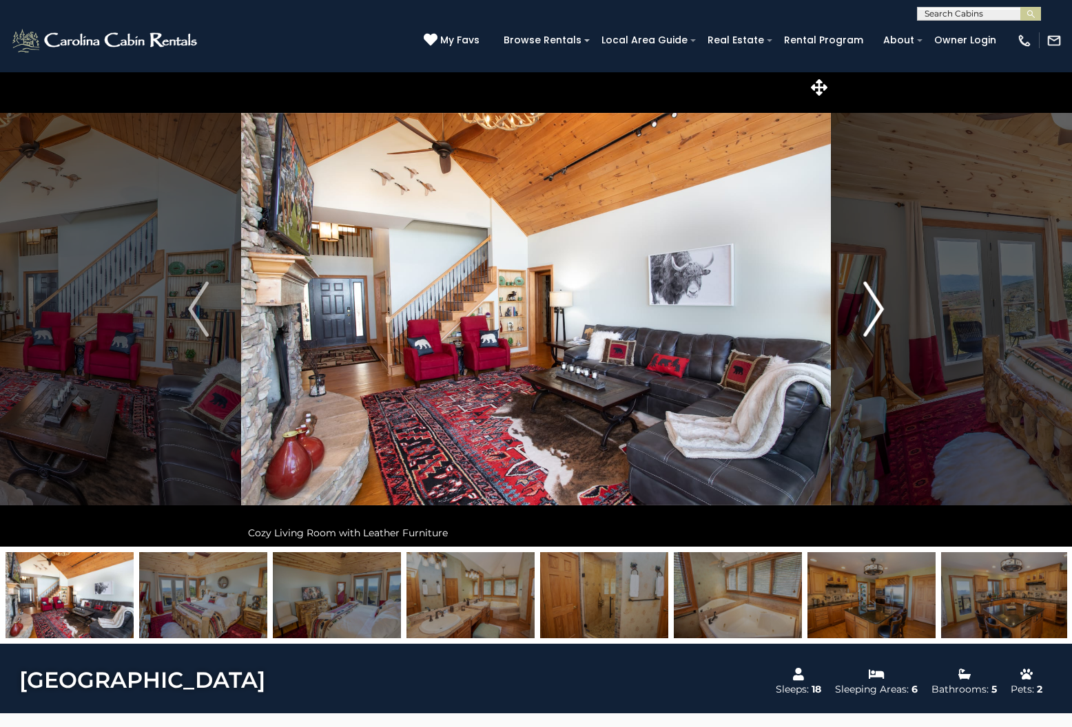
click at [871, 309] on img "Next" at bounding box center [873, 309] width 21 height 55
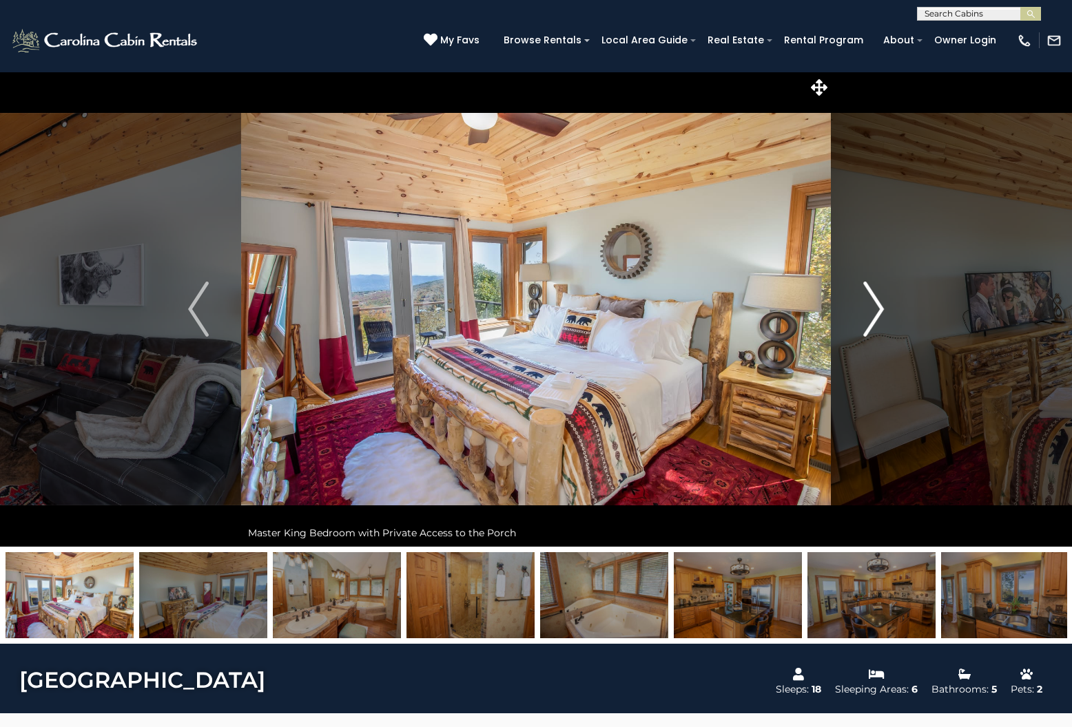
click at [871, 309] on img "Next" at bounding box center [873, 309] width 21 height 55
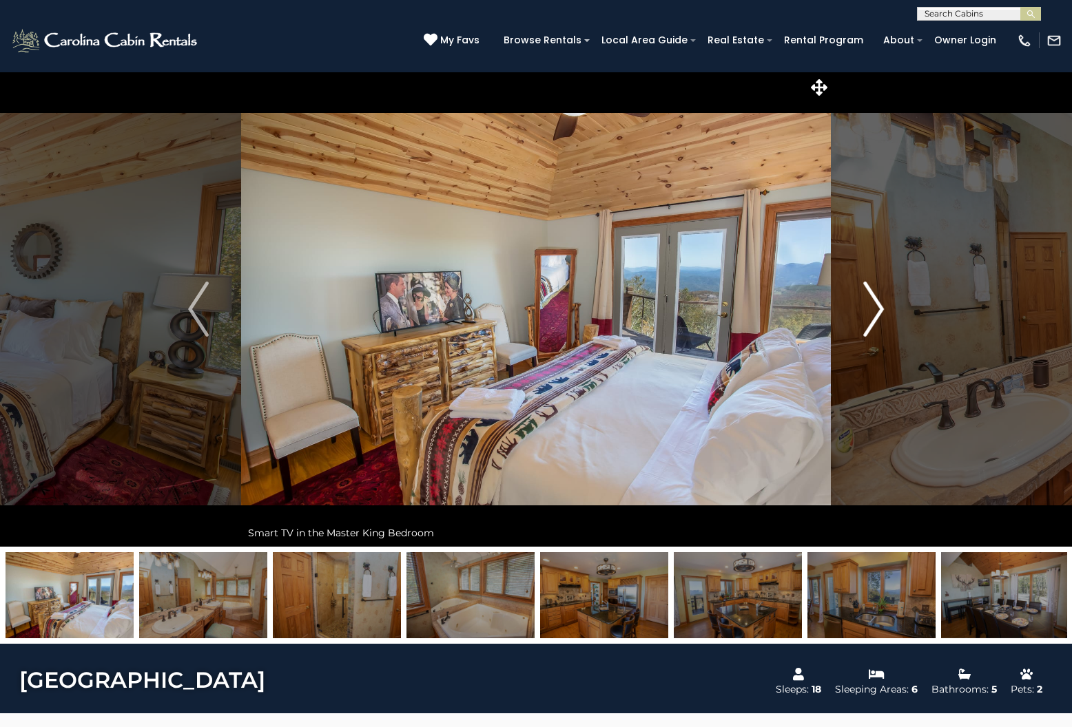
click at [871, 309] on img "Next" at bounding box center [873, 309] width 21 height 55
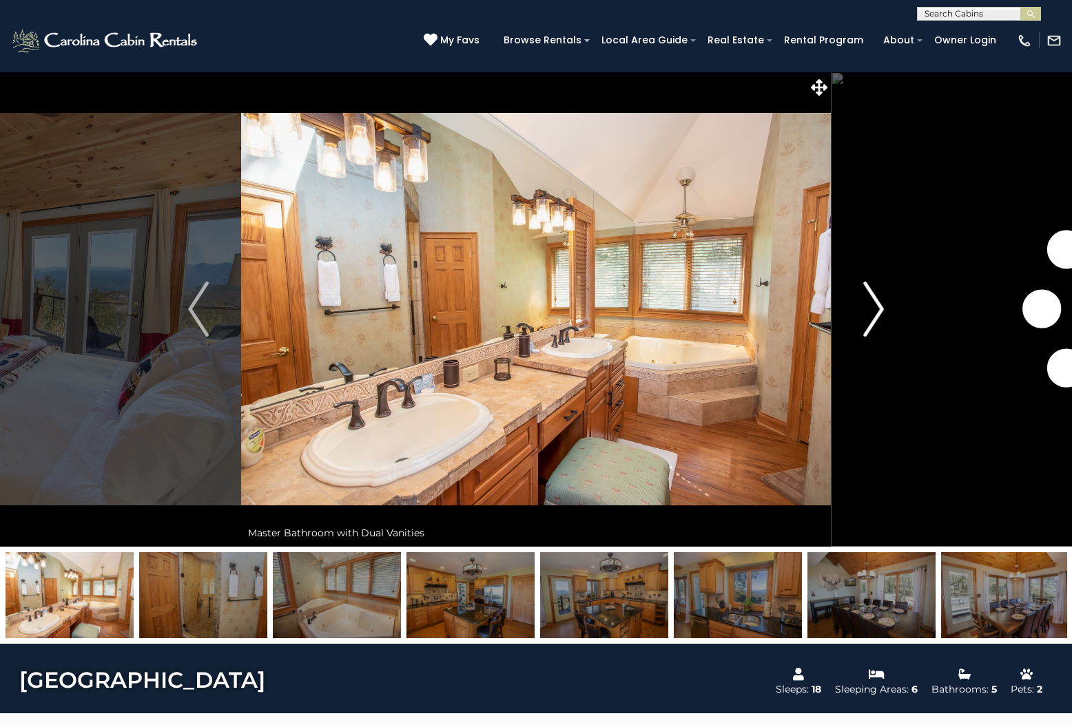
click at [871, 309] on img "Next" at bounding box center [873, 309] width 21 height 55
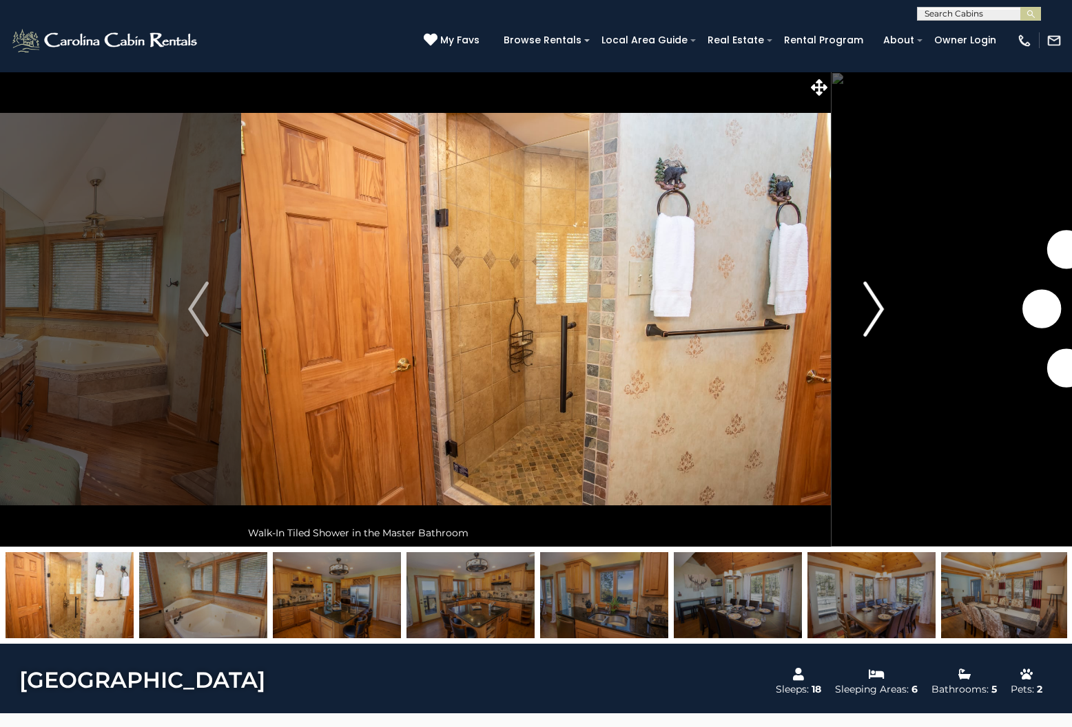
click at [871, 309] on img "Next" at bounding box center [873, 309] width 21 height 55
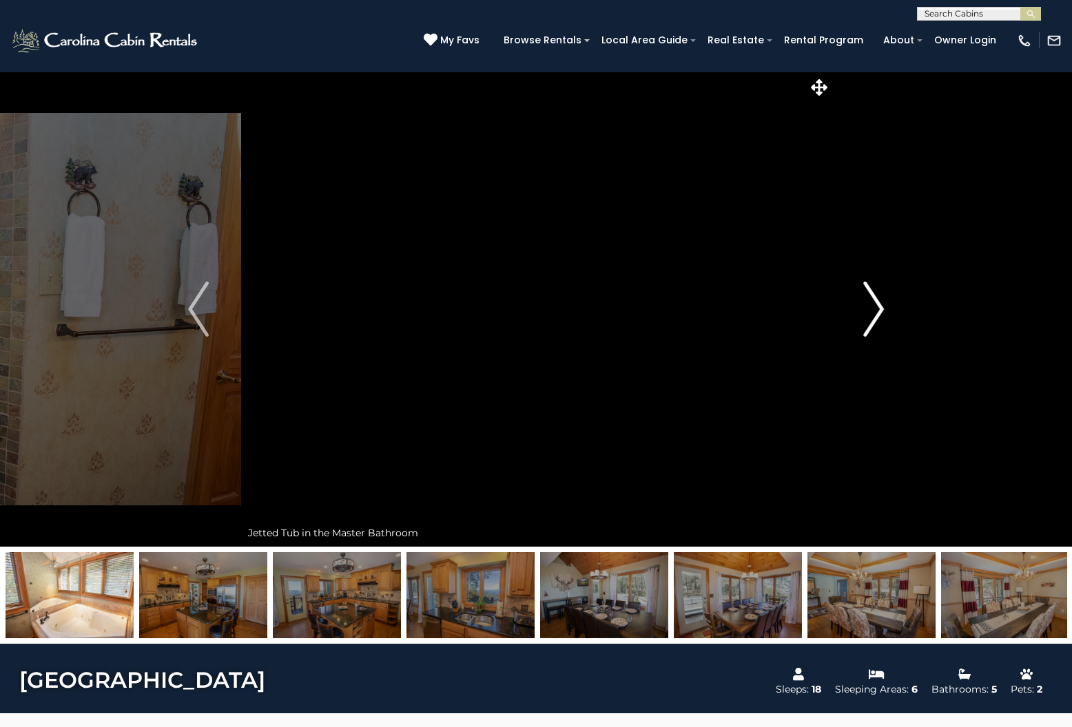
scroll to position [0, 1]
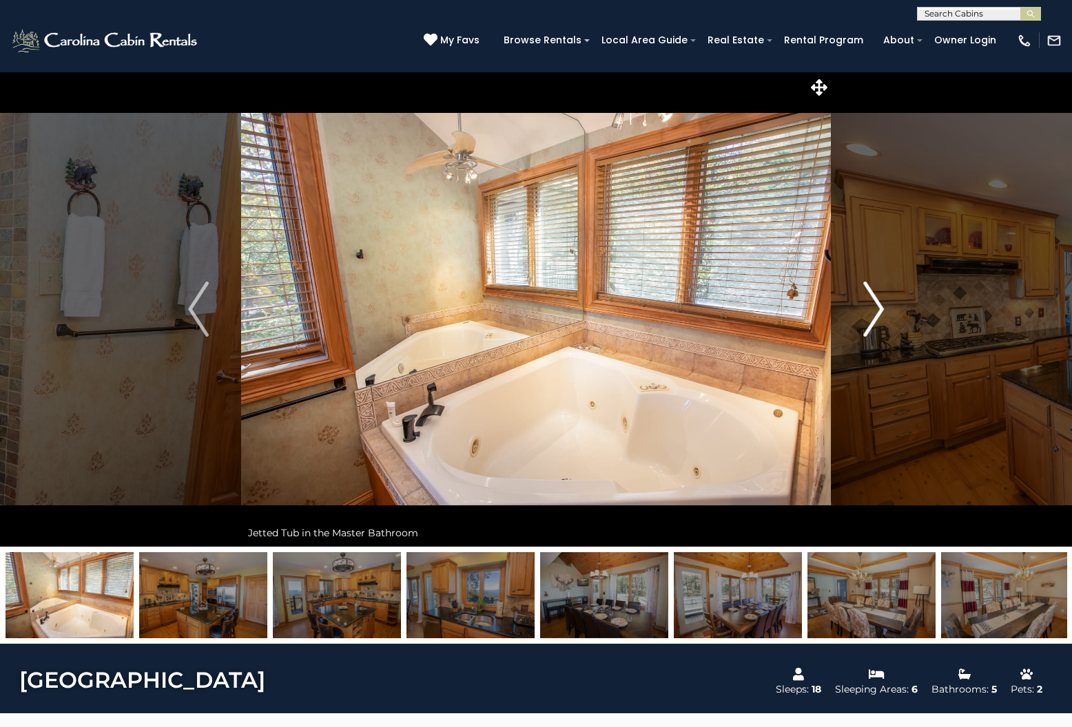
click at [871, 309] on img "Next" at bounding box center [873, 309] width 21 height 55
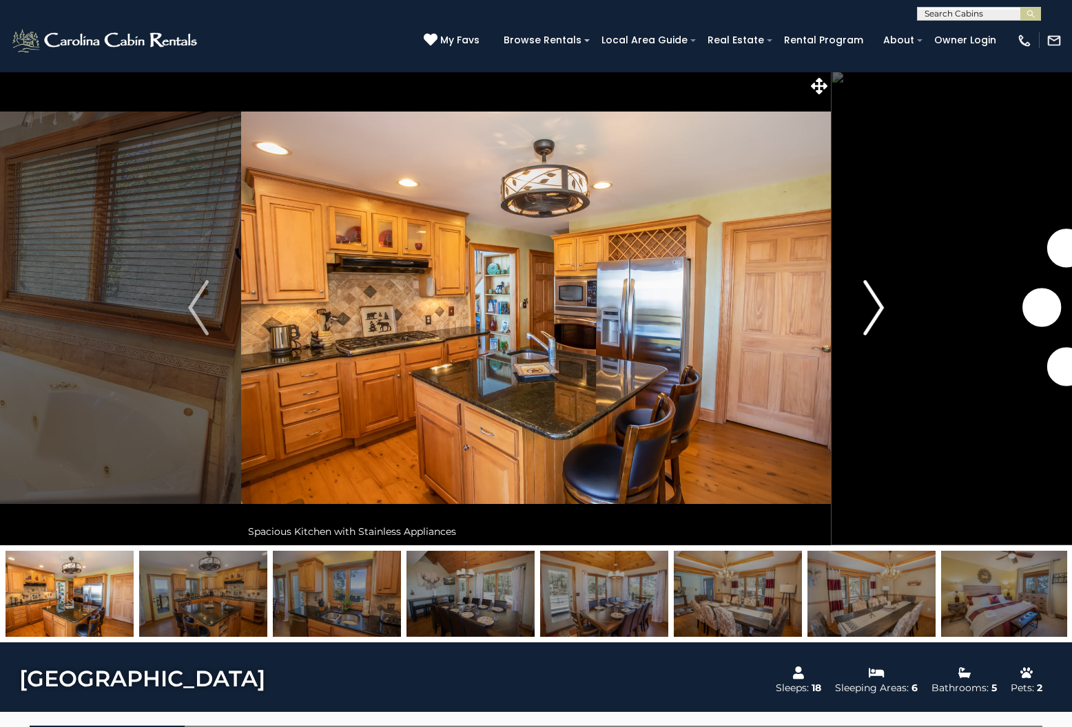
click at [871, 309] on img "Next" at bounding box center [873, 307] width 21 height 55
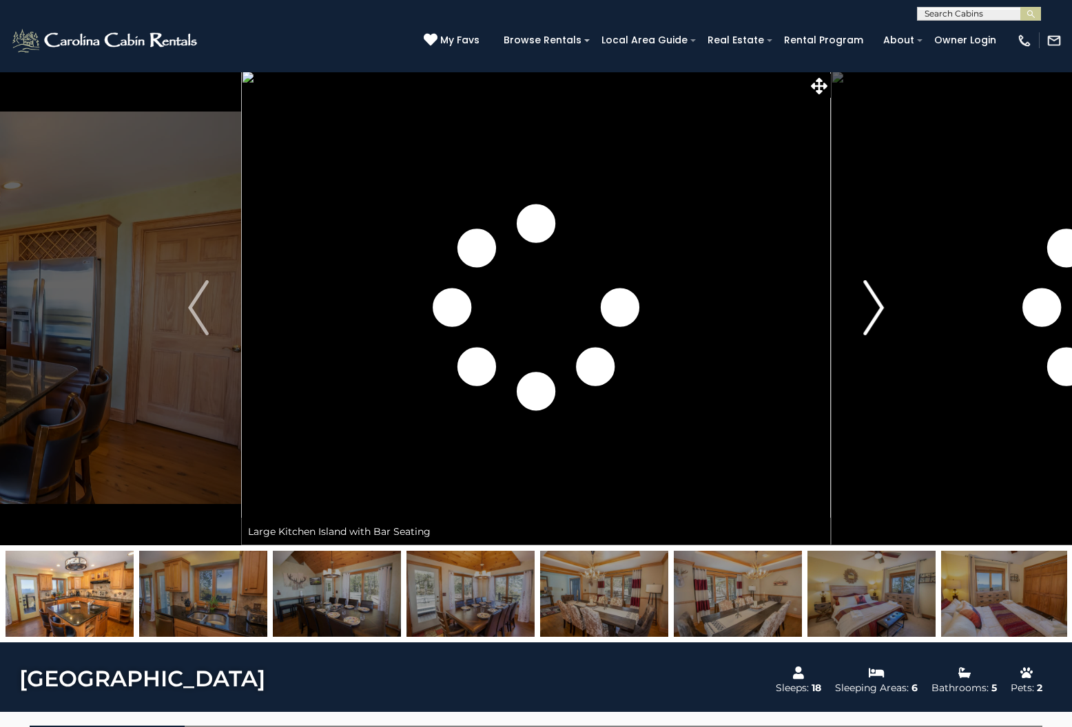
click at [871, 309] on img "Next" at bounding box center [873, 307] width 21 height 55
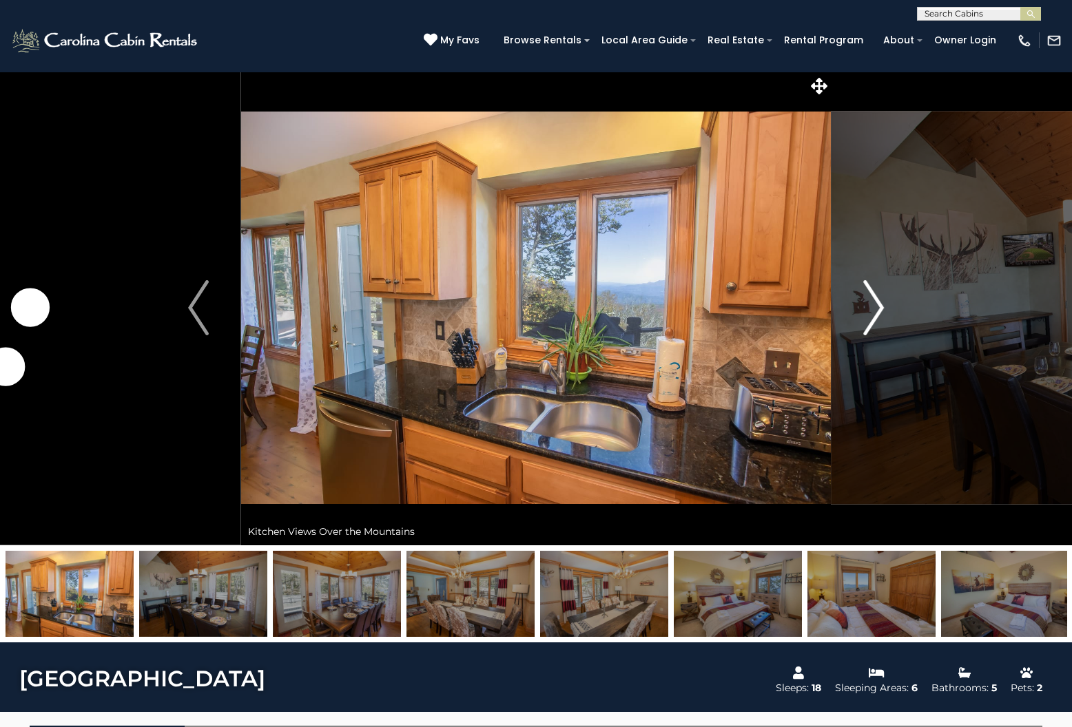
click at [871, 309] on img "Next" at bounding box center [873, 307] width 21 height 55
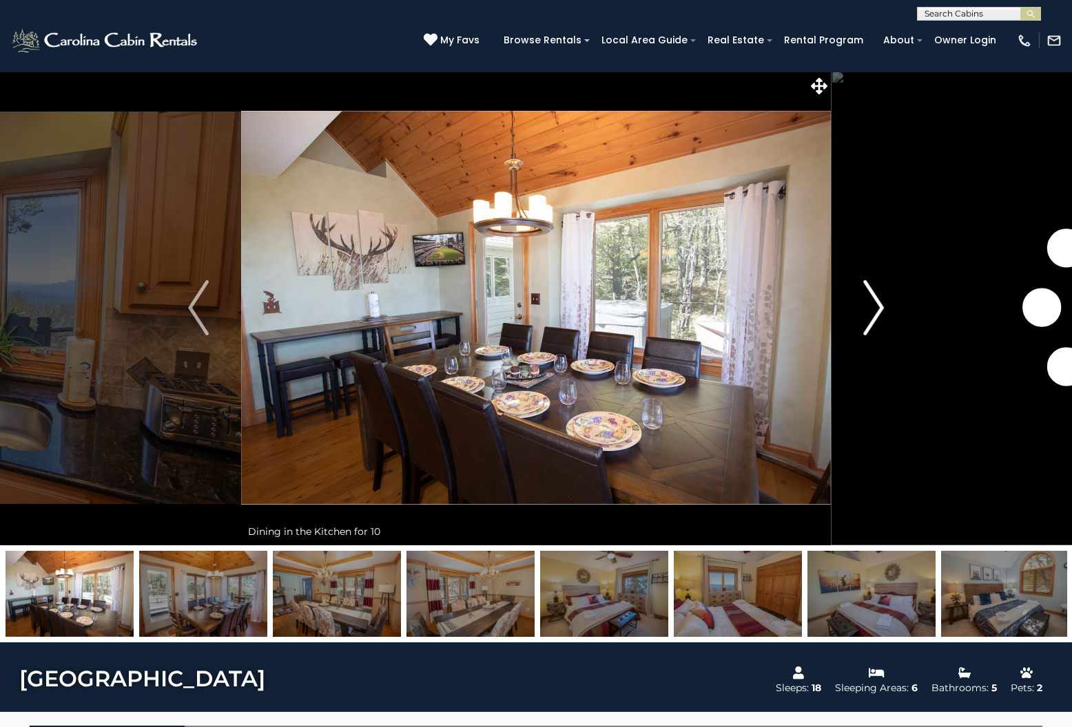
click at [871, 309] on img "Next" at bounding box center [873, 307] width 21 height 55
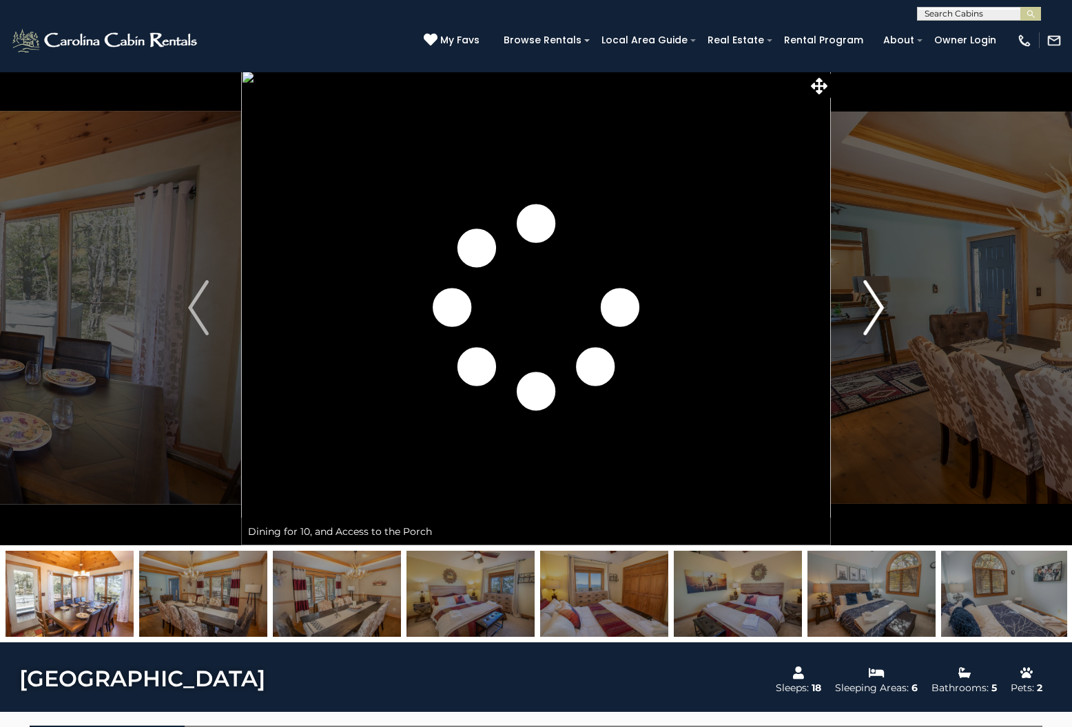
click at [871, 309] on img "Next" at bounding box center [873, 307] width 21 height 55
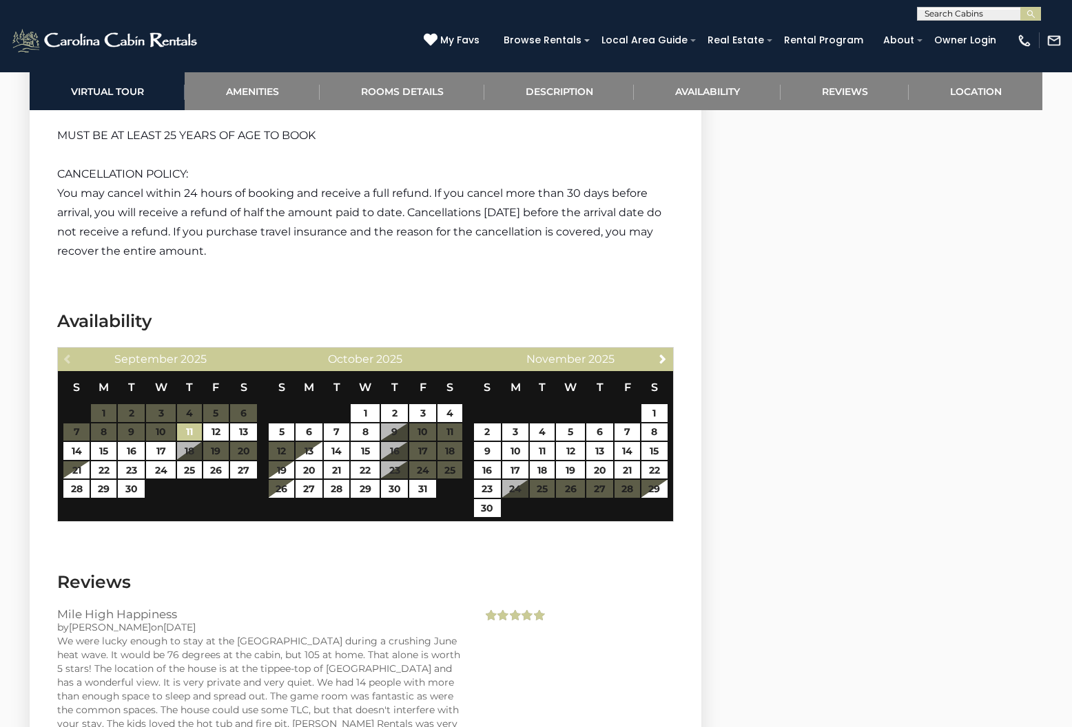
scroll to position [3854, 0]
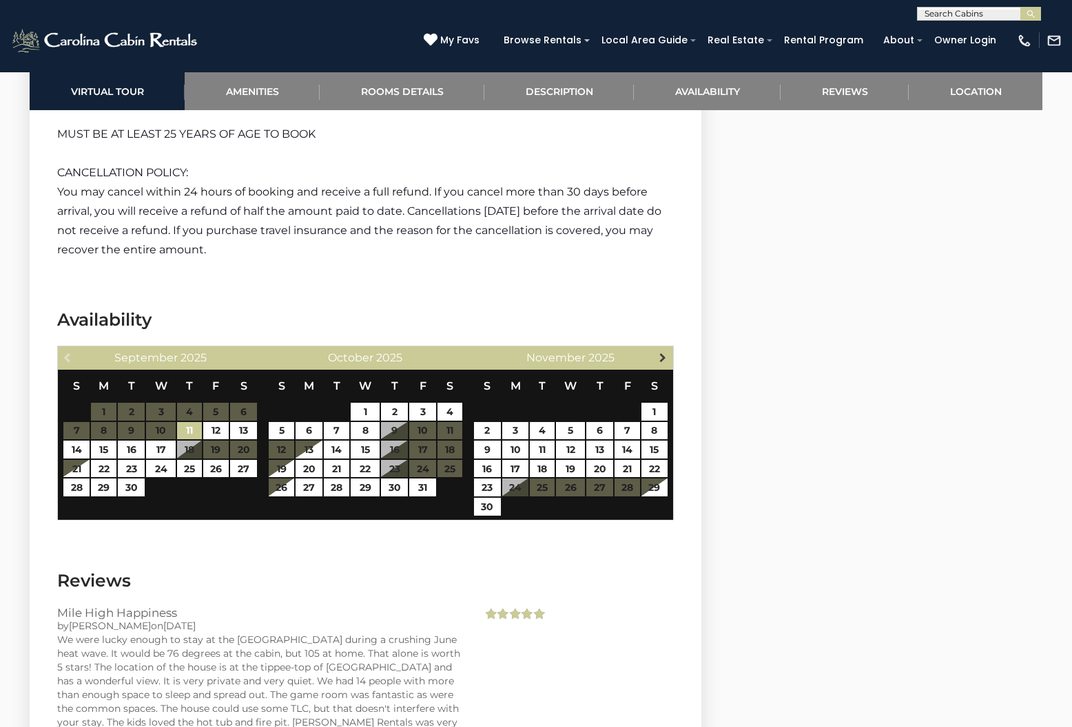
click at [665, 352] on span "Next" at bounding box center [662, 357] width 11 height 11
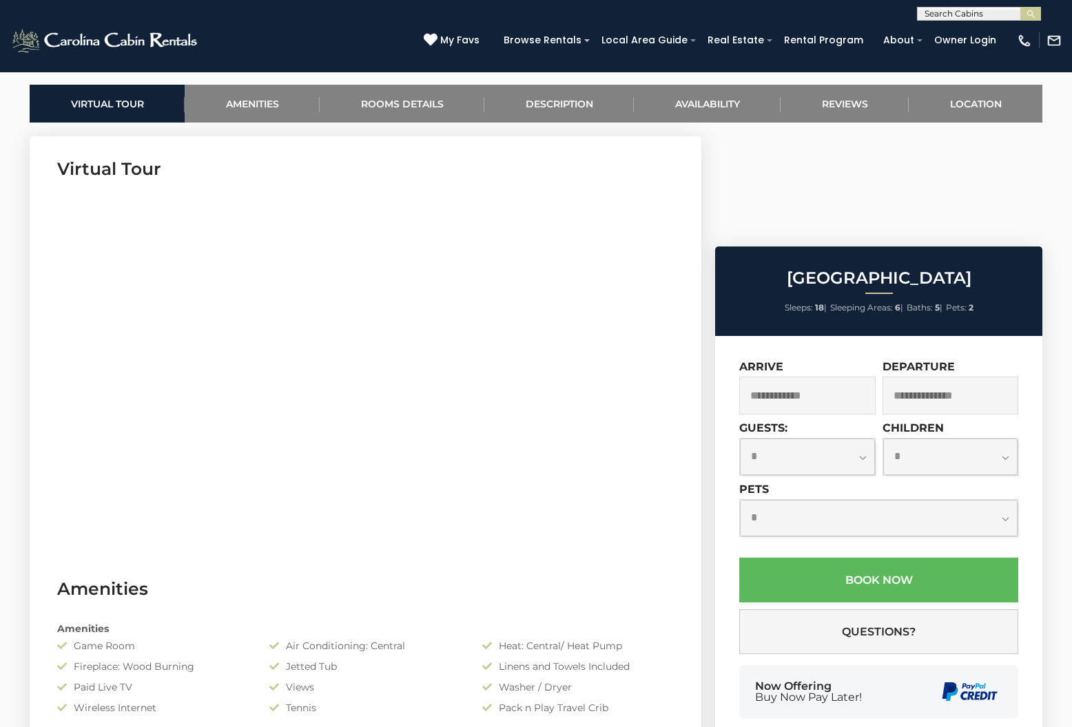
scroll to position [641, 0]
